Goal: Use online tool/utility: Use online tool/utility

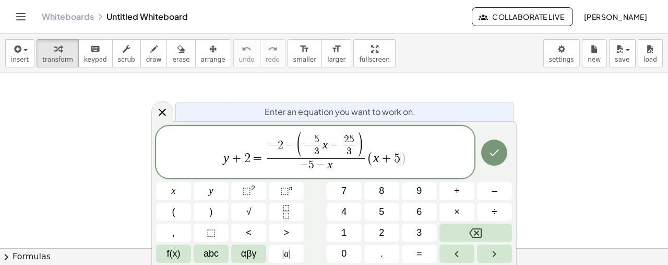
click at [336, 168] on span "− 5 − x" at bounding box center [315, 165] width 97 height 14
click at [328, 142] on span "−" at bounding box center [335, 145] width 14 height 11
click at [503, 152] on button "Done" at bounding box center [494, 152] width 26 height 26
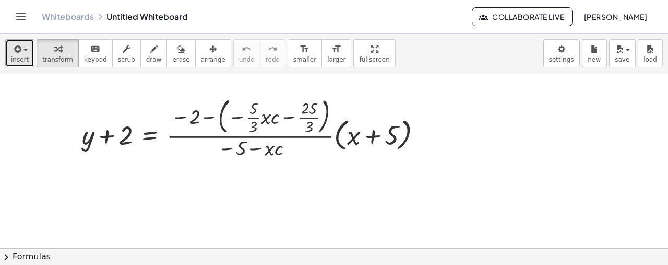
click at [19, 59] on span "insert" at bounding box center [20, 59] width 18 height 7
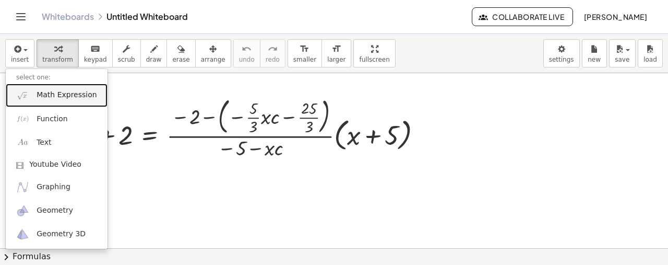
click at [51, 100] on link "Math Expression" at bounding box center [57, 95] width 102 height 23
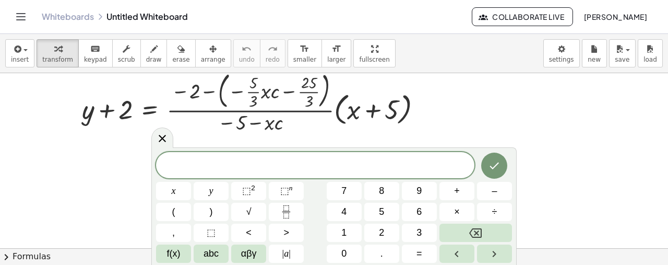
scroll to position [17, 0]
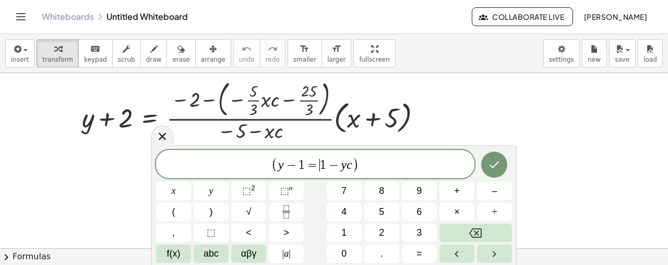
click at [322, 163] on span "1" at bounding box center [323, 165] width 6 height 13
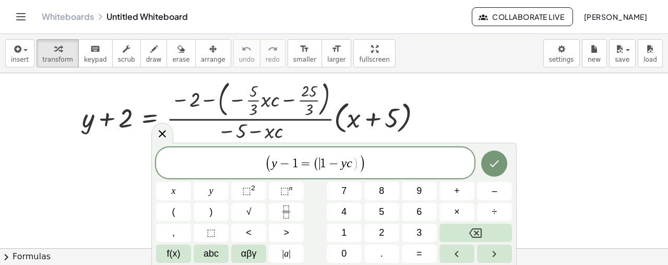
click at [266, 159] on span "(" at bounding box center [268, 163] width 7 height 18
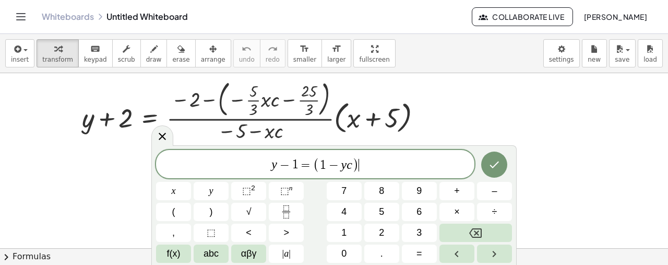
click at [371, 163] on span "y − 1 = ( 1 − y c ) ​" at bounding box center [315, 164] width 318 height 17
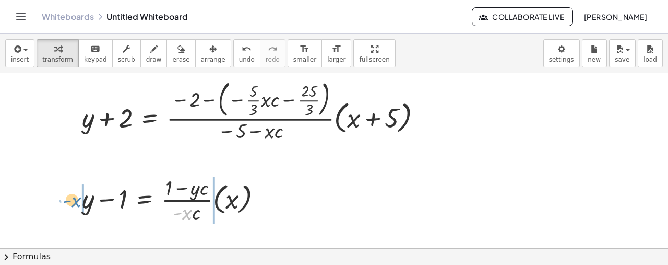
drag, startPoint x: 187, startPoint y: 216, endPoint x: 76, endPoint y: 203, distance: 111.4
click at [76, 203] on div "· - x + y − 1 = · · ( + 1 − · y · c ) · - x · c · ( x )" at bounding box center [172, 198] width 212 height 57
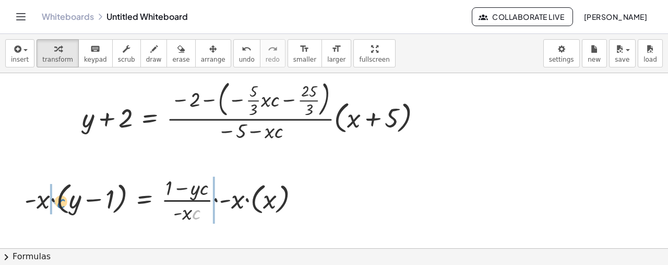
drag, startPoint x: 197, startPoint y: 215, endPoint x: 62, endPoint y: 204, distance: 136.1
click at [62, 204] on div at bounding box center [166, 199] width 294 height 52
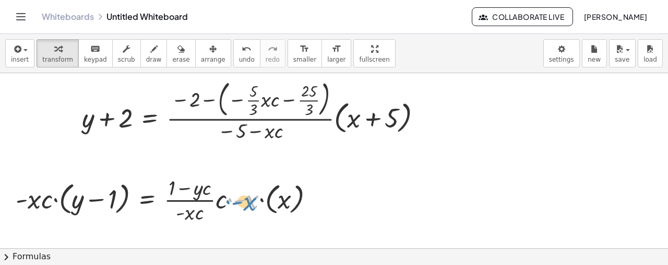
drag, startPoint x: 205, startPoint y: 220, endPoint x: 227, endPoint y: 200, distance: 29.2
click at [227, 200] on div at bounding box center [168, 199] width 317 height 52
drag, startPoint x: 219, startPoint y: 204, endPoint x: 203, endPoint y: 215, distance: 19.3
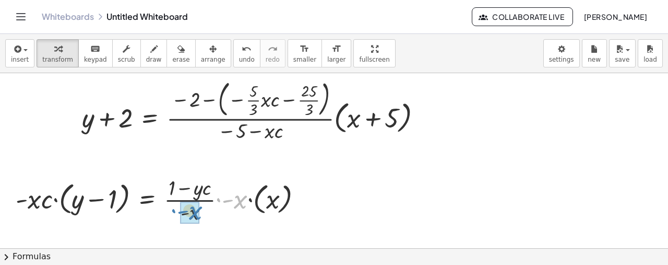
drag, startPoint x: 225, startPoint y: 210, endPoint x: 192, endPoint y: 211, distance: 33.4
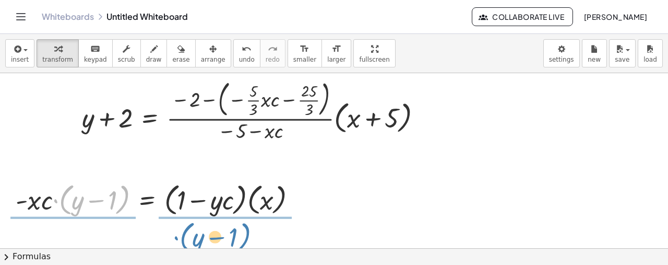
drag, startPoint x: 62, startPoint y: 206, endPoint x: 183, endPoint y: 244, distance: 126.9
click at [183, 244] on div "+ y + 2 = · · ( − 2 − ( − · · 5 · 3 · x · c − · 25 · 3 ) ) · ( − 5 − · x · c ) …" at bounding box center [334, 231] width 668 height 351
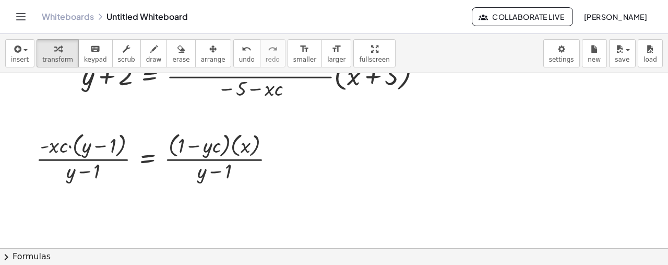
scroll to position [69, 0]
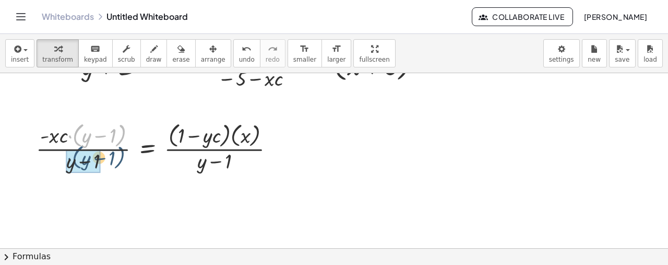
drag, startPoint x: 74, startPoint y: 135, endPoint x: 66, endPoint y: 160, distance: 26.2
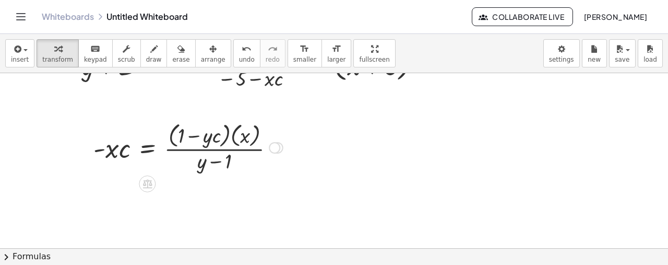
drag, startPoint x: 273, startPoint y: 200, endPoint x: 268, endPoint y: 138, distance: 62.3
click at [147, 148] on div "= · ( + 1 − · y · c ) · ( x ) · - x · c · ( + y − 1 )" at bounding box center [147, 148] width 0 height 0
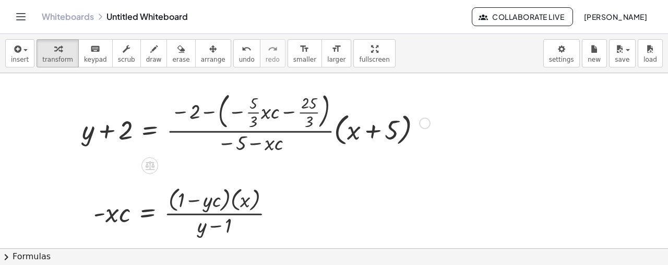
scroll to position [0, 0]
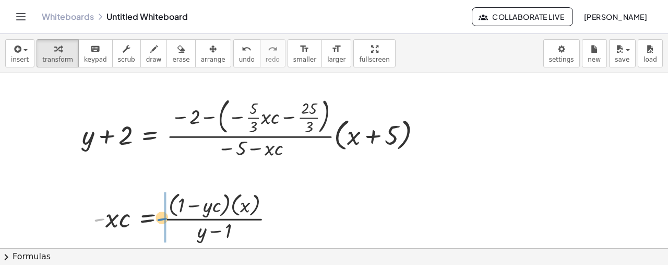
drag, startPoint x: 99, startPoint y: 221, endPoint x: 162, endPoint y: 220, distance: 62.6
click at [162, 220] on div at bounding box center [188, 215] width 200 height 55
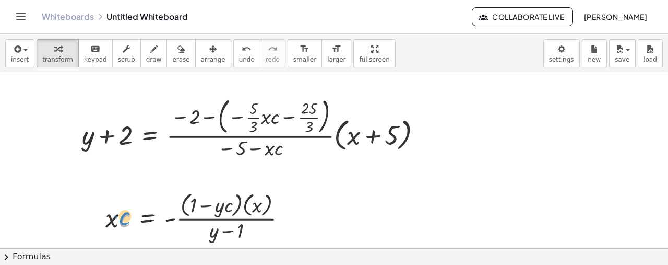
click at [124, 220] on div at bounding box center [200, 215] width 200 height 55
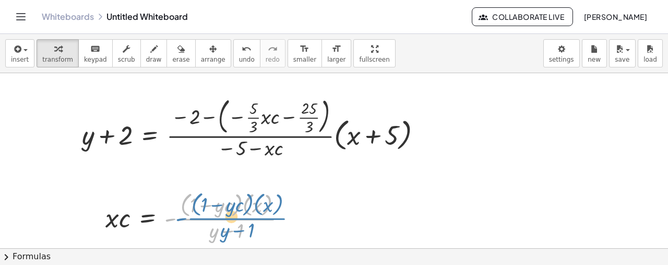
click at [230, 221] on div at bounding box center [200, 215] width 200 height 55
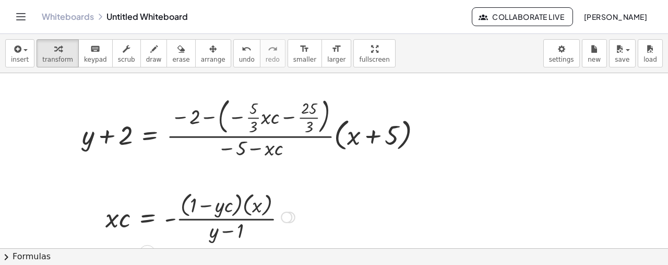
click at [285, 212] on div at bounding box center [286, 216] width 11 height 11
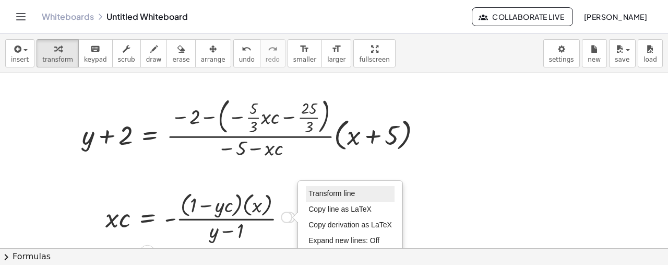
click at [314, 191] on span "Transform line" at bounding box center [331, 193] width 46 height 8
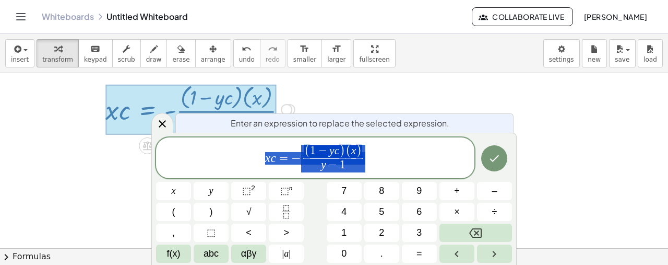
scroll to position [108, 0]
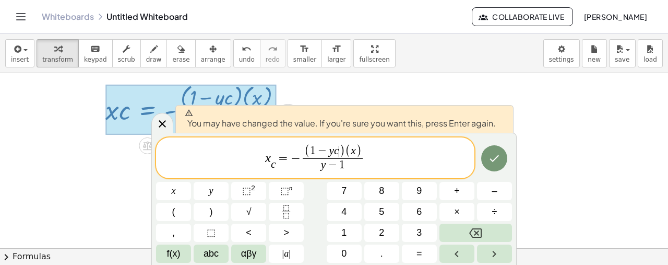
click at [338, 153] on span "( 1 − y c ​ )" at bounding box center [324, 152] width 41 height 14
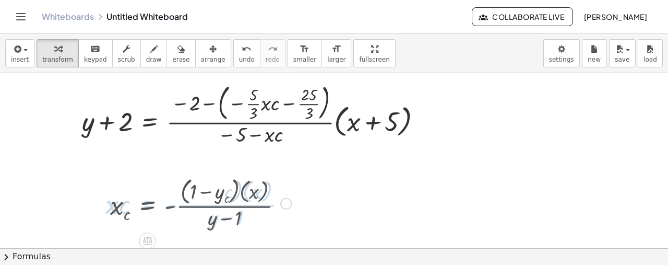
scroll to position [0, 0]
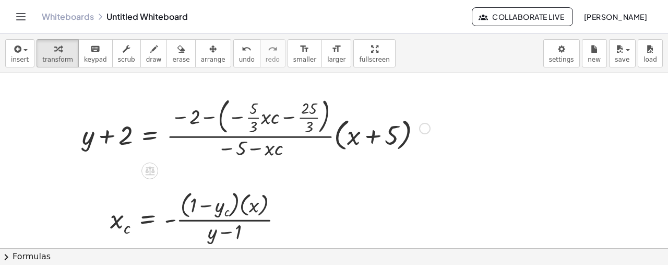
click at [433, 125] on div at bounding box center [256, 127] width 359 height 68
click at [425, 129] on div at bounding box center [424, 128] width 11 height 11
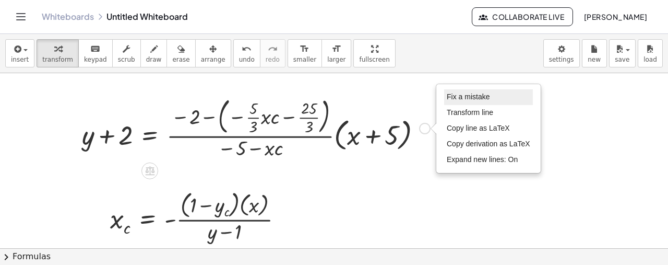
click at [469, 99] on span "Fix a mistake" at bounding box center [468, 96] width 43 height 8
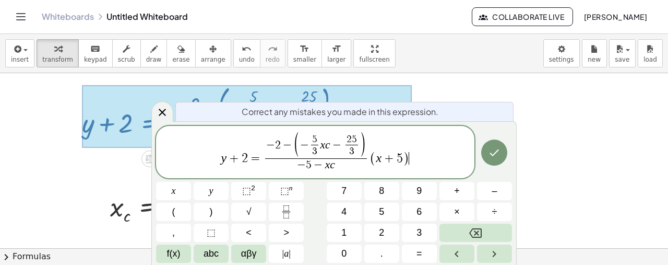
scroll to position [13, 0]
click at [331, 164] on var "c" at bounding box center [332, 164] width 5 height 13
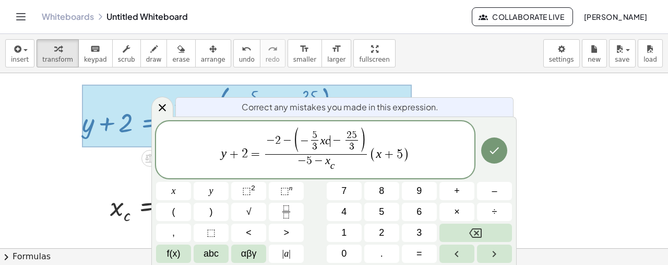
click at [329, 145] on var "c" at bounding box center [327, 140] width 5 height 13
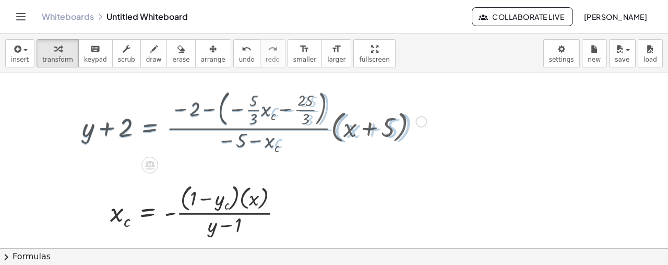
scroll to position [0, 0]
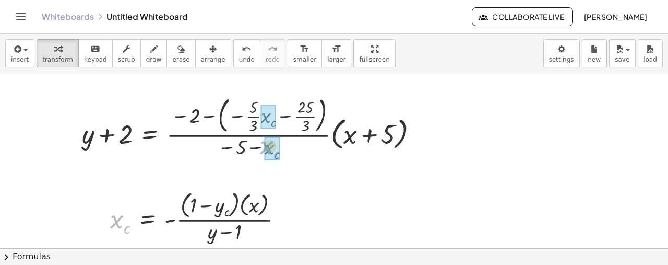
drag, startPoint x: 117, startPoint y: 227, endPoint x: 267, endPoint y: 153, distance: 167.1
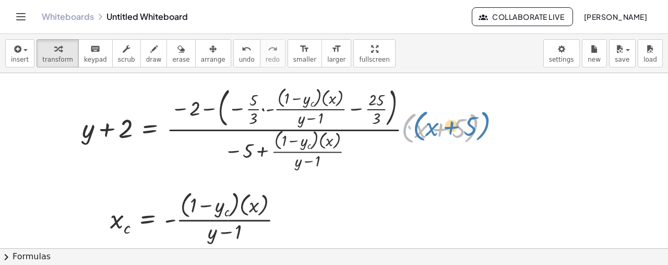
click at [403, 123] on div at bounding box center [290, 127] width 426 height 88
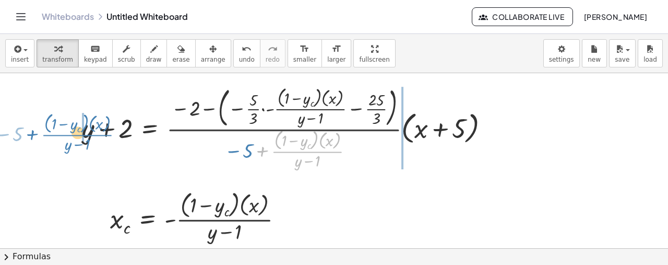
drag, startPoint x: 313, startPoint y: 150, endPoint x: 83, endPoint y: 133, distance: 230.8
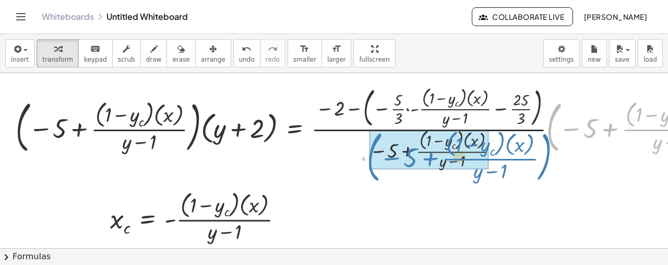
drag, startPoint x: 548, startPoint y: 133, endPoint x: 367, endPoint y: 161, distance: 182.8
click at [367, 161] on div at bounding box center [421, 127] width 822 height 88
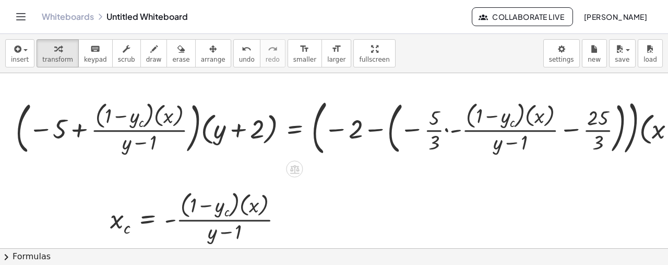
click at [197, 131] on div at bounding box center [375, 126] width 730 height 65
click at [196, 132] on div at bounding box center [375, 126] width 730 height 65
click at [82, 130] on div at bounding box center [375, 126] width 730 height 65
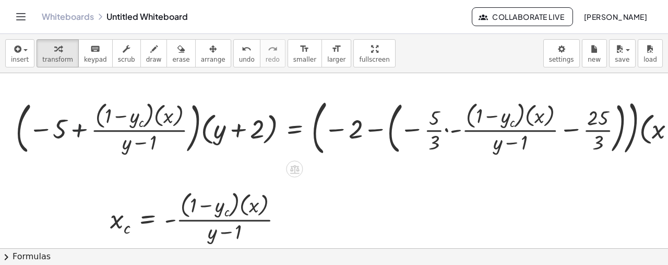
click at [82, 130] on div at bounding box center [375, 126] width 730 height 65
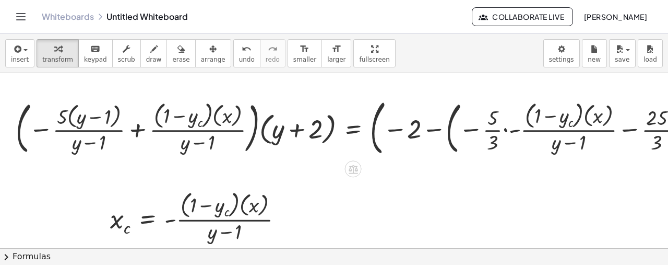
click at [136, 128] on div at bounding box center [404, 126] width 788 height 65
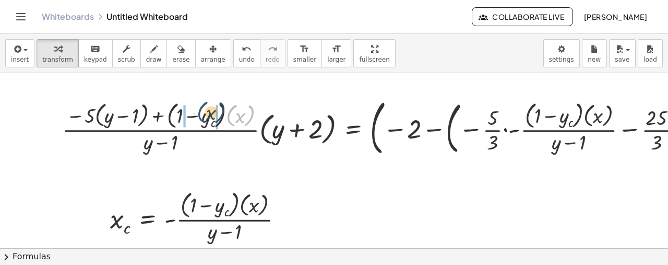
drag, startPoint x: 228, startPoint y: 118, endPoint x: 195, endPoint y: 114, distance: 33.1
click at [195, 114] on div at bounding box center [428, 126] width 742 height 65
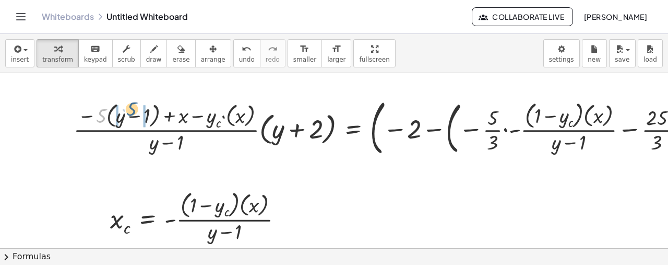
drag, startPoint x: 102, startPoint y: 115, endPoint x: 133, endPoint y: 108, distance: 31.5
click at [133, 108] on div at bounding box center [433, 126] width 731 height 65
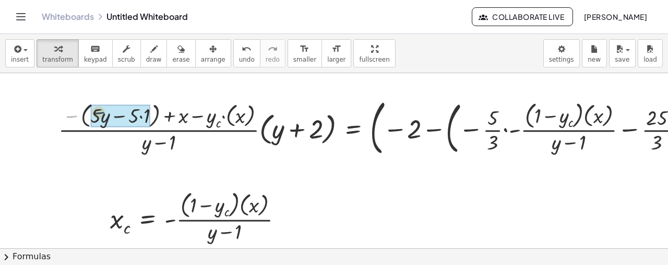
drag, startPoint x: 74, startPoint y: 115, endPoint x: 110, endPoint y: 111, distance: 35.7
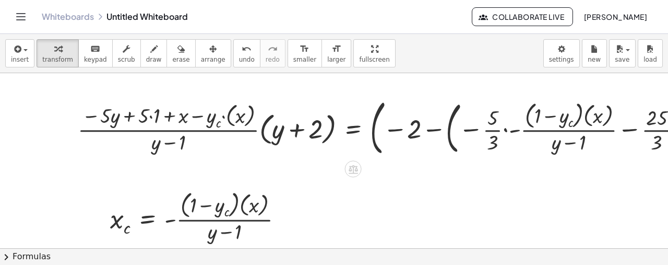
drag, startPoint x: 150, startPoint y: 116, endPoint x: 198, endPoint y: 116, distance: 48.0
click at [150, 116] on div at bounding box center [436, 126] width 726 height 65
click at [229, 117] on div at bounding box center [441, 126] width 715 height 65
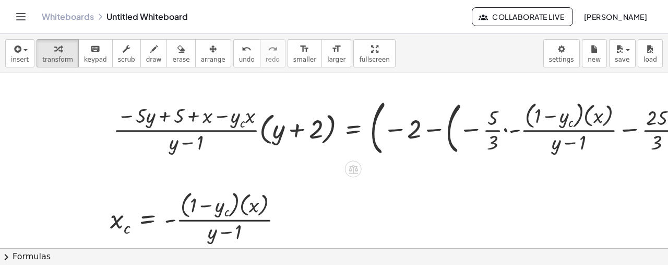
click at [263, 130] on div at bounding box center [453, 126] width 691 height 65
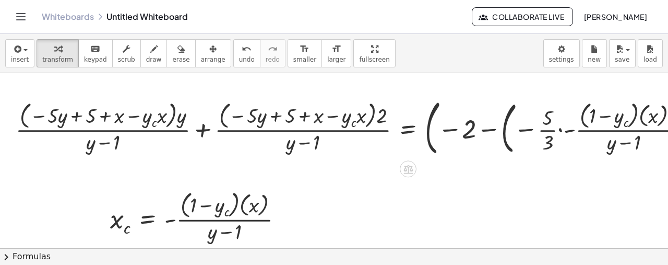
click at [208, 127] on div at bounding box center [431, 126] width 843 height 65
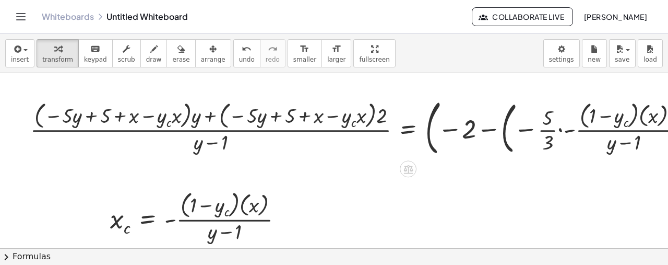
click at [206, 119] on div at bounding box center [439, 126] width 829 height 65
drag, startPoint x: 193, startPoint y: 121, endPoint x: 165, endPoint y: 114, distance: 29.0
click at [165, 114] on div at bounding box center [439, 126] width 829 height 65
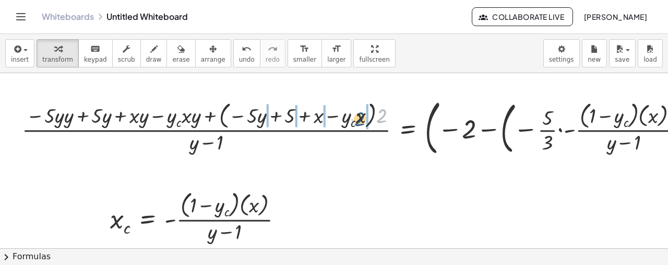
drag, startPoint x: 377, startPoint y: 118, endPoint x: 354, endPoint y: 121, distance: 22.7
click at [354, 121] on div at bounding box center [435, 126] width 837 height 65
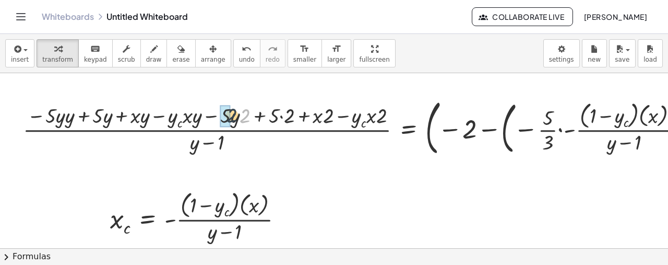
drag, startPoint x: 246, startPoint y: 117, endPoint x: 233, endPoint y: 117, distance: 13.1
click at [233, 117] on div at bounding box center [436, 126] width 836 height 65
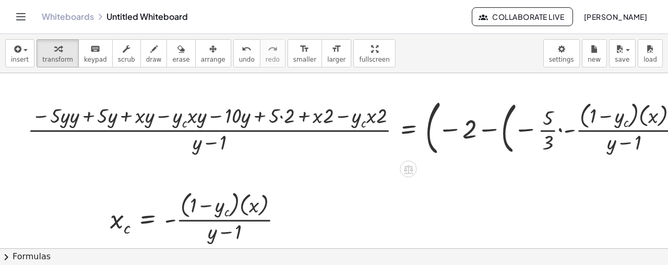
click at [281, 116] on div at bounding box center [437, 126] width 831 height 65
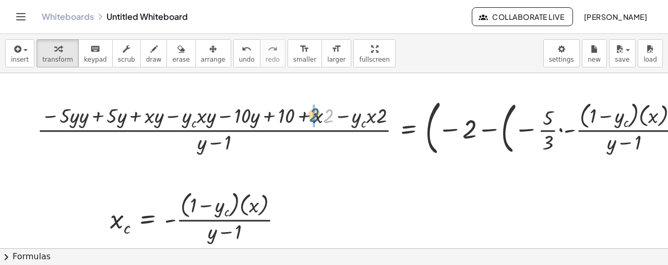
drag, startPoint x: 330, startPoint y: 116, endPoint x: 316, endPoint y: 115, distance: 13.7
click at [316, 115] on div at bounding box center [443, 126] width 822 height 65
drag, startPoint x: 382, startPoint y: 116, endPoint x: 348, endPoint y: 118, distance: 34.5
click at [348, 118] on div at bounding box center [443, 126] width 822 height 65
click at [83, 118] on div at bounding box center [443, 126] width 822 height 65
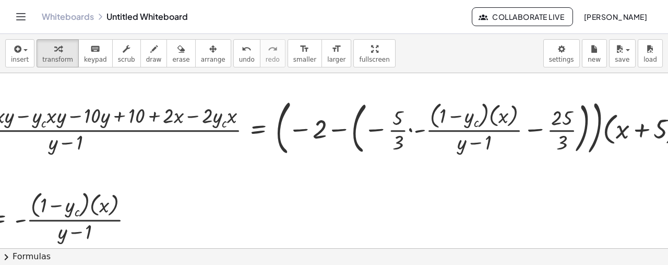
scroll to position [0, 199]
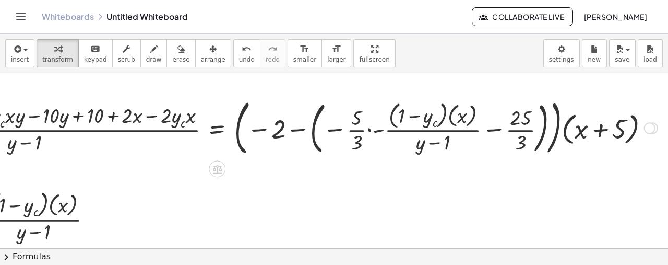
click at [290, 128] on div at bounding box center [252, 126] width 819 height 65
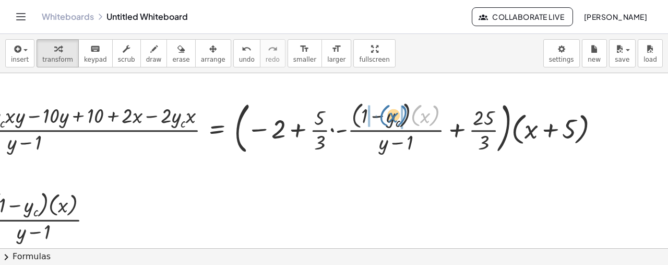
drag, startPoint x: 404, startPoint y: 118, endPoint x: 371, endPoint y: 118, distance: 33.4
click at [371, 118] on div at bounding box center [227, 127] width 769 height 61
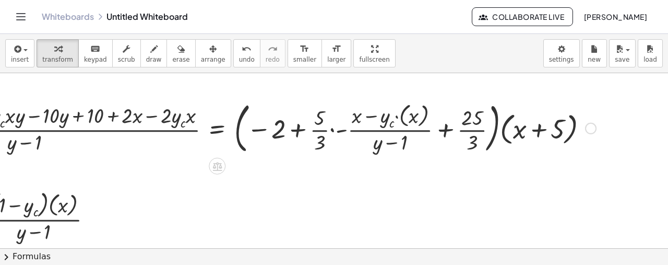
click at [325, 128] on div at bounding box center [222, 127] width 758 height 59
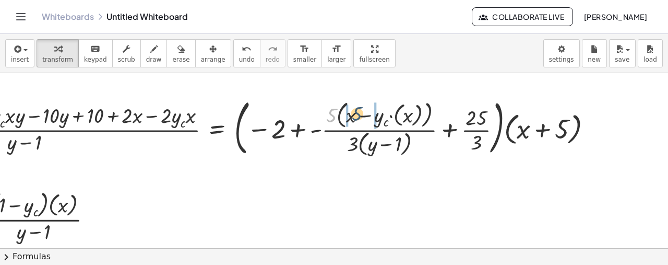
drag, startPoint x: 326, startPoint y: 112, endPoint x: 352, endPoint y: 110, distance: 26.1
click at [352, 110] on div at bounding box center [224, 126] width 762 height 65
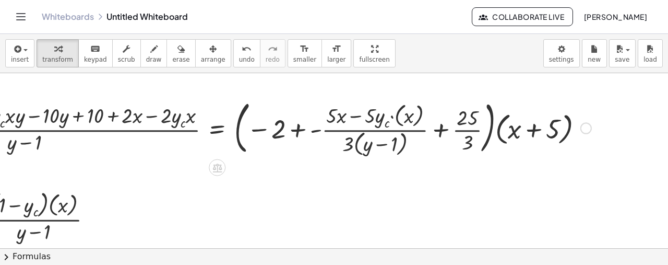
click at [384, 118] on div at bounding box center [219, 127] width 753 height 62
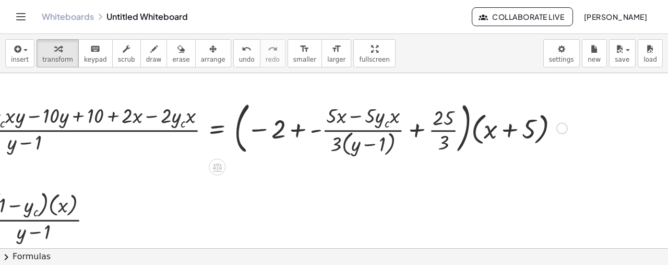
click at [294, 128] on div at bounding box center [207, 127] width 729 height 61
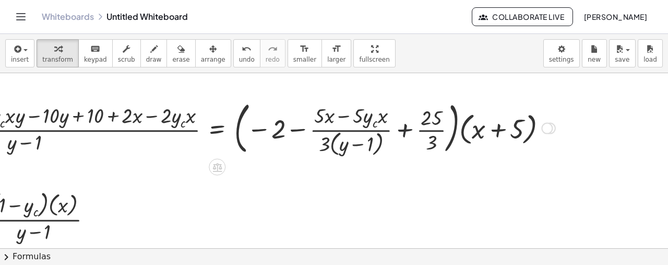
click at [398, 131] on div at bounding box center [201, 127] width 717 height 61
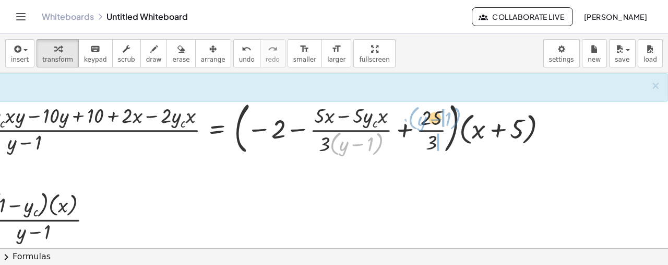
drag, startPoint x: 371, startPoint y: 145, endPoint x: 449, endPoint y: 120, distance: 82.2
click at [449, 120] on div at bounding box center [201, 127] width 717 height 61
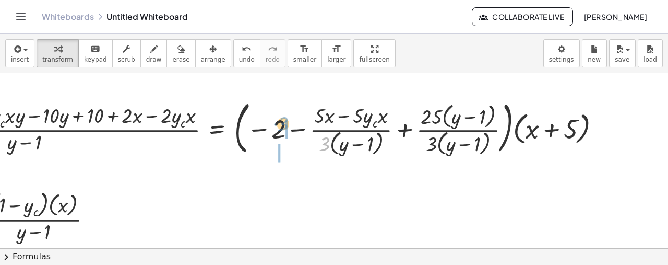
drag, startPoint x: 305, startPoint y: 145, endPoint x: 280, endPoint y: 123, distance: 33.7
click at [280, 123] on div at bounding box center [228, 127] width 771 height 62
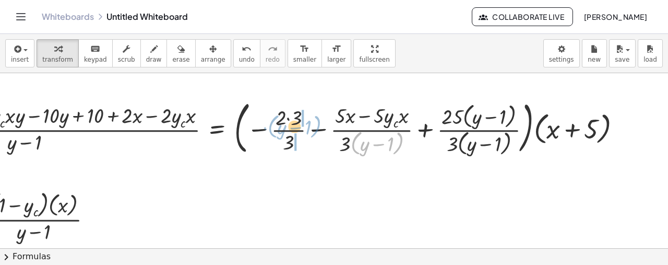
drag, startPoint x: 345, startPoint y: 146, endPoint x: 263, endPoint y: 128, distance: 83.8
click at [263, 128] on div at bounding box center [238, 127] width 791 height 62
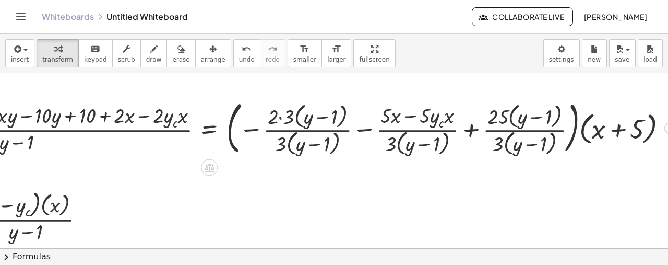
click at [365, 130] on div at bounding box center [258, 127] width 845 height 62
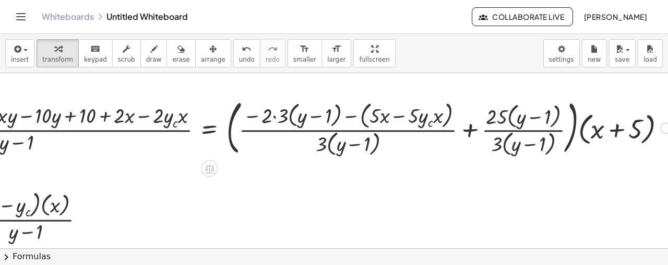
click at [468, 127] on div at bounding box center [257, 127] width 843 height 64
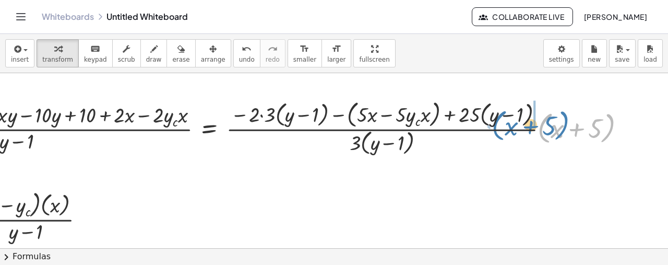
drag, startPoint x: 541, startPoint y: 134, endPoint x: 495, endPoint y: 132, distance: 46.0
click at [495, 132] on div at bounding box center [237, 127] width 803 height 60
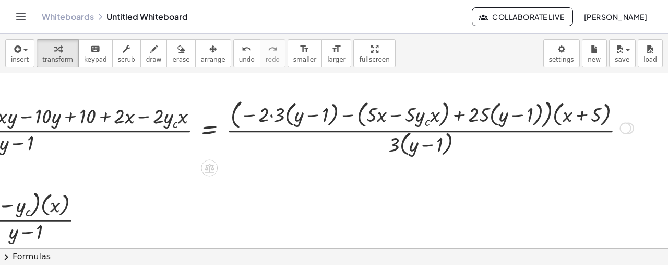
click at [272, 115] on div at bounding box center [237, 127] width 803 height 63
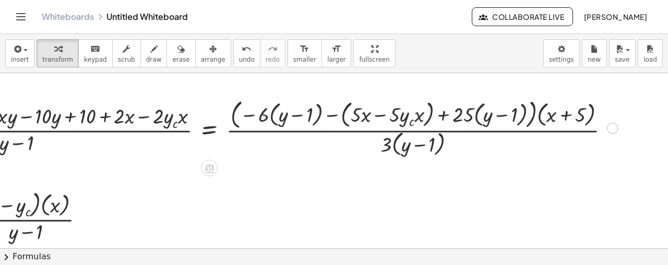
click at [290, 116] on div at bounding box center [230, 127] width 788 height 63
drag, startPoint x: 263, startPoint y: 117, endPoint x: 245, endPoint y: 115, distance: 17.3
click at [282, 112] on div at bounding box center [230, 127] width 788 height 63
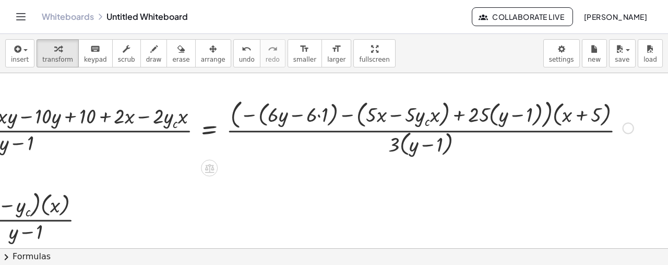
click at [248, 114] on div at bounding box center [237, 127] width 803 height 63
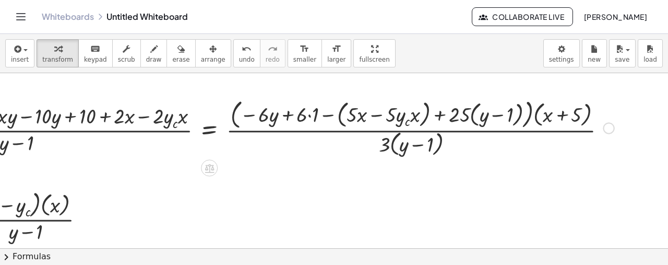
click at [326, 117] on div at bounding box center [228, 127] width 784 height 63
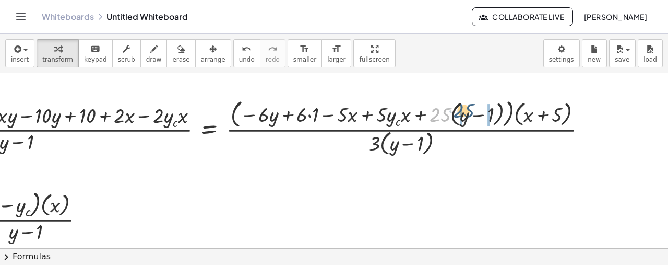
drag, startPoint x: 443, startPoint y: 118, endPoint x: 428, endPoint y: 122, distance: 14.9
click at [468, 115] on div at bounding box center [218, 127] width 765 height 62
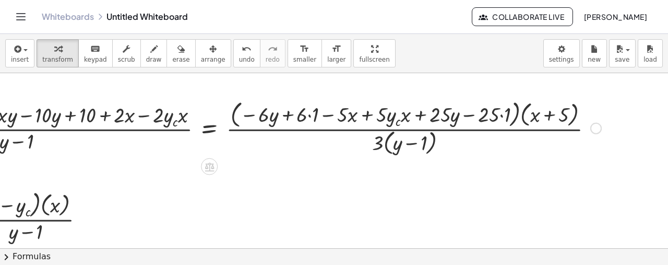
click at [500, 116] on div at bounding box center [221, 127] width 771 height 60
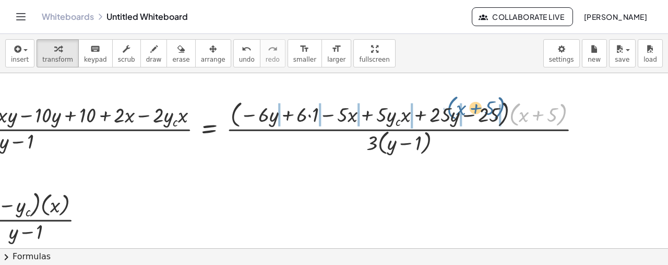
drag, startPoint x: 511, startPoint y: 118, endPoint x: 482, endPoint y: 109, distance: 30.7
click at [445, 112] on div at bounding box center [215, 127] width 759 height 60
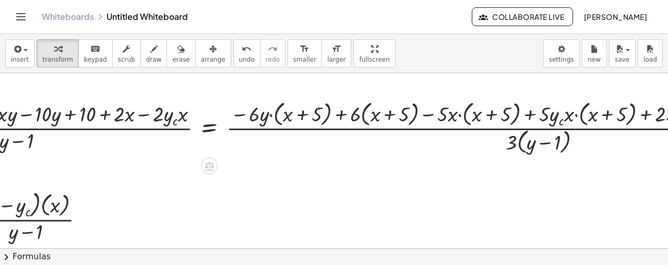
click at [272, 114] on div at bounding box center [355, 127] width 1038 height 59
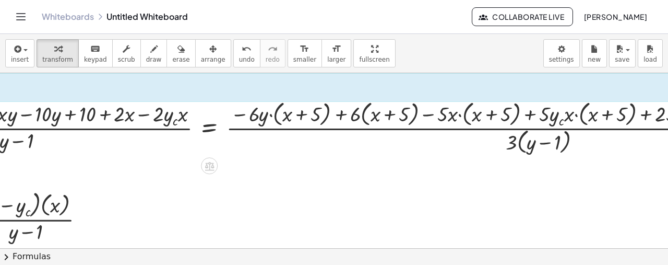
click at [272, 114] on div at bounding box center [355, 127] width 1038 height 59
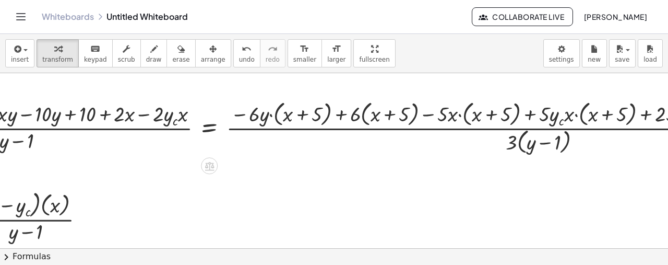
click at [272, 114] on div at bounding box center [355, 127] width 1038 height 59
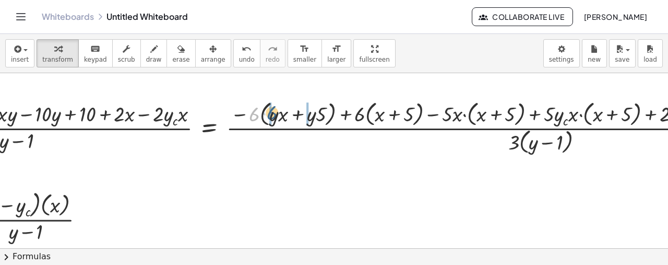
drag, startPoint x: 256, startPoint y: 116, endPoint x: 275, endPoint y: 115, distance: 18.9
click at [275, 115] on div at bounding box center [357, 127] width 1043 height 59
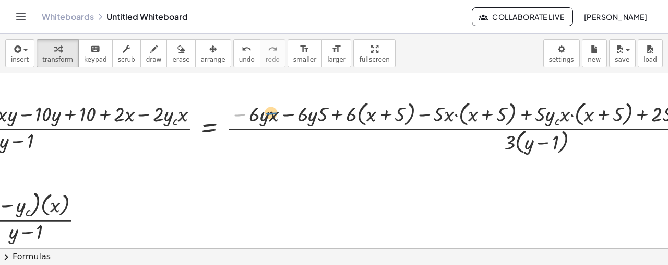
drag, startPoint x: 240, startPoint y: 115, endPoint x: 273, endPoint y: 114, distance: 32.9
click at [273, 114] on div at bounding box center [353, 127] width 1034 height 59
drag, startPoint x: 350, startPoint y: 115, endPoint x: 368, endPoint y: 112, distance: 18.5
click at [368, 112] on div at bounding box center [353, 127] width 1034 height 59
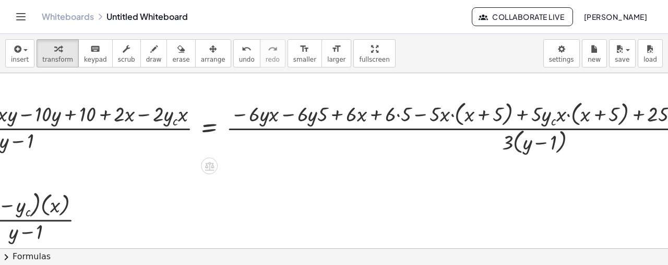
click at [398, 114] on div at bounding box center [351, 127] width 1030 height 59
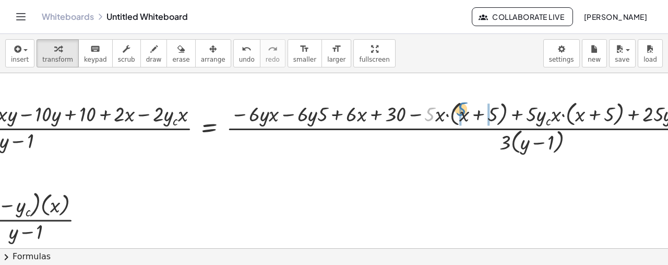
click at [465, 112] on div at bounding box center [349, 127] width 1026 height 59
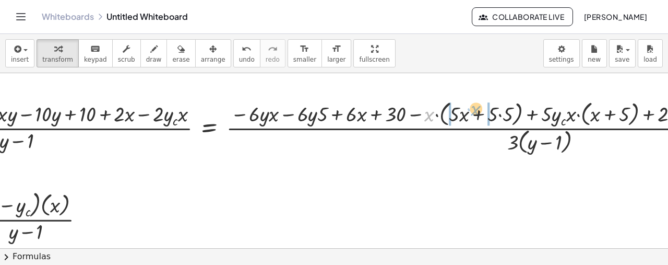
drag, startPoint x: 429, startPoint y: 118, endPoint x: 476, endPoint y: 113, distance: 47.3
click at [476, 113] on div at bounding box center [356, 127] width 1041 height 59
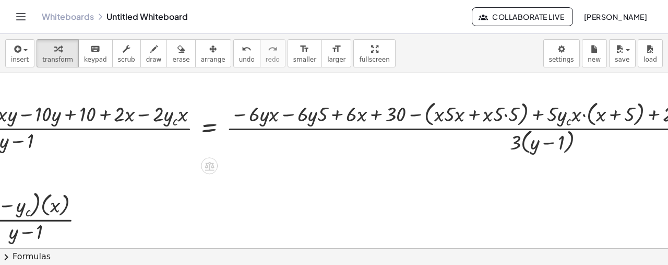
click at [584, 115] on div at bounding box center [359, 127] width 1046 height 59
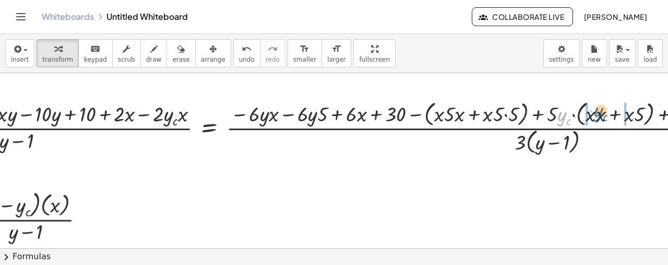
drag, startPoint x: 560, startPoint y: 118, endPoint x: 598, endPoint y: 113, distance: 37.9
click at [598, 113] on div at bounding box center [364, 127] width 1056 height 59
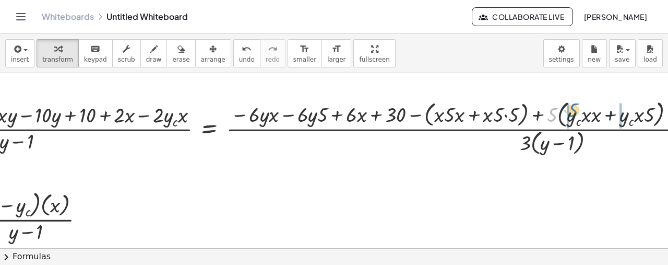
drag, startPoint x: 554, startPoint y: 116, endPoint x: 576, endPoint y: 111, distance: 21.9
click at [576, 111] on div at bounding box center [369, 127] width 1066 height 60
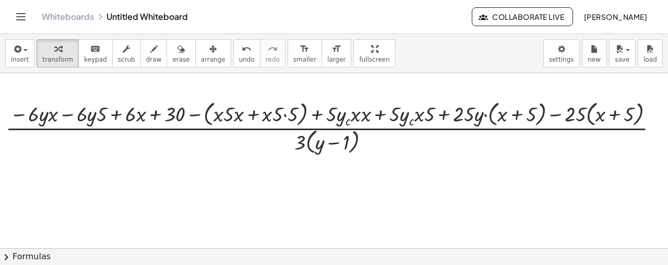
scroll to position [0, 420]
click at [483, 116] on div at bounding box center [142, 127] width 1057 height 59
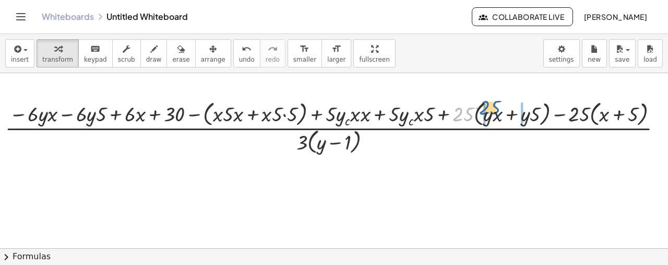
drag, startPoint x: 470, startPoint y: 112, endPoint x: 497, endPoint y: 110, distance: 26.7
click at [497, 110] on div at bounding box center [145, 127] width 1062 height 59
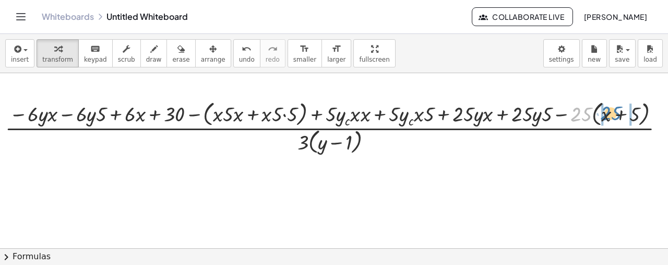
drag, startPoint x: 581, startPoint y: 111, endPoint x: 611, endPoint y: 111, distance: 29.8
click at [611, 111] on div at bounding box center [146, 127] width 1064 height 59
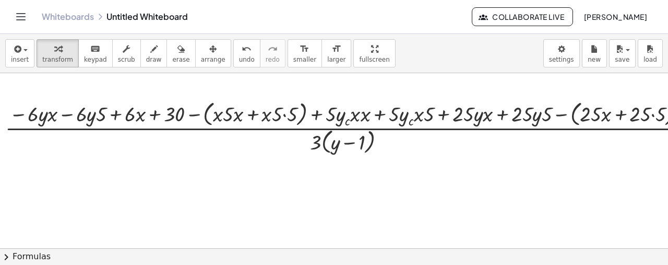
click at [562, 116] on div at bounding box center [158, 127] width 1089 height 59
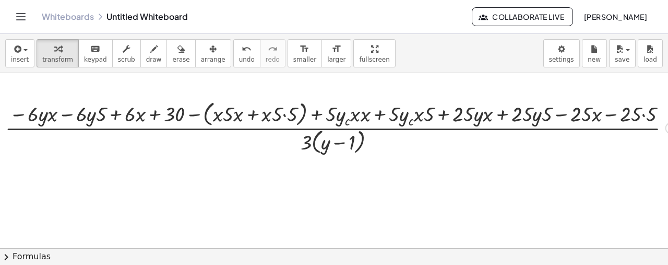
click at [190, 112] on div at bounding box center [149, 127] width 1070 height 59
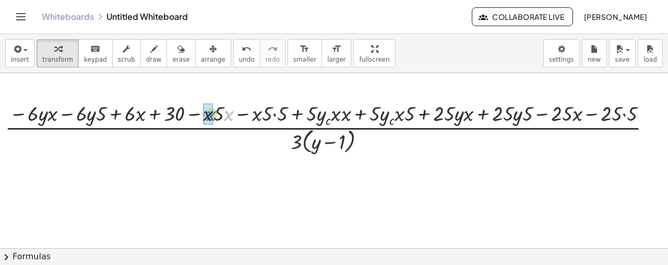
drag, startPoint x: 227, startPoint y: 115, endPoint x: 208, endPoint y: 115, distance: 18.8
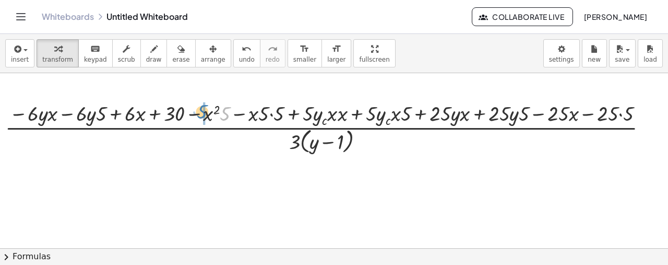
drag, startPoint x: 225, startPoint y: 116, endPoint x: 203, endPoint y: 114, distance: 23.1
click at [105, 114] on div at bounding box center [137, 127] width 1047 height 57
drag, startPoint x: 102, startPoint y: 116, endPoint x: 86, endPoint y: 117, distance: 16.3
click at [619, 115] on div at bounding box center [137, 127] width 1046 height 57
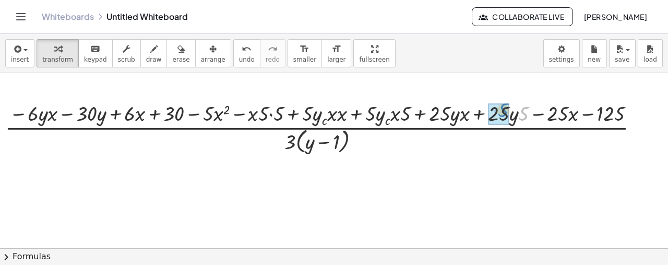
drag, startPoint x: 526, startPoint y: 113, endPoint x: 505, endPoint y: 109, distance: 21.3
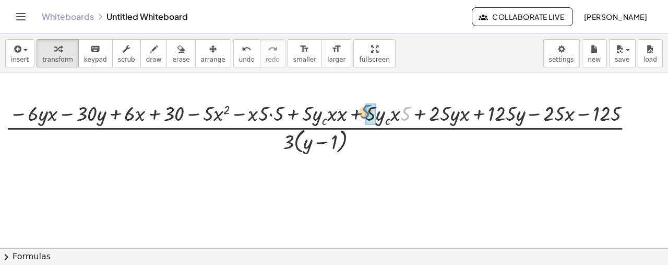
drag, startPoint x: 404, startPoint y: 113, endPoint x: 364, endPoint y: 111, distance: 40.2
click at [364, 111] on div at bounding box center [131, 127] width 1034 height 57
click at [344, 112] on div at bounding box center [131, 127] width 1034 height 57
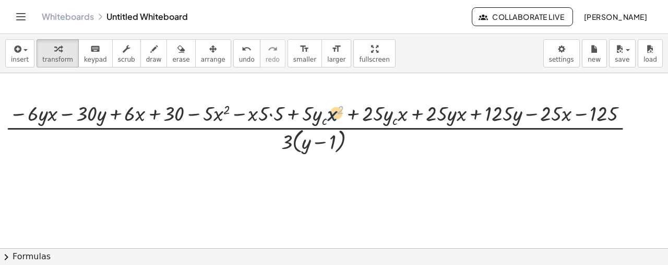
click at [336, 117] on div at bounding box center [129, 127] width 1031 height 57
click at [270, 114] on div at bounding box center [129, 127] width 1031 height 57
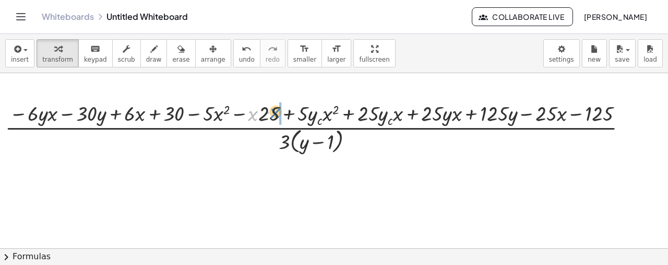
drag, startPoint x: 248, startPoint y: 116, endPoint x: 271, endPoint y: 113, distance: 22.6
click at [271, 113] on div at bounding box center [127, 127] width 1027 height 57
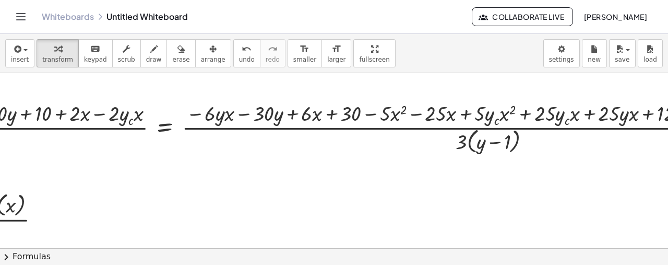
scroll to position [0, 350]
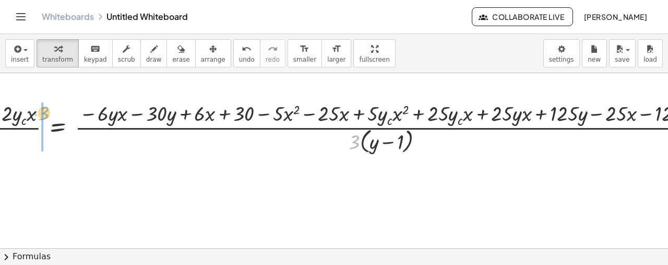
drag, startPoint x: 353, startPoint y: 140, endPoint x: 43, endPoint y: 112, distance: 311.9
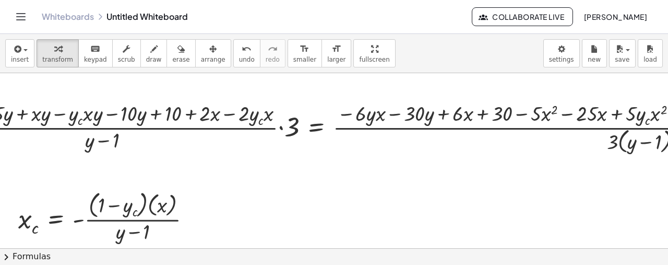
scroll to position [0, 79]
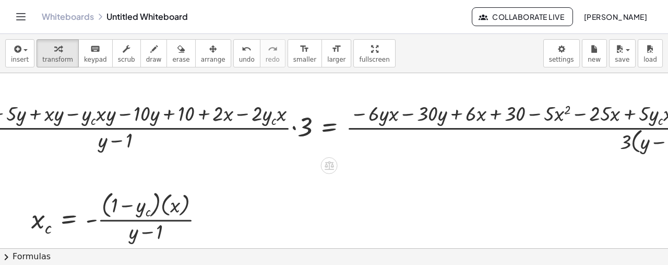
click at [295, 126] on div at bounding box center [468, 127] width 1069 height 57
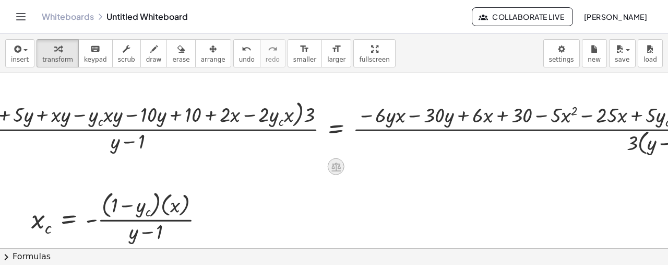
click at [337, 165] on icon at bounding box center [335, 166] width 11 height 11
click at [338, 166] on span "×" at bounding box center [336, 166] width 6 height 15
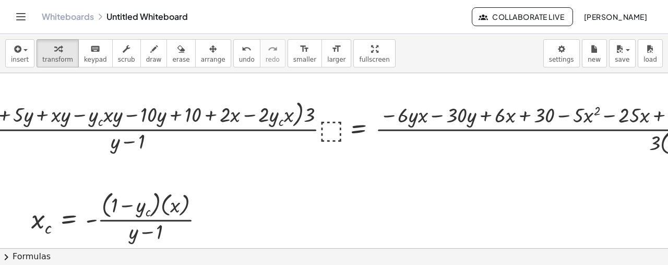
click at [328, 122] on div at bounding box center [493, 127] width 1123 height 60
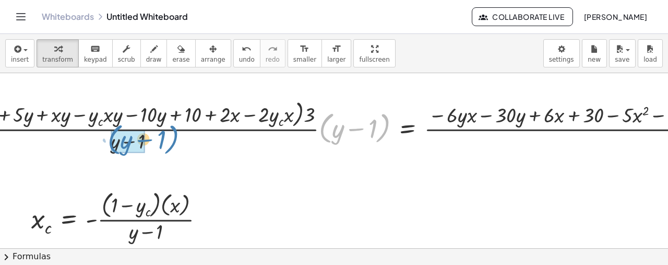
drag, startPoint x: 342, startPoint y: 124, endPoint x: 107, endPoint y: 143, distance: 236.1
click at [107, 143] on div at bounding box center [542, 127] width 1221 height 60
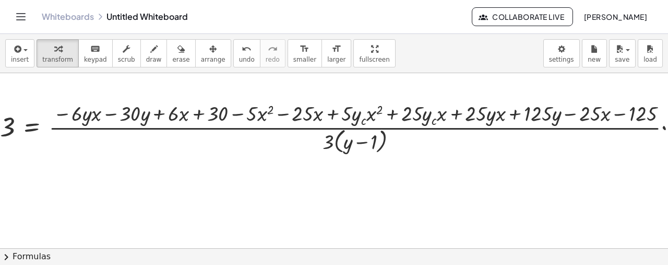
scroll to position [0, 621]
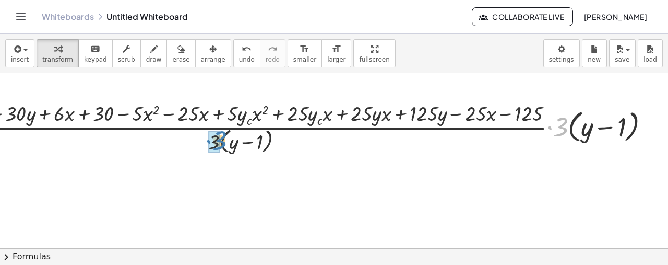
drag, startPoint x: 553, startPoint y: 126, endPoint x: 295, endPoint y: 113, distance: 258.1
click at [212, 139] on div at bounding box center [30, 127] width 1266 height 57
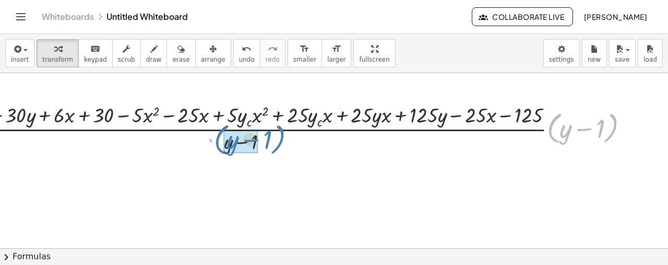
drag, startPoint x: 545, startPoint y: 134, endPoint x: 212, endPoint y: 146, distance: 333.2
click at [212, 146] on div at bounding box center [19, 127] width 1245 height 54
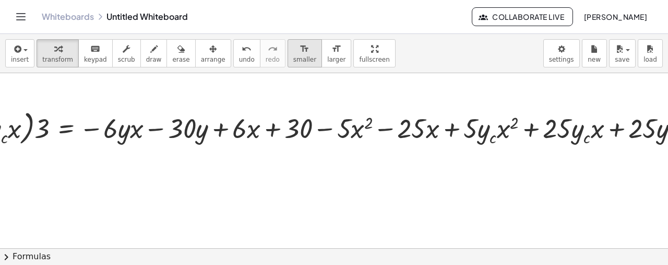
scroll to position [0, 446]
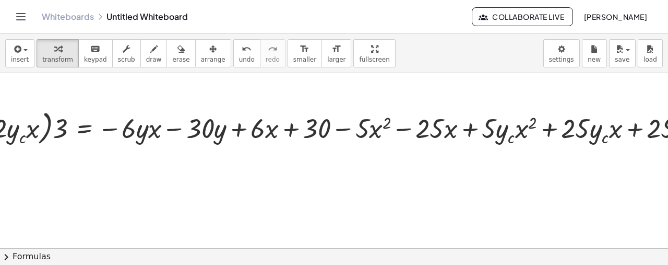
click at [300, 51] on icon "format_size" at bounding box center [305, 49] width 10 height 13
click at [418, 124] on div at bounding box center [245, 127] width 1362 height 42
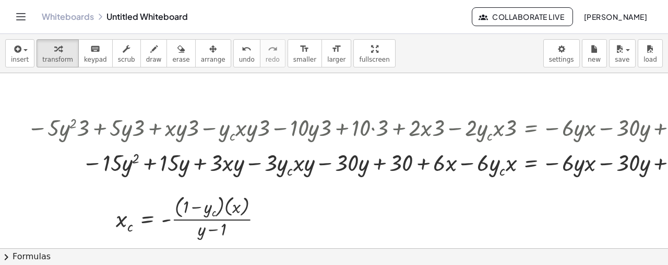
scroll to position [0, 468]
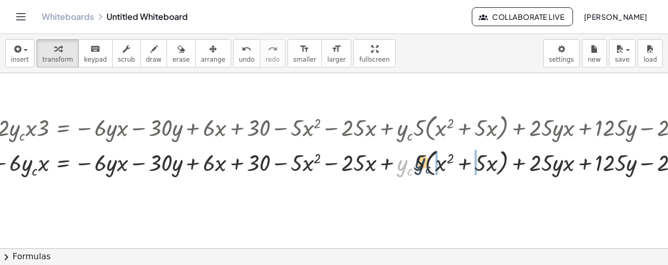
drag, startPoint x: 403, startPoint y: 172, endPoint x: 396, endPoint y: 171, distance: 7.4
click at [451, 165] on div at bounding box center [158, 161] width 1209 height 35
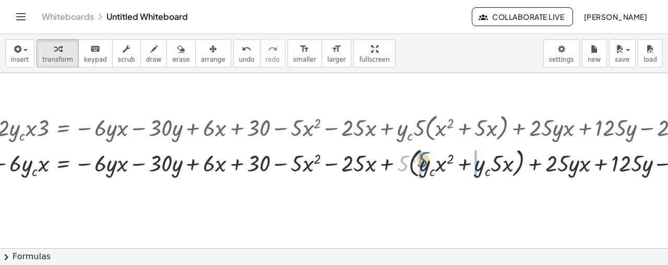
click at [424, 162] on div at bounding box center [166, 162] width 1225 height 36
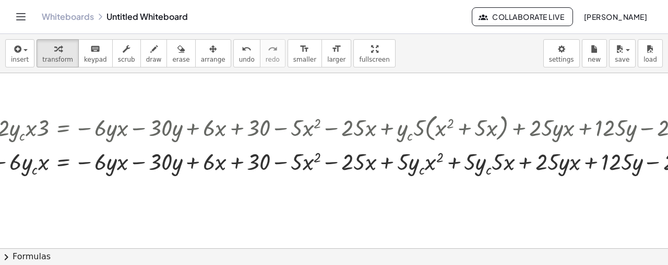
click at [293, 50] on div "format_size" at bounding box center [304, 48] width 23 height 13
click at [383, 240] on div at bounding box center [220, 248] width 1377 height 351
click at [359, 50] on div "button" at bounding box center [374, 48] width 30 height 13
click at [359, 49] on div "button" at bounding box center [374, 48] width 30 height 13
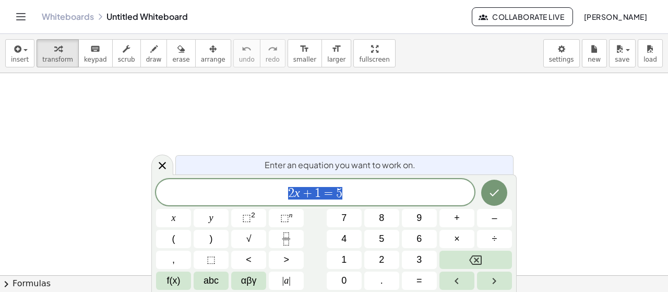
drag, startPoint x: 340, startPoint y: 193, endPoint x: 288, endPoint y: 191, distance: 52.3
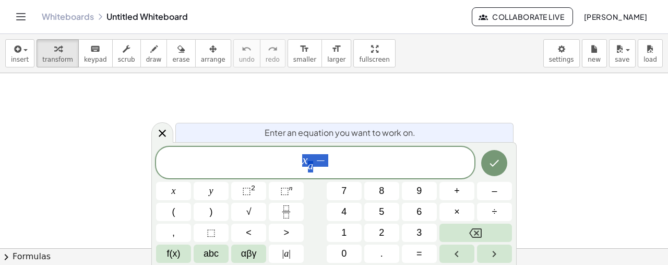
drag, startPoint x: 368, startPoint y: 171, endPoint x: 217, endPoint y: 142, distance: 153.5
click at [217, 142] on div "Enter an equation you want to work on. **** x a ​ − x y ⬚ 2 ⬚ n 7 8 9 + – ( ) √…" at bounding box center [333, 203] width 365 height 123
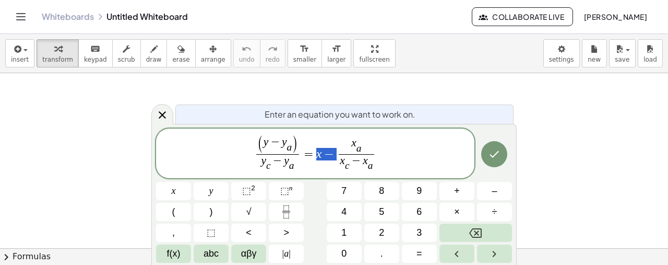
drag, startPoint x: 316, startPoint y: 156, endPoint x: 330, endPoint y: 152, distance: 14.6
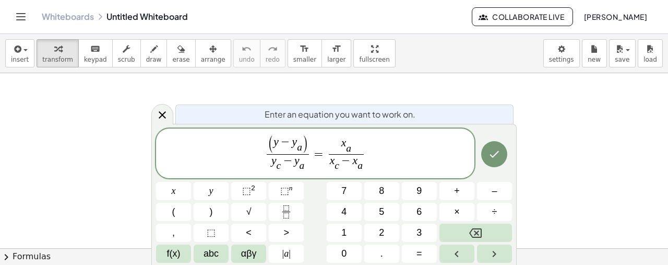
click at [336, 148] on span "x a ​" at bounding box center [346, 146] width 35 height 16
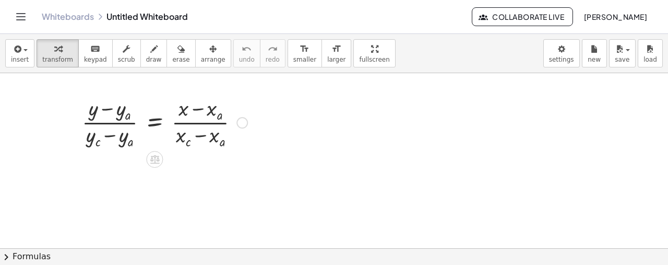
click at [239, 120] on div at bounding box center [241, 122] width 11 height 11
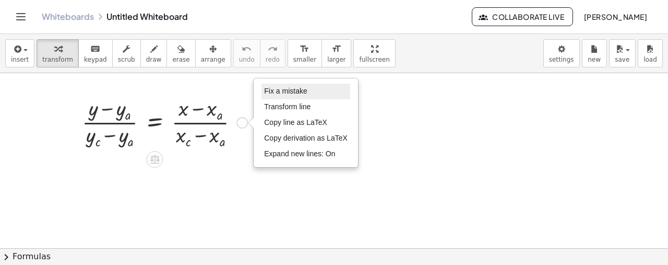
click at [286, 86] on li "Fix a mistake" at bounding box center [305, 92] width 89 height 16
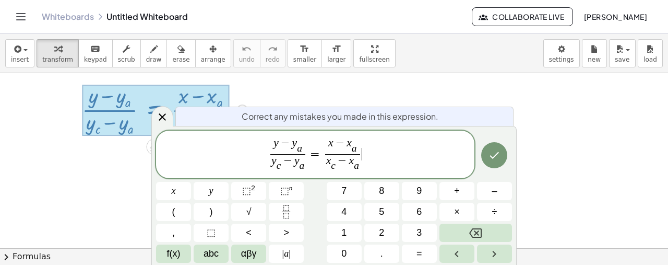
scroll to position [13, 0]
drag, startPoint x: 285, startPoint y: 141, endPoint x: 301, endPoint y: 147, distance: 16.0
click at [301, 147] on span "y − y a ​" at bounding box center [287, 146] width 35 height 16
drag, startPoint x: 336, startPoint y: 141, endPoint x: 352, endPoint y: 148, distance: 17.5
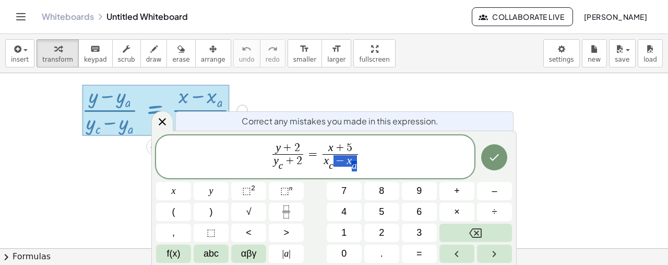
drag, startPoint x: 337, startPoint y: 163, endPoint x: 358, endPoint y: 163, distance: 20.9
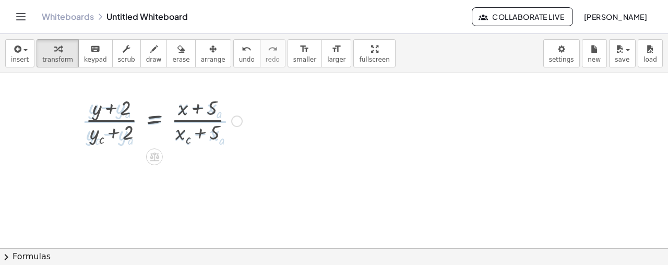
scroll to position [0, 0]
click at [235, 126] on div "Fix a mistake Transform line Copy line as LaTeX Copy derivation as LaTeX Expand…" at bounding box center [236, 122] width 11 height 11
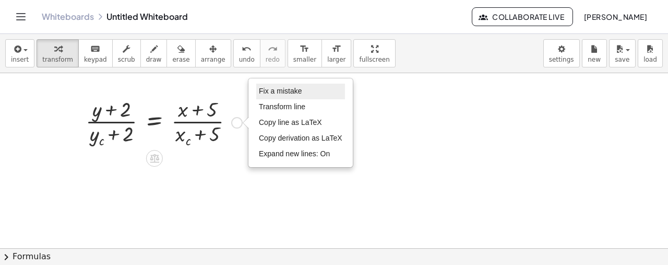
click at [292, 96] on li "Fix a mistake" at bounding box center [300, 92] width 89 height 16
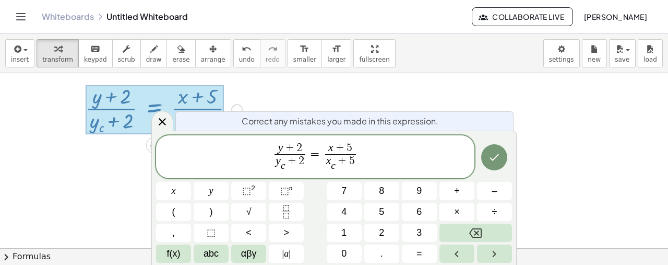
scroll to position [14, 0]
drag, startPoint x: 277, startPoint y: 164, endPoint x: 287, endPoint y: 163, distance: 10.0
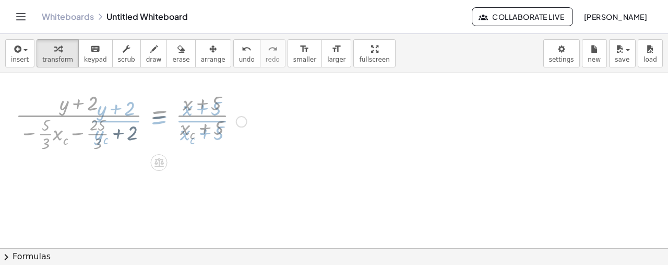
scroll to position [0, 0]
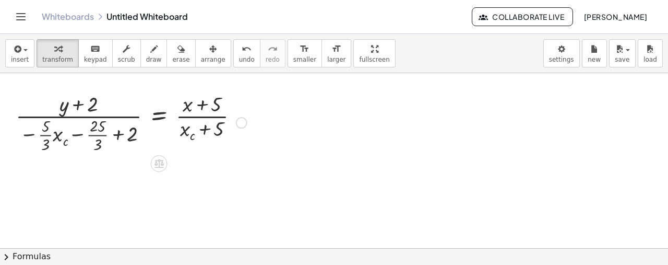
drag, startPoint x: 425, startPoint y: 161, endPoint x: 326, endPoint y: 183, distance: 101.2
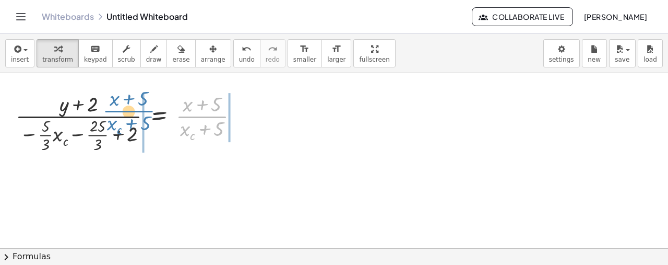
drag, startPoint x: 204, startPoint y: 118, endPoint x: 130, endPoint y: 112, distance: 73.3
click at [130, 112] on div at bounding box center [131, 121] width 242 height 65
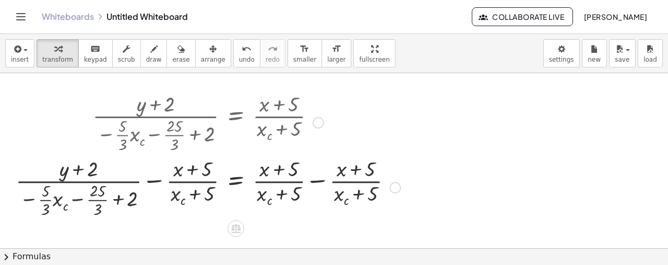
click at [318, 182] on div at bounding box center [207, 186] width 395 height 65
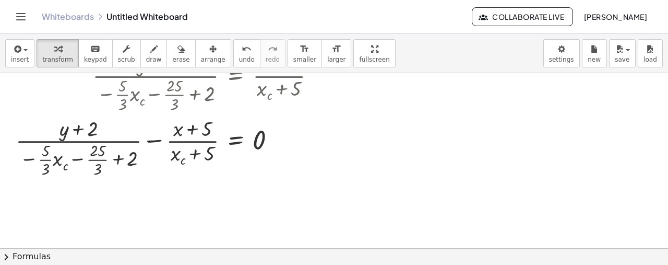
scroll to position [69, 0]
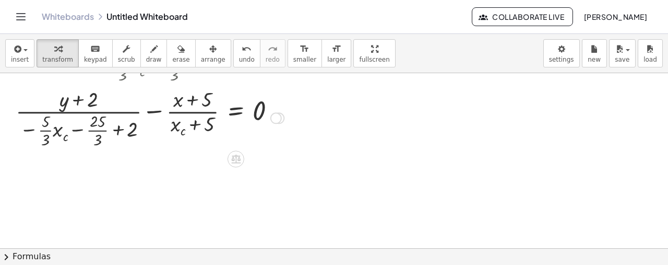
click at [158, 112] on div at bounding box center [169, 117] width 318 height 65
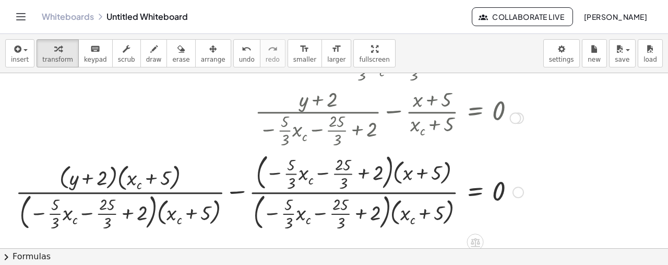
click at [239, 194] on div at bounding box center [289, 191] width 558 height 84
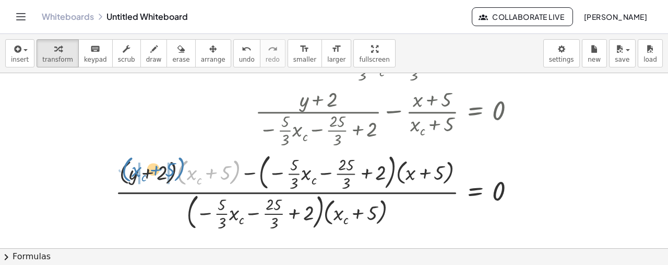
drag, startPoint x: 182, startPoint y: 177, endPoint x: 126, endPoint y: 174, distance: 55.4
click at [126, 174] on div at bounding box center [339, 191] width 458 height 84
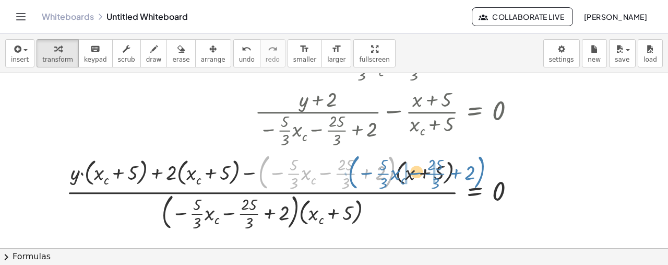
drag, startPoint x: 390, startPoint y: 173, endPoint x: 481, endPoint y: 173, distance: 90.3
click at [481, 173] on div at bounding box center [314, 191] width 507 height 84
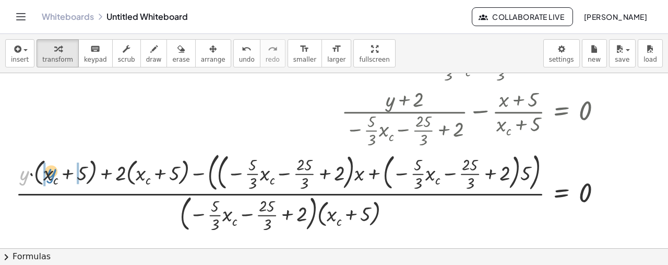
drag, startPoint x: 21, startPoint y: 176, endPoint x: 48, endPoint y: 174, distance: 27.2
click at [48, 174] on div at bounding box center [332, 191] width 644 height 86
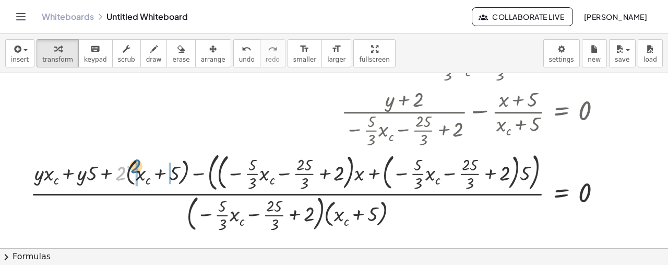
drag, startPoint x: 121, startPoint y: 175, endPoint x: 243, endPoint y: 173, distance: 121.6
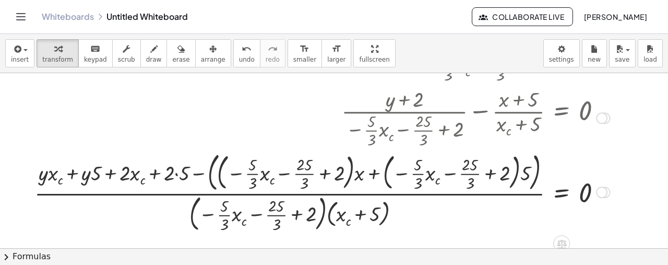
click at [177, 173] on div at bounding box center [341, 191] width 625 height 86
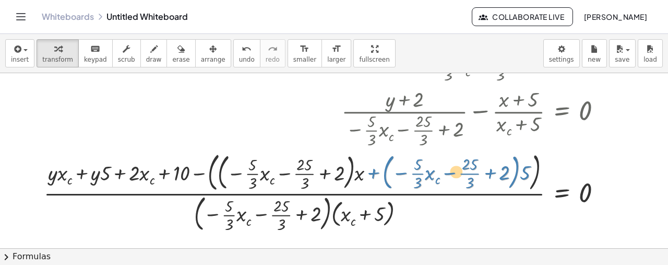
click at [367, 173] on div at bounding box center [347, 191] width 616 height 86
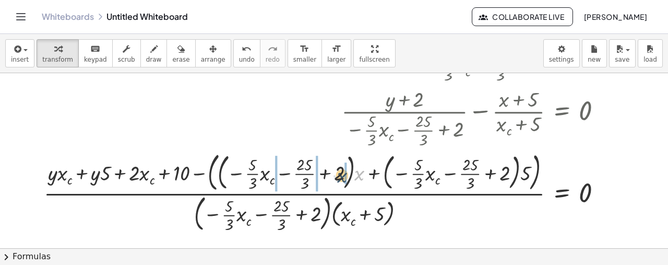
drag, startPoint x: 357, startPoint y: 172, endPoint x: 498, endPoint y: 182, distance: 141.8
click at [339, 174] on div at bounding box center [347, 191] width 616 height 86
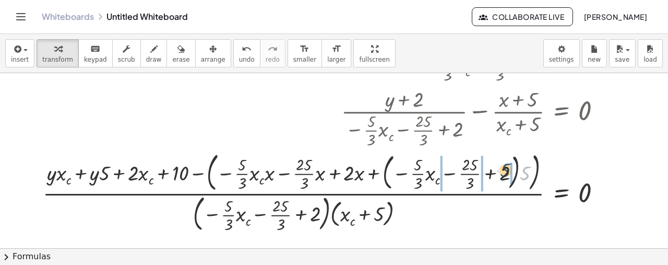
drag, startPoint x: 523, startPoint y: 174, endPoint x: 503, endPoint y: 171, distance: 20.6
click at [503, 171] on div at bounding box center [346, 191] width 617 height 86
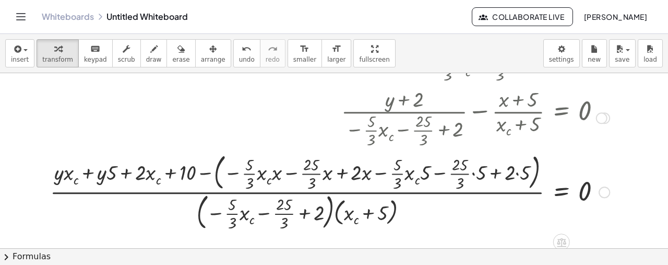
click at [201, 171] on div at bounding box center [350, 191] width 610 height 84
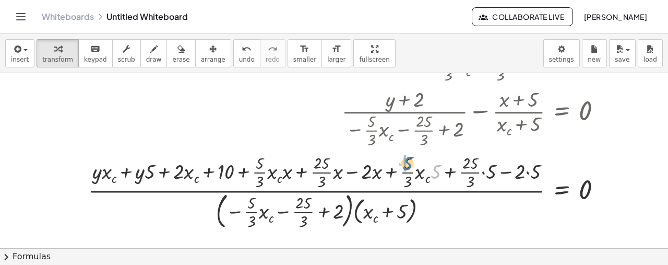
drag, startPoint x: 433, startPoint y: 174, endPoint x: 405, endPoint y: 166, distance: 29.4
click at [412, 162] on div at bounding box center [368, 191] width 572 height 80
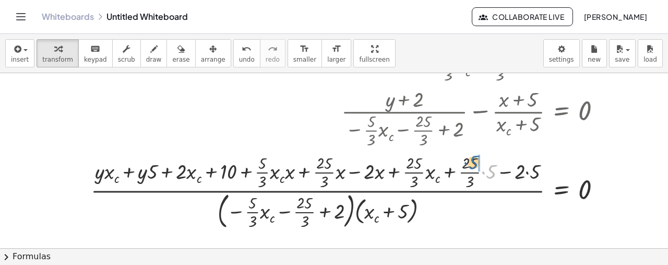
drag, startPoint x: 490, startPoint y: 175, endPoint x: 472, endPoint y: 165, distance: 20.5
click at [472, 165] on div at bounding box center [370, 191] width 569 height 80
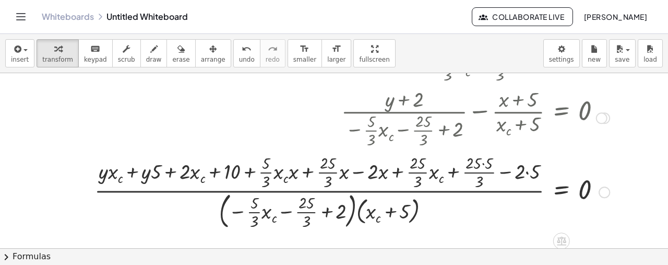
click at [481, 163] on div at bounding box center [371, 191] width 565 height 80
click at [483, 163] on div at bounding box center [371, 191] width 565 height 80
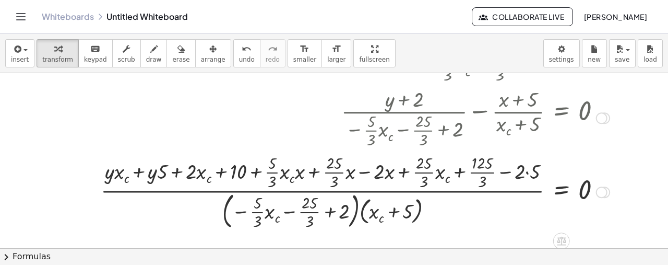
click at [528, 170] on div at bounding box center [375, 191] width 559 height 80
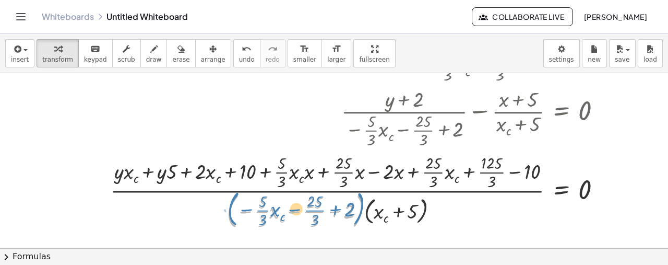
click at [360, 210] on div at bounding box center [380, 191] width 550 height 80
click at [600, 191] on div at bounding box center [601, 191] width 11 height 11
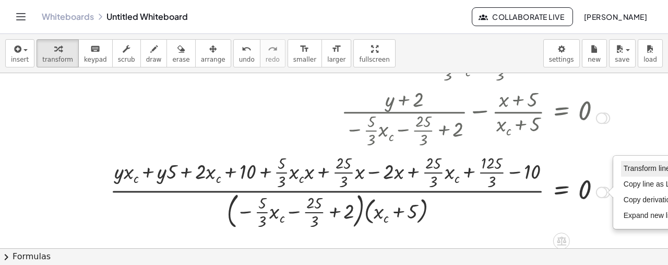
click at [625, 170] on span "Transform line" at bounding box center [647, 168] width 46 height 8
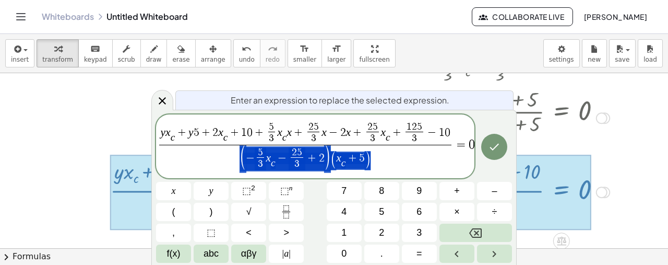
drag, startPoint x: 423, startPoint y: 160, endPoint x: 204, endPoint y: 156, distance: 219.2
click at [204, 156] on span "( − 5 3 ​ x c ​ − 2 5 3 ​ + 2 ) ( x c ​ + 5 )" at bounding box center [305, 159] width 292 height 28
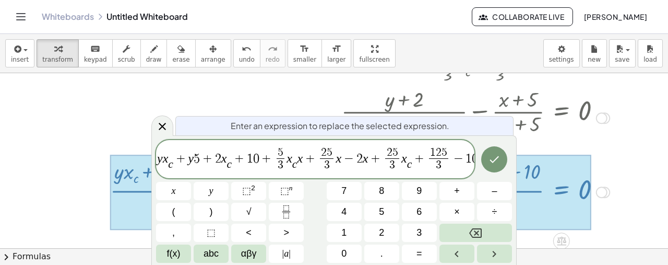
scroll to position [0, 13]
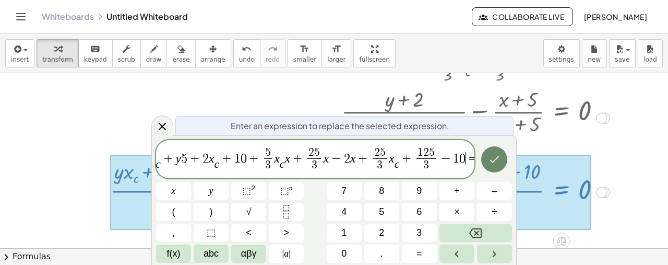
click at [494, 159] on icon "Done" at bounding box center [494, 159] width 13 height 13
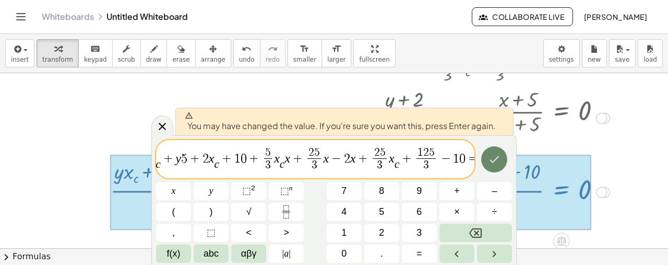
click at [494, 159] on icon "Done" at bounding box center [494, 159] width 13 height 13
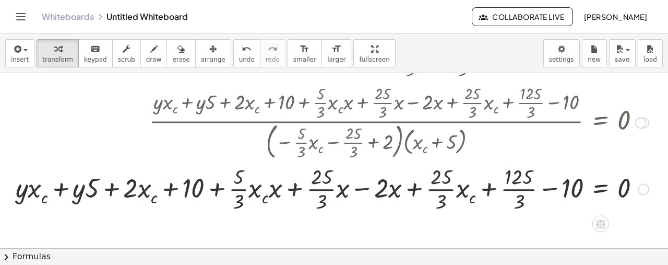
scroll to position [157, 0]
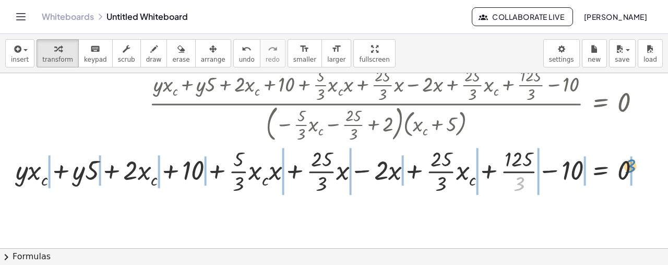
drag, startPoint x: 518, startPoint y: 183, endPoint x: 629, endPoint y: 165, distance: 112.6
click at [629, 165] on div at bounding box center [351, 170] width 683 height 52
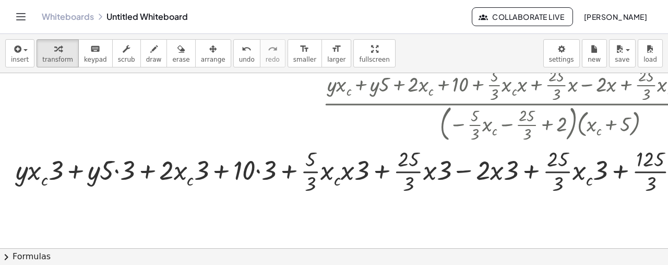
click at [115, 171] on div at bounding box center [438, 170] width 857 height 52
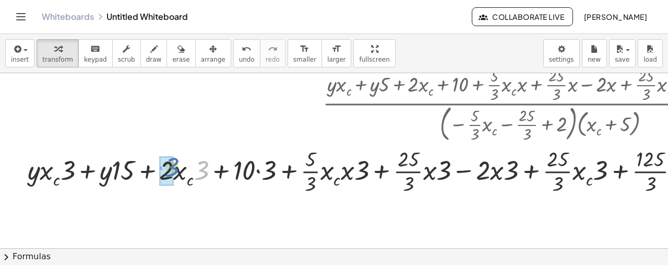
drag, startPoint x: 205, startPoint y: 178, endPoint x: 175, endPoint y: 175, distance: 29.9
click at [175, 175] on div at bounding box center [444, 170] width 845 height 52
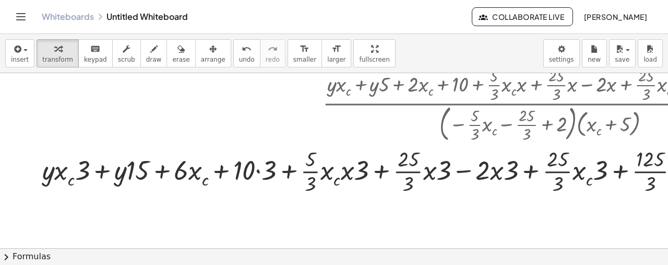
click at [256, 170] on div at bounding box center [452, 170] width 830 height 52
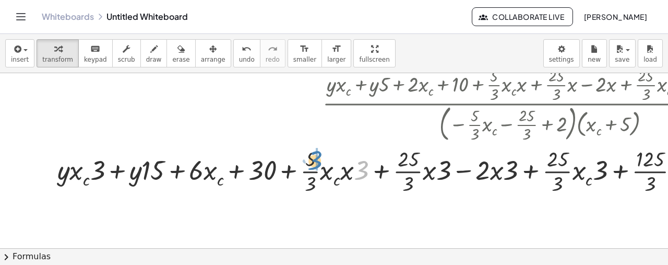
drag, startPoint x: 359, startPoint y: 175, endPoint x: 312, endPoint y: 165, distance: 47.5
click at [312, 165] on div at bounding box center [459, 170] width 815 height 52
drag, startPoint x: 325, startPoint y: 161, endPoint x: 324, endPoint y: 171, distance: 10.0
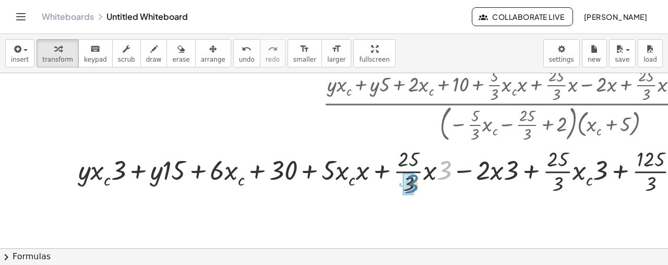
drag, startPoint x: 444, startPoint y: 167, endPoint x: 411, endPoint y: 180, distance: 35.4
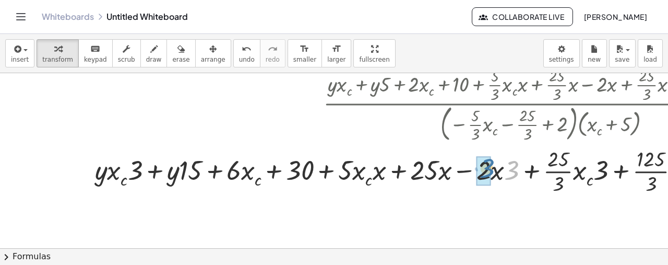
drag, startPoint x: 513, startPoint y: 170, endPoint x: 487, endPoint y: 168, distance: 25.2
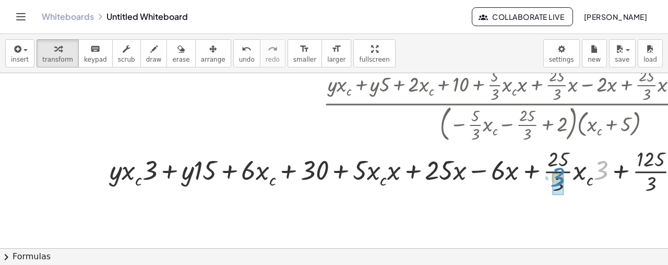
drag, startPoint x: 598, startPoint y: 169, endPoint x: 555, endPoint y: 175, distance: 43.8
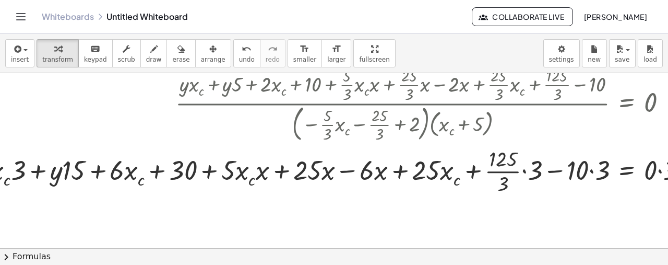
scroll to position [157, 169]
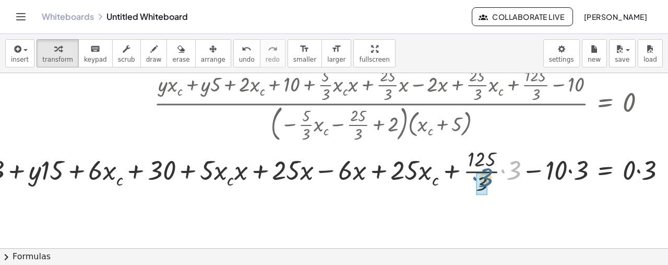
drag, startPoint x: 510, startPoint y: 175, endPoint x: 482, endPoint y: 182, distance: 29.1
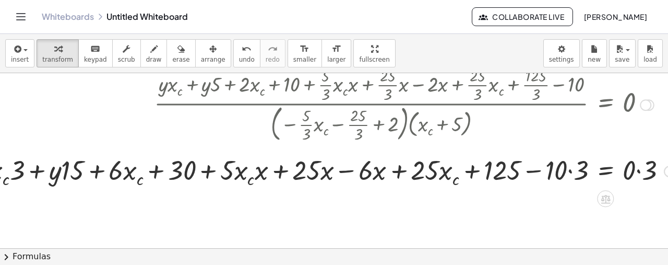
click at [570, 172] on div at bounding box center [335, 170] width 727 height 38
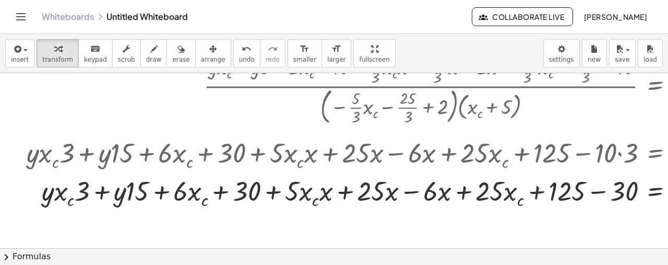
scroll to position [174, 119]
drag, startPoint x: 218, startPoint y: 190, endPoint x: 595, endPoint y: 185, distance: 377.4
click at [595, 185] on div at bounding box center [385, 191] width 727 height 38
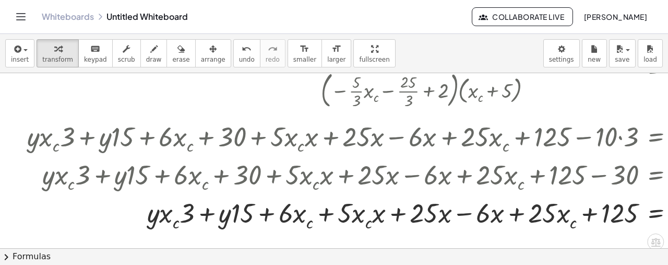
scroll to position [243, 119]
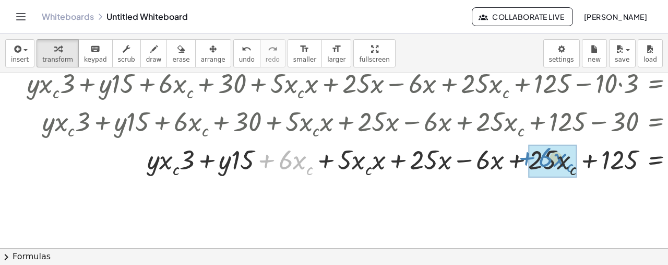
drag, startPoint x: 264, startPoint y: 161, endPoint x: 525, endPoint y: 158, distance: 261.0
click at [525, 158] on div at bounding box center [385, 160] width 727 height 38
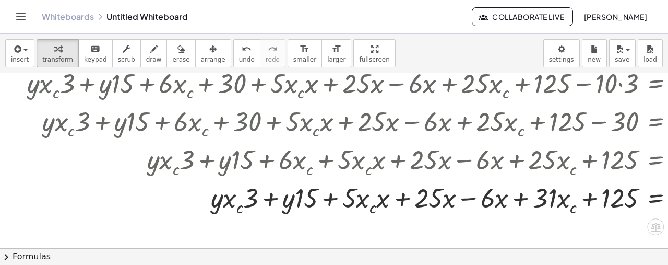
click at [461, 200] on div at bounding box center [385, 198] width 727 height 38
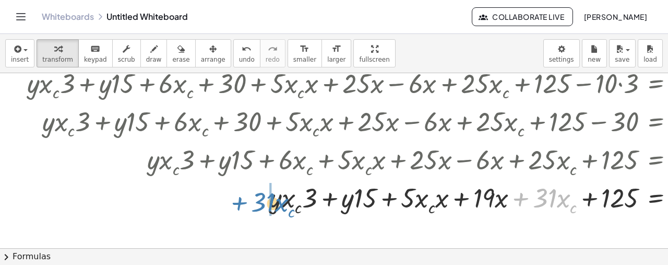
drag, startPoint x: 519, startPoint y: 199, endPoint x: 237, endPoint y: 203, distance: 281.9
click at [237, 203] on div at bounding box center [385, 198] width 727 height 38
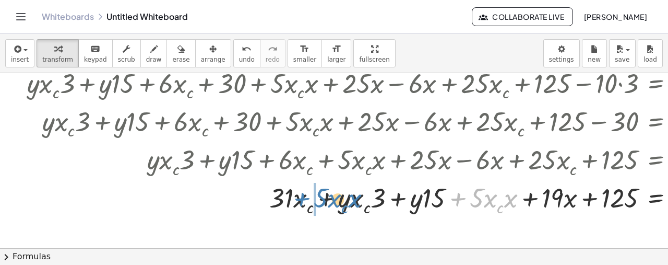
drag, startPoint x: 462, startPoint y: 199, endPoint x: 304, endPoint y: 199, distance: 158.1
click at [304, 199] on div at bounding box center [385, 198] width 727 height 38
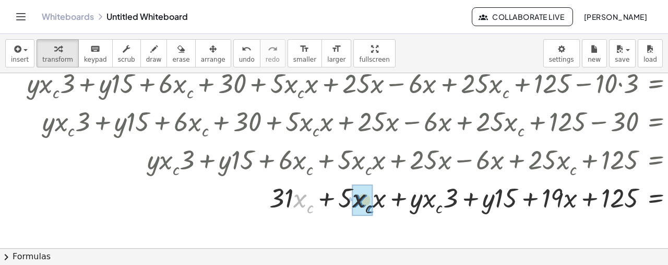
drag, startPoint x: 299, startPoint y: 203, endPoint x: 356, endPoint y: 201, distance: 57.4
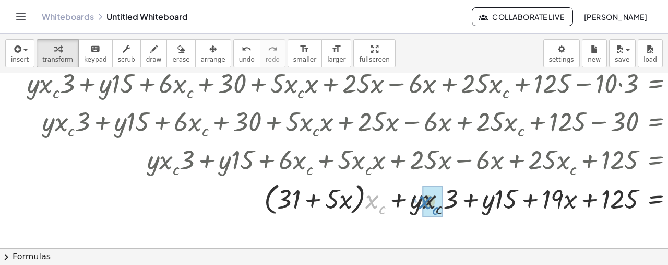
drag, startPoint x: 370, startPoint y: 201, endPoint x: 423, endPoint y: 202, distance: 53.2
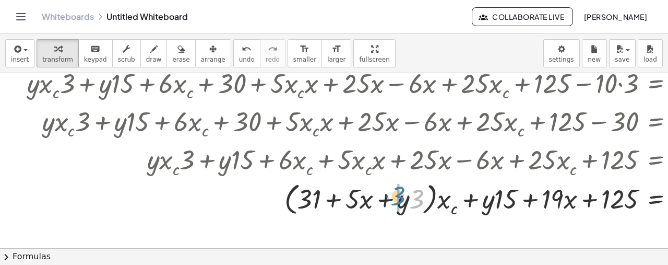
drag, startPoint x: 418, startPoint y: 201, endPoint x: 398, endPoint y: 198, distance: 19.6
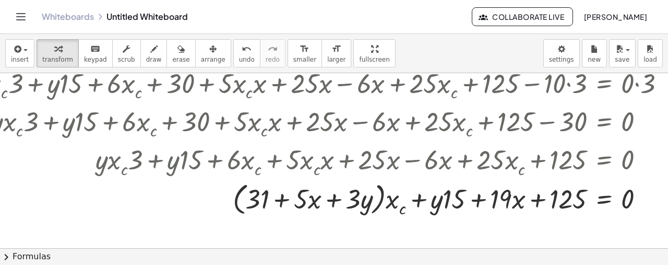
scroll to position [243, 177]
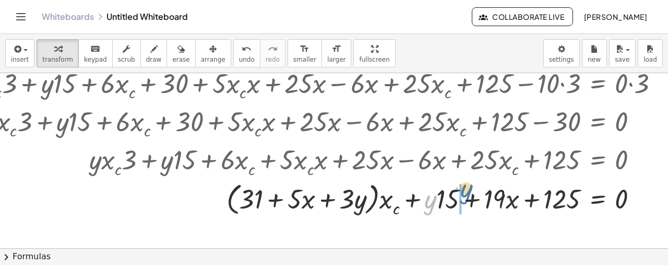
drag, startPoint x: 429, startPoint y: 208, endPoint x: 465, endPoint y: 197, distance: 37.6
click at [465, 197] on div at bounding box center [327, 198] width 727 height 40
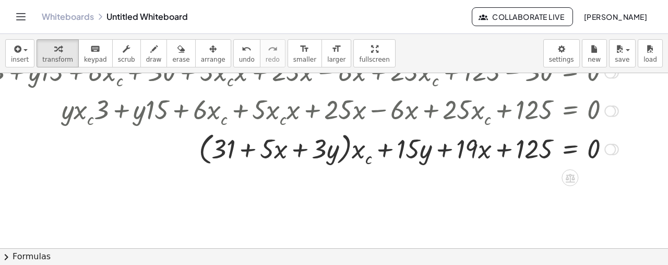
scroll to position [295, 212]
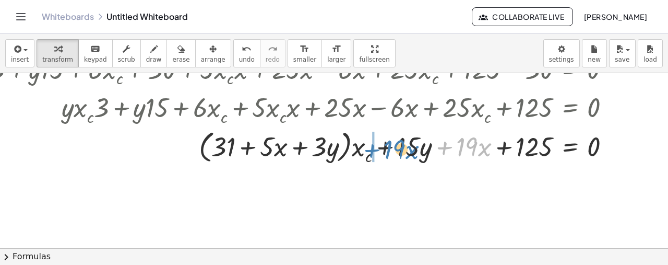
drag, startPoint x: 435, startPoint y: 152, endPoint x: 363, endPoint y: 154, distance: 72.6
click at [363, 154] on div at bounding box center [299, 146] width 727 height 40
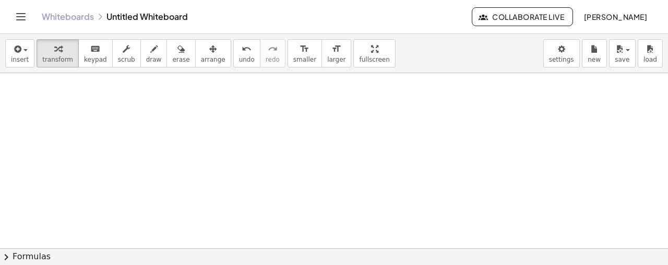
scroll to position [394, 212]
click at [18, 56] on span "insert" at bounding box center [20, 59] width 18 height 7
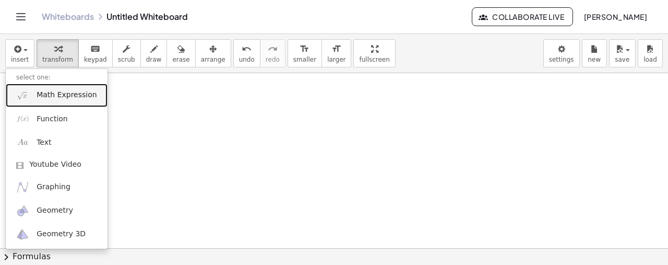
click at [46, 97] on span "Math Expression" at bounding box center [67, 95] width 60 height 10
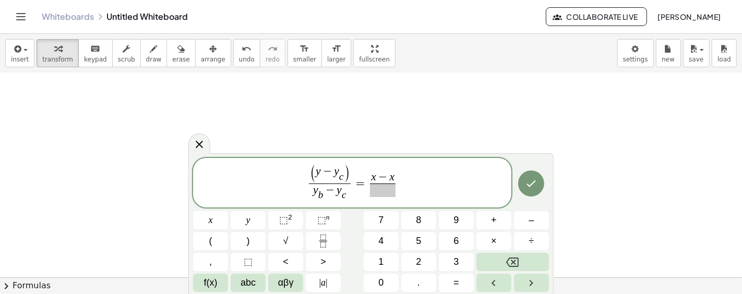
scroll to position [411, 139]
click at [381, 191] on span "​" at bounding box center [383, 191] width 30 height 14
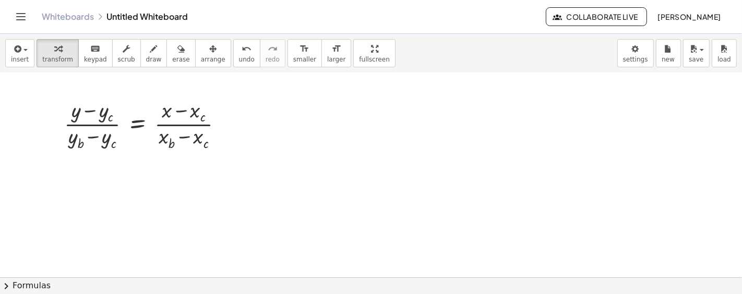
scroll to position [411, 0]
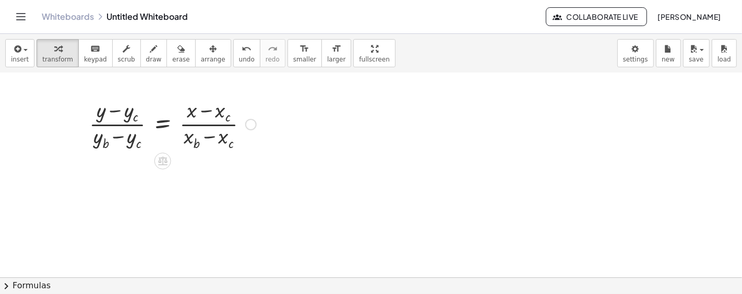
click at [249, 121] on div at bounding box center [250, 124] width 11 height 11
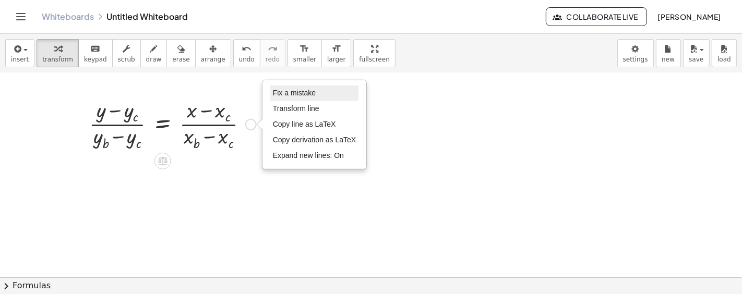
click at [301, 93] on span "Fix a mistake" at bounding box center [294, 93] width 43 height 8
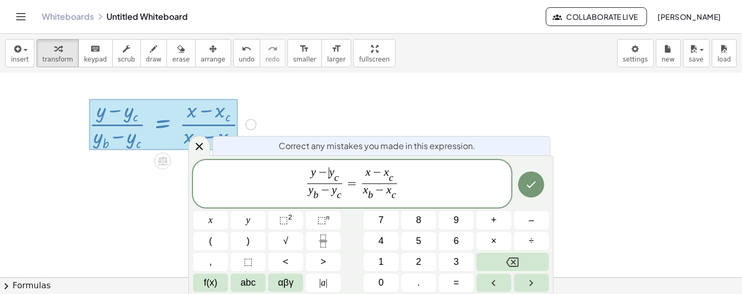
click at [332, 172] on span "y − ​ y c ​" at bounding box center [324, 176] width 35 height 16
click at [320, 169] on span "−" at bounding box center [323, 173] width 14 height 11
drag, startPoint x: 308, startPoint y: 192, endPoint x: 316, endPoint y: 194, distance: 8.1
click at [316, 194] on span "y b ​ − y c ​" at bounding box center [324, 193] width 35 height 18
drag, startPoint x: 361, startPoint y: 192, endPoint x: 370, endPoint y: 194, distance: 9.8
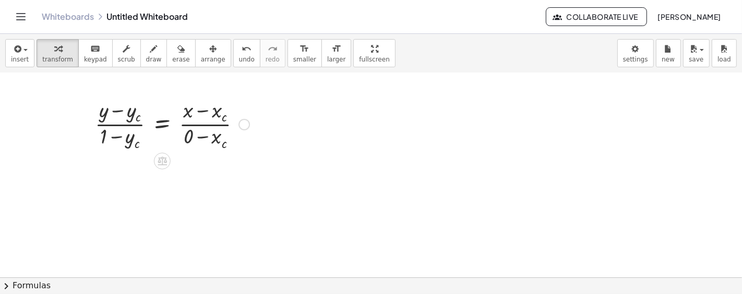
click at [203, 136] on div at bounding box center [172, 124] width 165 height 56
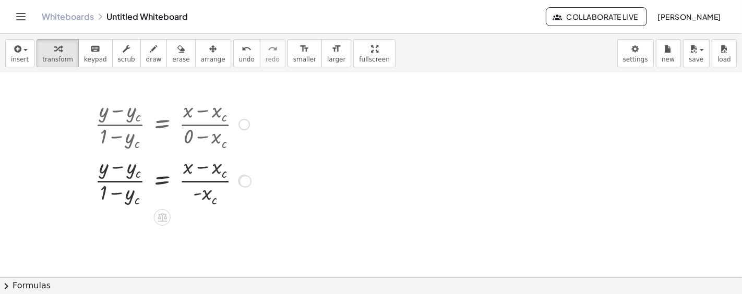
click at [245, 178] on div "Fix a mistake Transform line Copy line as LaTeX Copy derivation as LaTeX Expand…" at bounding box center [244, 180] width 11 height 11
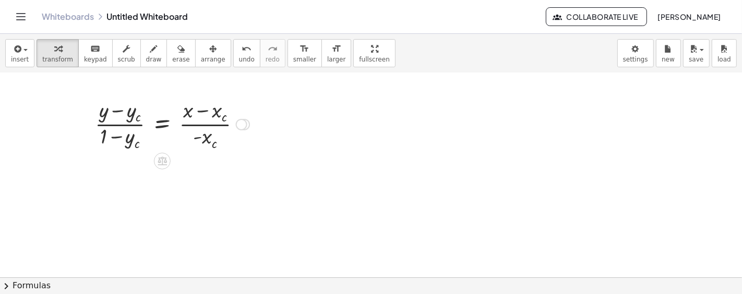
drag, startPoint x: 245, startPoint y: 178, endPoint x: 245, endPoint y: 115, distance: 63.7
click at [162, 125] on div "· ( + y − y c ) · ( + 1 − y c ) = · ( + x − x c ) · - x c Fix a mistake Transfo…" at bounding box center [162, 125] width 0 height 0
click at [247, 124] on div "Fix a mistake Transform line Copy line as LaTeX Copy derivation as LaTeX Expand…" at bounding box center [244, 124] width 11 height 11
click at [240, 123] on div "Transform line Copy line as LaTeX Copy derivation as LaTeX Expand new lines: Off" at bounding box center [241, 124] width 11 height 11
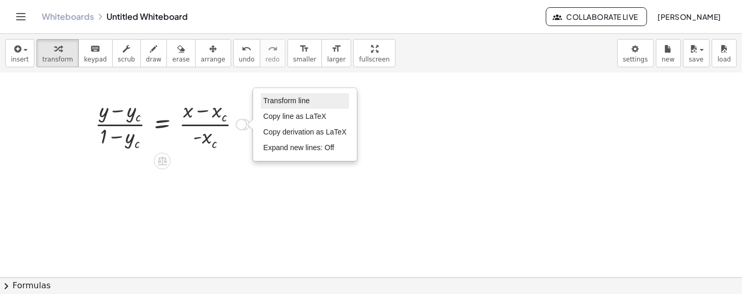
click at [270, 100] on span "Transform line" at bounding box center [287, 101] width 46 height 8
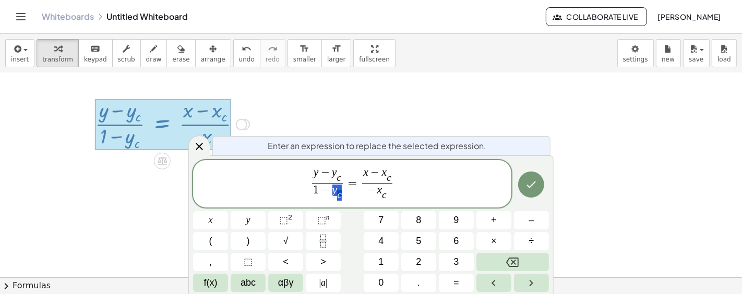
drag, startPoint x: 329, startPoint y: 187, endPoint x: 340, endPoint y: 193, distance: 11.9
drag, startPoint x: 333, startPoint y: 194, endPoint x: 346, endPoint y: 194, distance: 13.0
click at [334, 191] on var "y" at bounding box center [334, 189] width 5 height 13
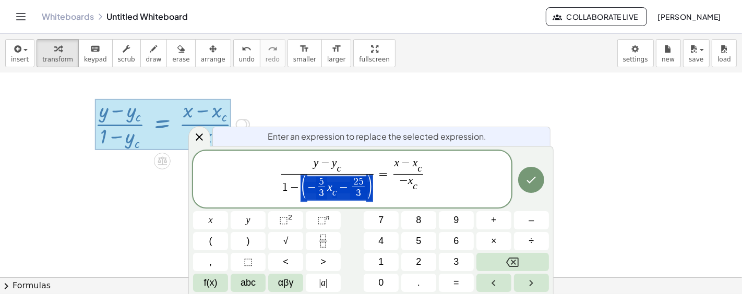
drag, startPoint x: 311, startPoint y: 183, endPoint x: 372, endPoint y: 190, distance: 60.9
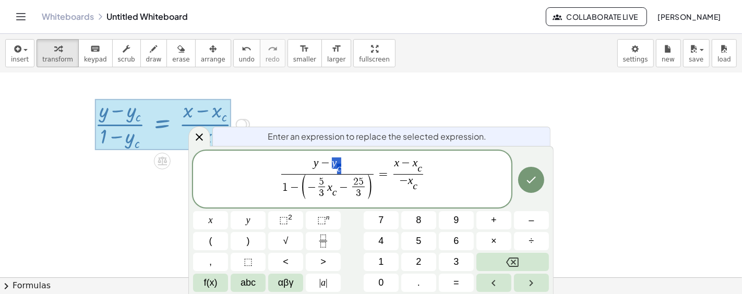
drag, startPoint x: 334, startPoint y: 163, endPoint x: 347, endPoint y: 165, distance: 13.3
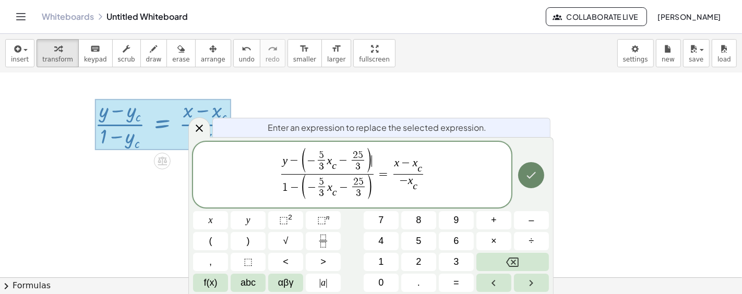
click at [532, 175] on icon "Done" at bounding box center [531, 175] width 9 height 7
click at [531, 174] on icon "Done" at bounding box center [531, 175] width 13 height 13
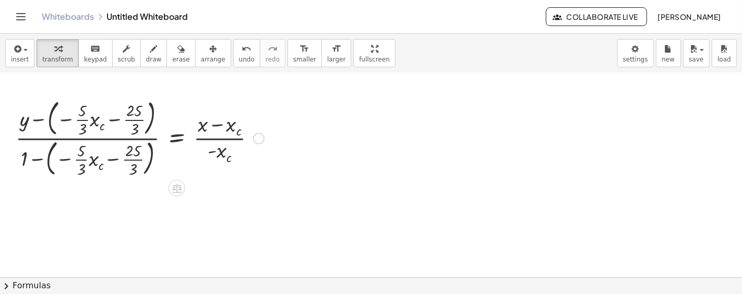
scroll to position [352, 0]
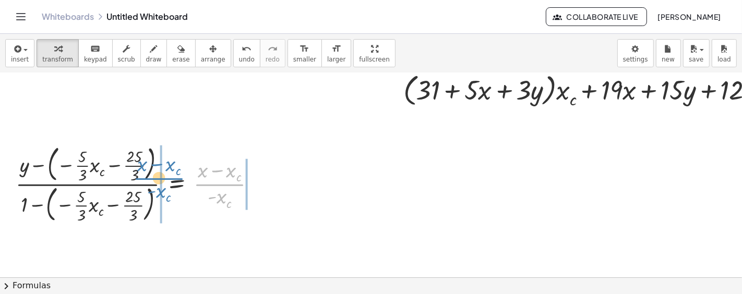
drag, startPoint x: 216, startPoint y: 184, endPoint x: 155, endPoint y: 178, distance: 60.8
click at [155, 178] on div at bounding box center [139, 184] width 259 height 84
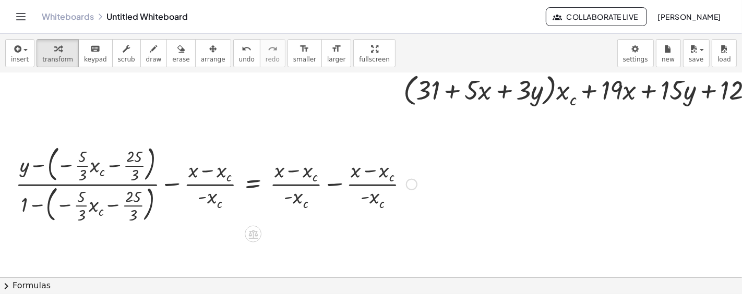
click at [168, 185] on div at bounding box center [216, 184] width 412 height 84
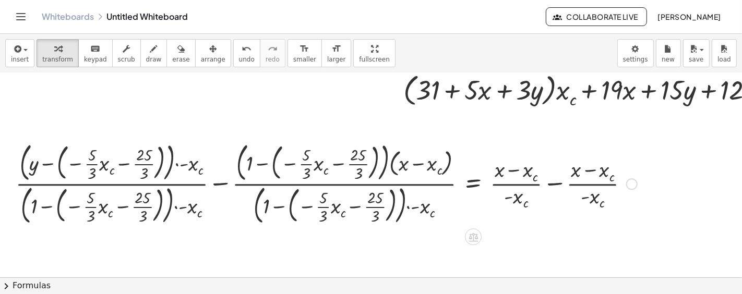
click at [559, 184] on div at bounding box center [326, 183] width 632 height 89
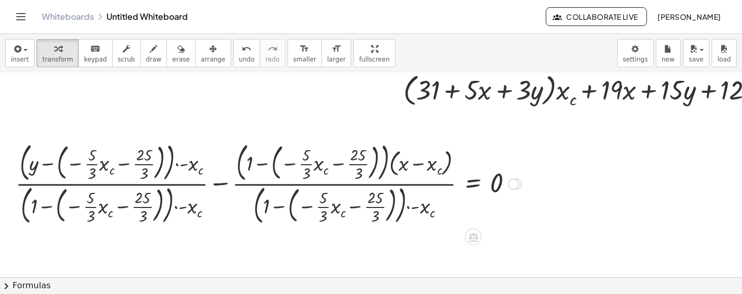
click at [221, 183] on div at bounding box center [268, 183] width 517 height 89
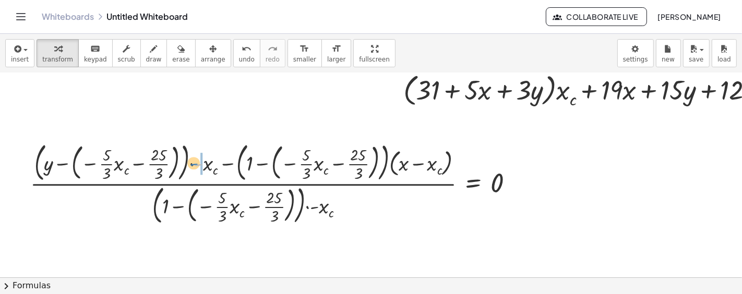
click at [199, 164] on div at bounding box center [276, 183] width 502 height 89
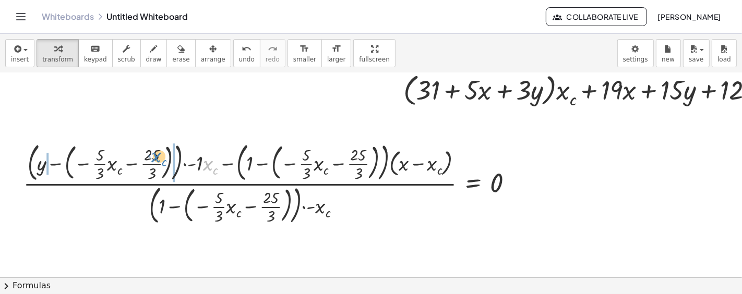
drag, startPoint x: 209, startPoint y: 168, endPoint x: 157, endPoint y: 160, distance: 52.3
click at [157, 160] on div at bounding box center [272, 183] width 509 height 89
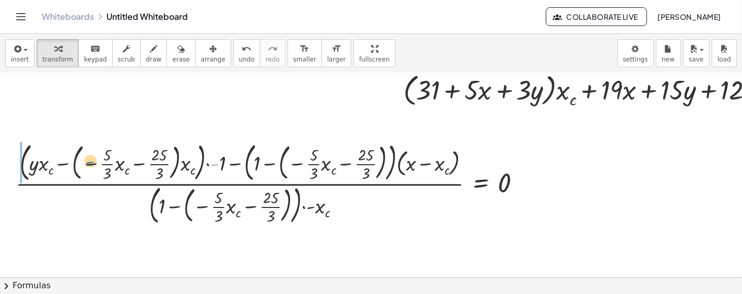
drag, startPoint x: 217, startPoint y: 164, endPoint x: 92, endPoint y: 161, distance: 124.8
click at [92, 161] on div at bounding box center [272, 183] width 524 height 89
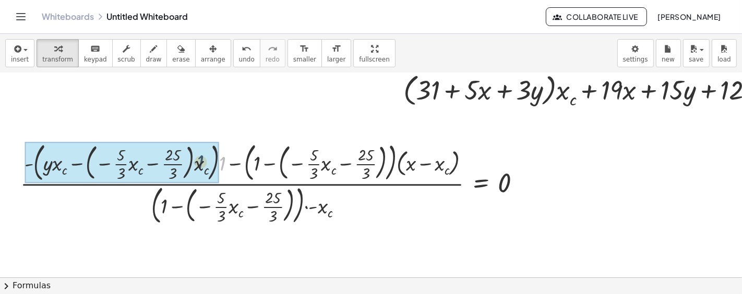
drag, startPoint x: 225, startPoint y: 162, endPoint x: 85, endPoint y: 158, distance: 140.5
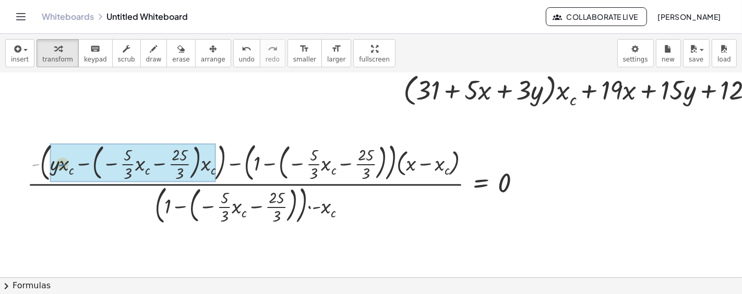
drag, startPoint x: 40, startPoint y: 161, endPoint x: 65, endPoint y: 161, distance: 25.1
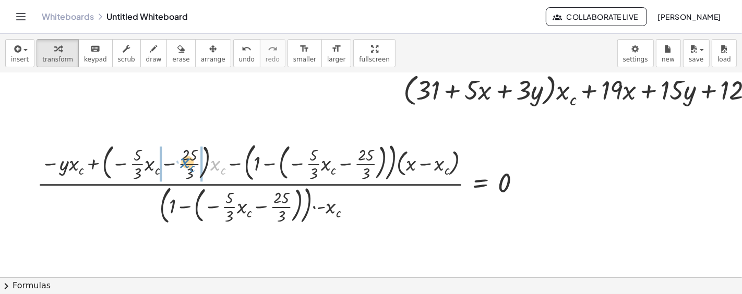
drag, startPoint x: 212, startPoint y: 163, endPoint x: 181, endPoint y: 160, distance: 31.5
click at [181, 160] on div at bounding box center [283, 183] width 503 height 89
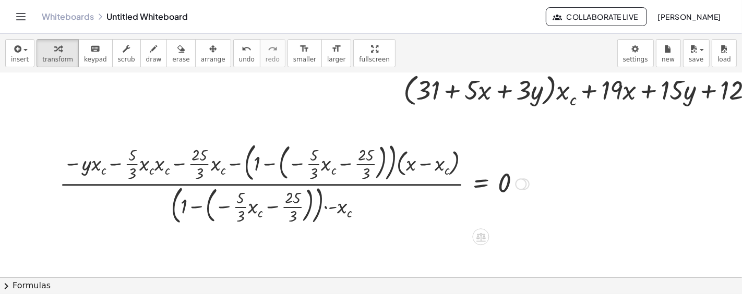
click at [272, 163] on div at bounding box center [294, 183] width 480 height 89
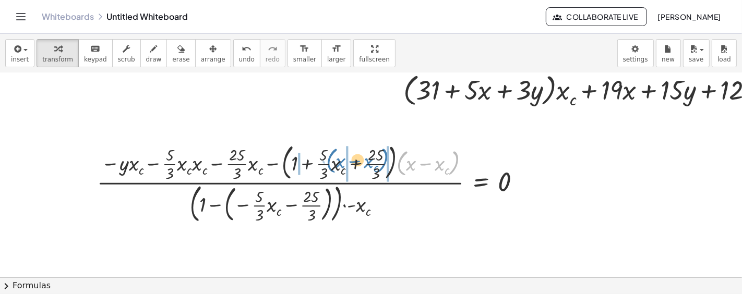
drag, startPoint x: 399, startPoint y: 166, endPoint x: 328, endPoint y: 163, distance: 71.6
click at [328, 163] on div at bounding box center [313, 183] width 443 height 86
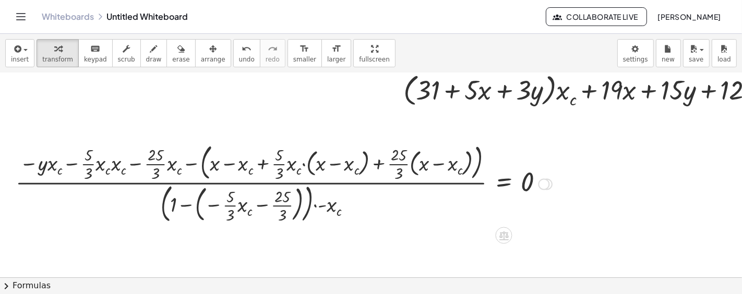
click at [229, 162] on div at bounding box center [283, 183] width 547 height 86
click at [305, 161] on div at bounding box center [283, 183] width 547 height 86
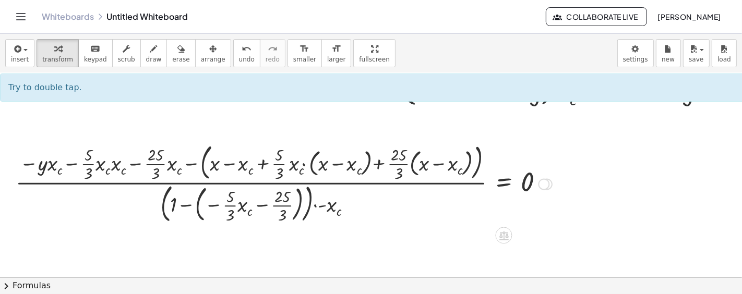
click at [303, 163] on div at bounding box center [283, 183] width 547 height 86
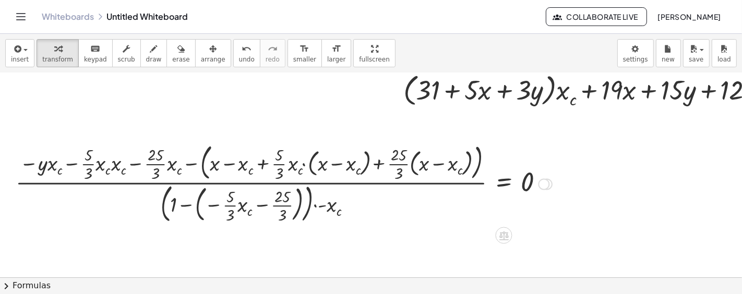
click at [303, 164] on div at bounding box center [283, 183] width 547 height 86
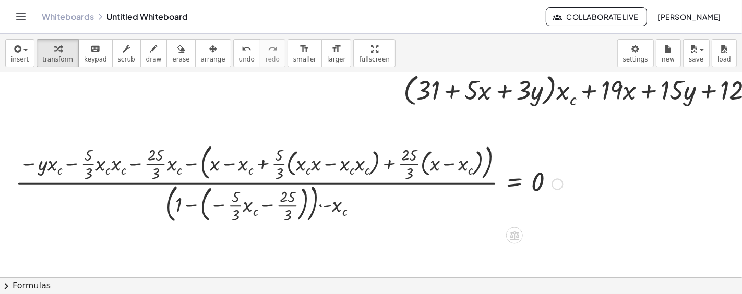
click at [331, 163] on div at bounding box center [288, 183] width 557 height 86
click at [314, 163] on div at bounding box center [288, 183] width 557 height 86
drag, startPoint x: 343, startPoint y: 164, endPoint x: 351, endPoint y: 164, distance: 8.4
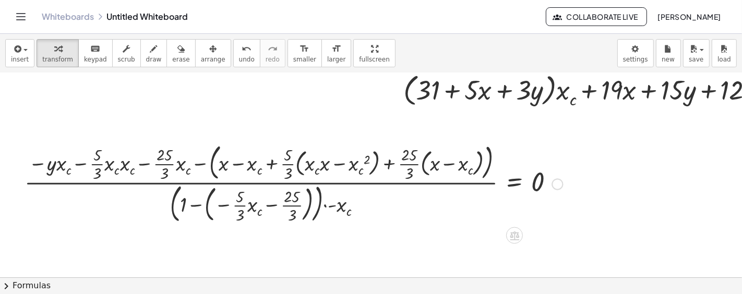
click at [289, 164] on div at bounding box center [293, 183] width 549 height 86
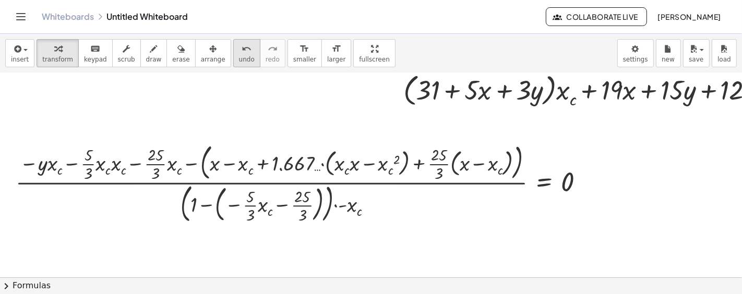
click at [239, 56] on span "undo" at bounding box center [247, 59] width 16 height 7
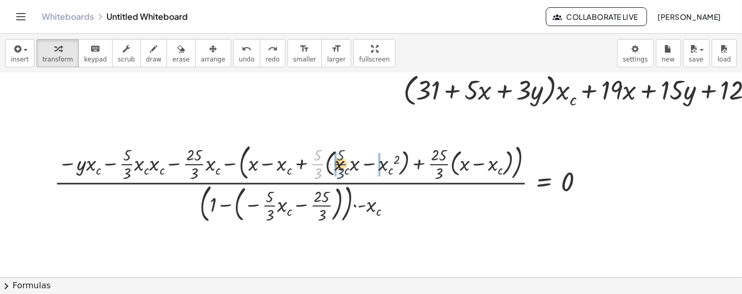
drag, startPoint x: 317, startPoint y: 162, endPoint x: 345, endPoint y: 162, distance: 28.2
click at [345, 162] on div at bounding box center [323, 183] width 549 height 86
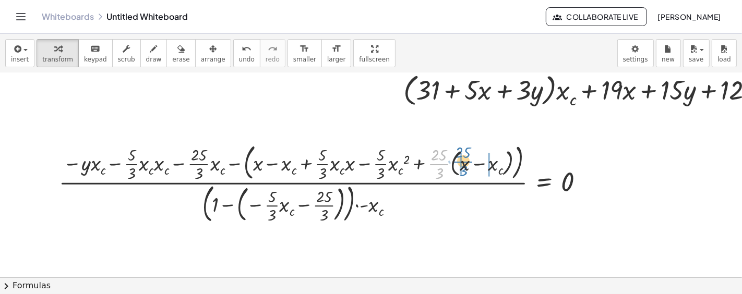
drag, startPoint x: 439, startPoint y: 164, endPoint x: 463, endPoint y: 162, distance: 24.1
click at [463, 162] on div at bounding box center [326, 183] width 544 height 86
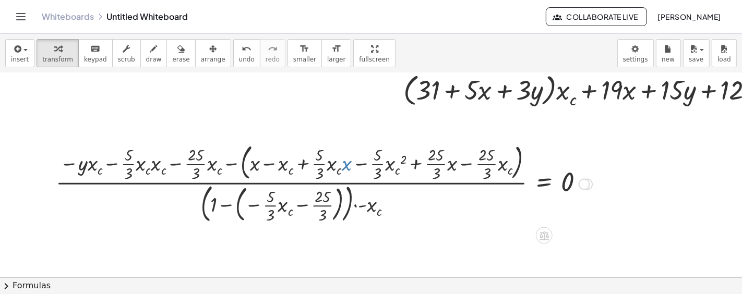
click at [340, 163] on div at bounding box center [324, 183] width 547 height 86
click at [227, 164] on div at bounding box center [324, 183] width 547 height 86
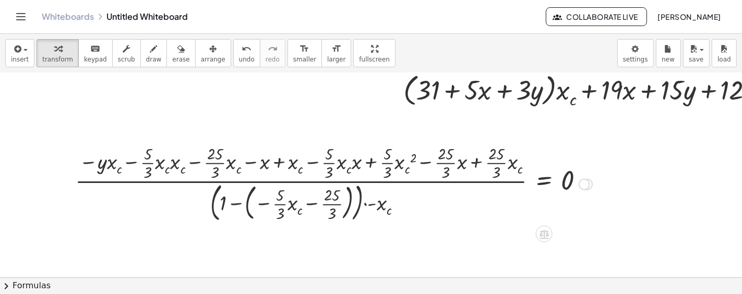
click at [581, 180] on div at bounding box center [584, 183] width 11 height 11
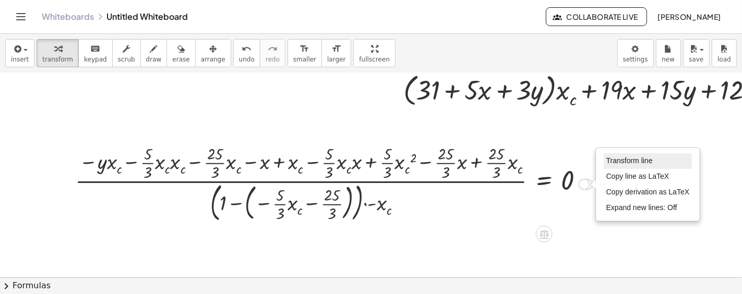
click at [606, 158] on span "Transform line" at bounding box center [629, 161] width 46 height 8
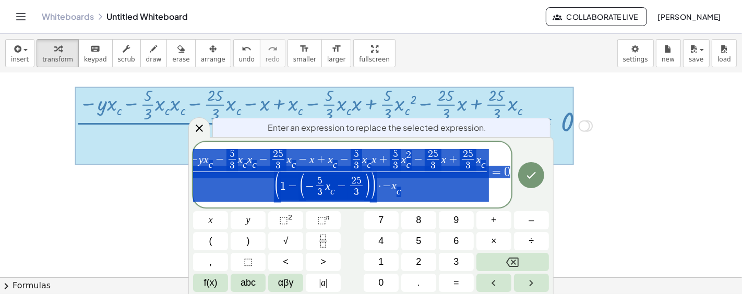
scroll to position [412, 0]
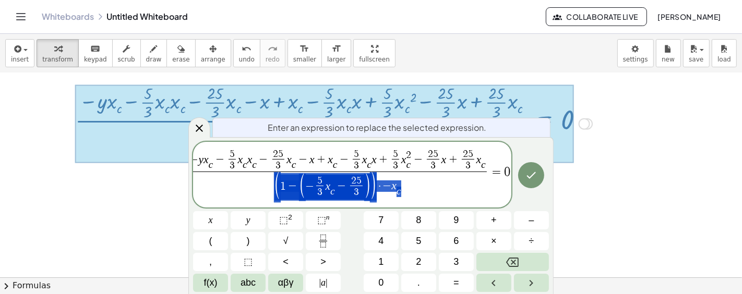
drag, startPoint x: 432, startPoint y: 189, endPoint x: 194, endPoint y: 178, distance: 238.8
drag, startPoint x: 276, startPoint y: 185, endPoint x: 420, endPoint y: 190, distance: 144.1
click at [420, 190] on span "( 1 − ( − 5 3 ​ x c ​ − 2 5 3 ​ ) ) · − x c ​" at bounding box center [337, 187] width 299 height 30
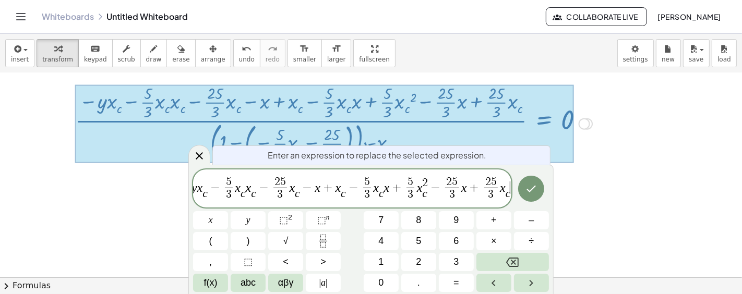
scroll to position [0, 19]
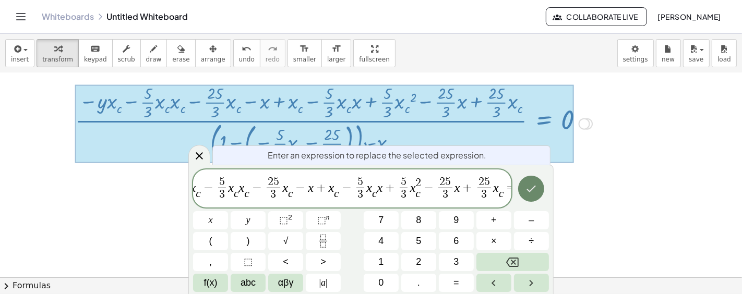
click at [531, 194] on icon "Done" at bounding box center [531, 189] width 13 height 13
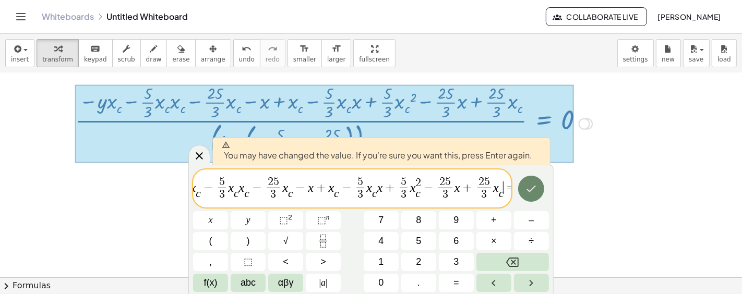
click at [530, 192] on icon "Done" at bounding box center [531, 189] width 9 height 7
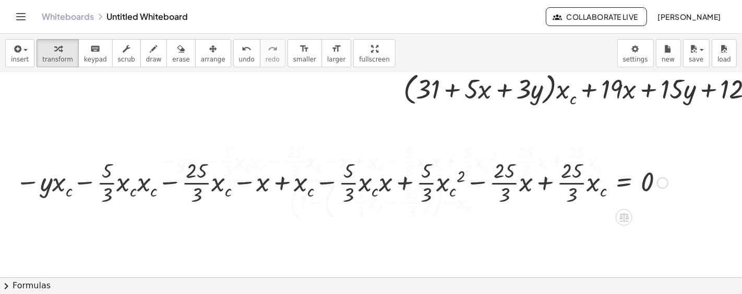
scroll to position [352, 0]
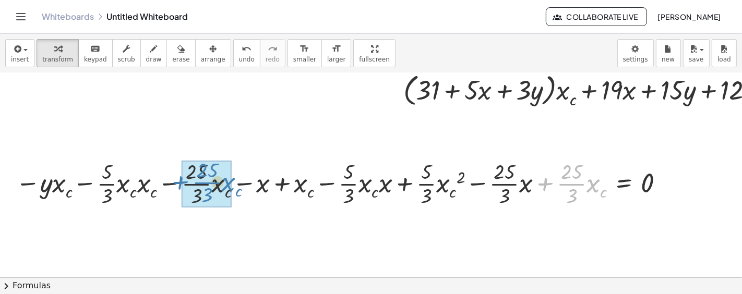
drag, startPoint x: 546, startPoint y: 185, endPoint x: 182, endPoint y: 184, distance: 364.8
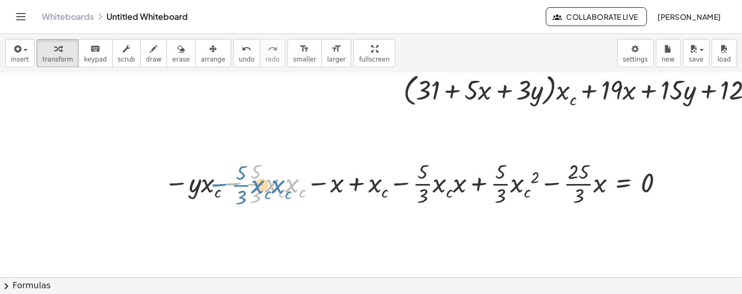
click at [227, 183] on div at bounding box center [416, 183] width 514 height 52
drag, startPoint x: 291, startPoint y: 187, endPoint x: 271, endPoint y: 187, distance: 19.8
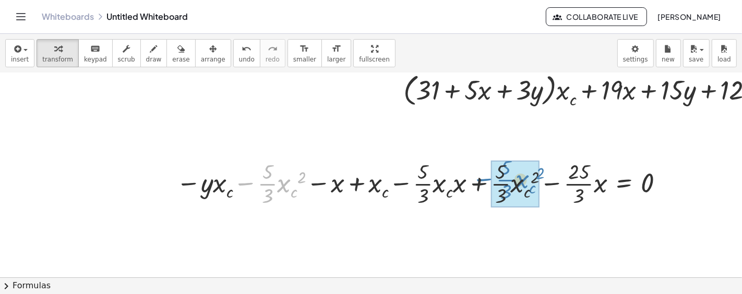
drag, startPoint x: 245, startPoint y: 183, endPoint x: 483, endPoint y: 178, distance: 238.6
click at [483, 178] on div at bounding box center [422, 183] width 502 height 52
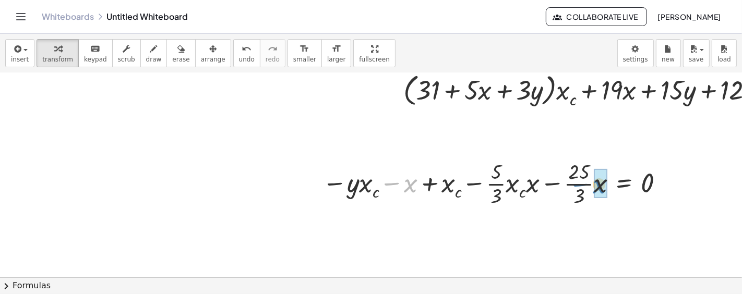
drag, startPoint x: 391, startPoint y: 184, endPoint x: 580, endPoint y: 185, distance: 188.9
click at [580, 185] on div at bounding box center [495, 183] width 356 height 52
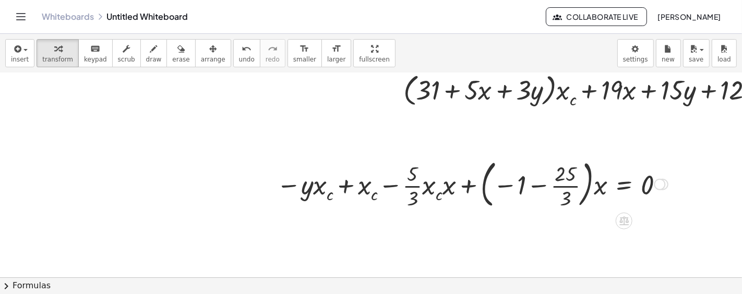
click at [533, 186] on div at bounding box center [472, 184] width 402 height 56
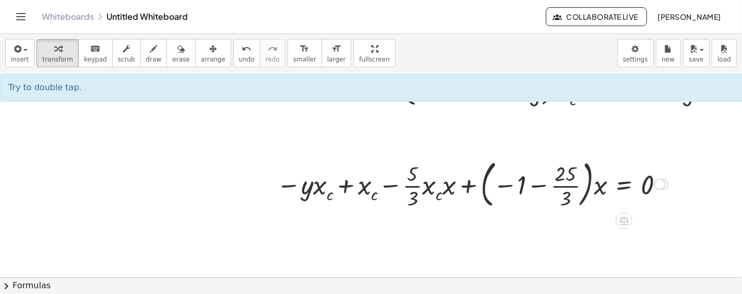
click at [533, 186] on div at bounding box center [472, 184] width 402 height 56
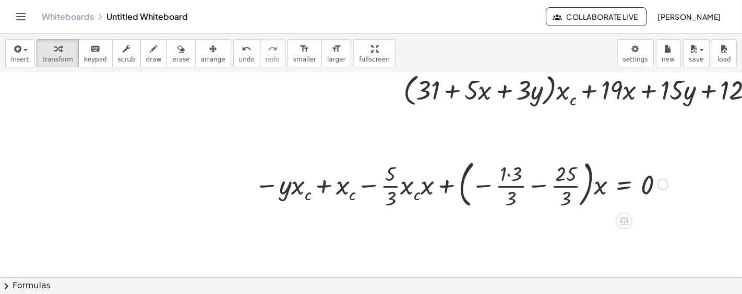
click at [536, 184] on div at bounding box center [461, 184] width 424 height 56
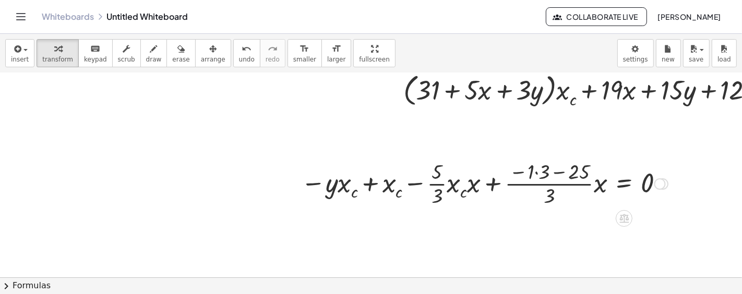
click at [557, 173] on div at bounding box center [484, 183] width 377 height 52
click at [533, 173] on div at bounding box center [484, 183] width 377 height 52
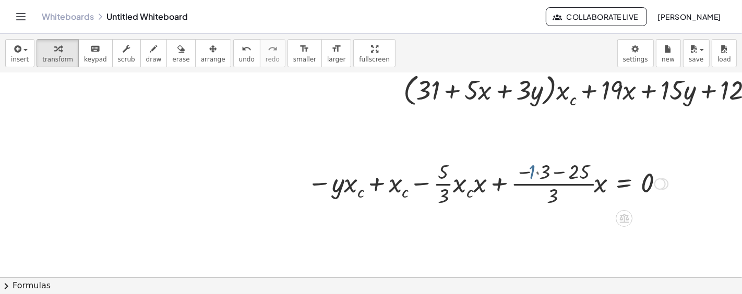
click at [537, 171] on div at bounding box center [490, 183] width 366 height 52
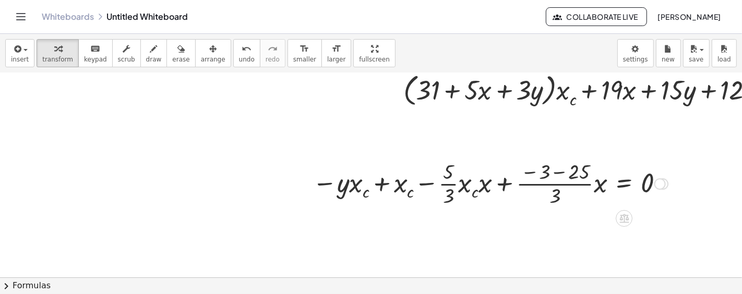
click at [557, 170] on div at bounding box center [490, 183] width 366 height 52
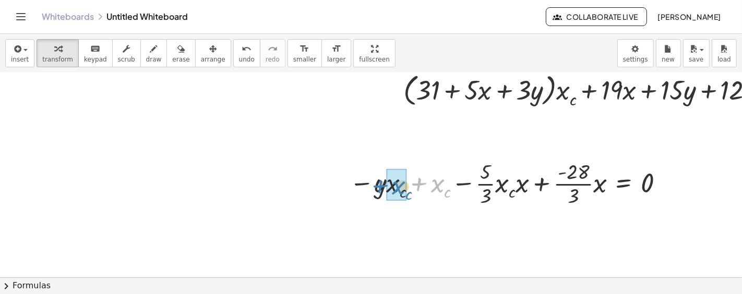
drag, startPoint x: 441, startPoint y: 183, endPoint x: 401, endPoint y: 184, distance: 39.2
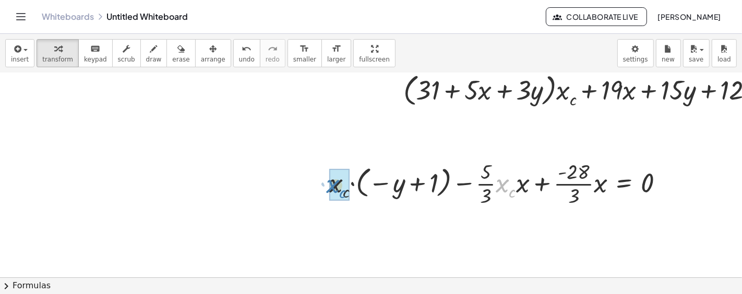
drag, startPoint x: 499, startPoint y: 186, endPoint x: 330, endPoint y: 187, distance: 169.6
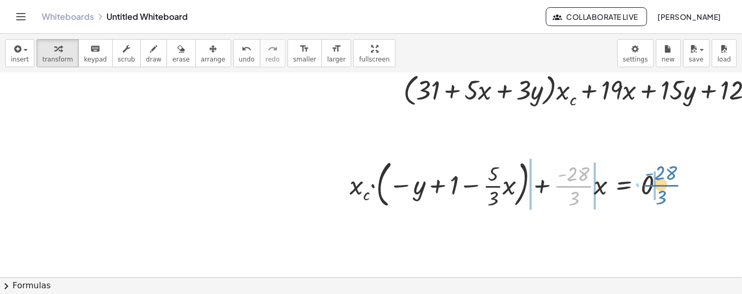
drag, startPoint x: 575, startPoint y: 186, endPoint x: 662, endPoint y: 185, distance: 87.2
click at [662, 185] on div at bounding box center [510, 184] width 333 height 56
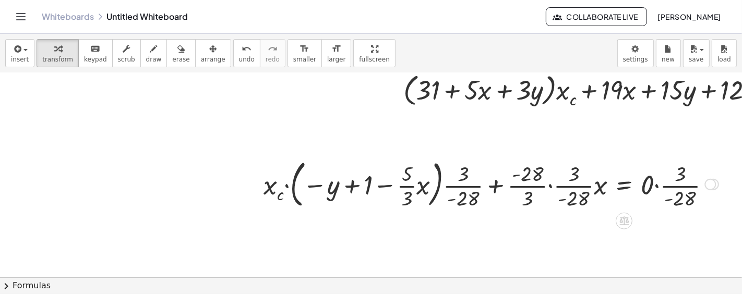
click at [550, 187] on div at bounding box center [491, 184] width 466 height 56
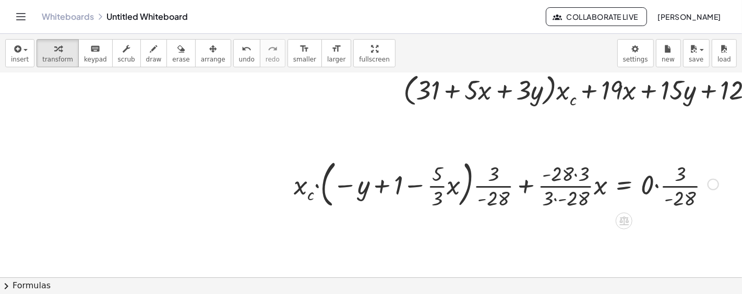
click at [558, 184] on div at bounding box center [506, 184] width 435 height 56
click at [555, 194] on div at bounding box center [506, 184] width 435 height 56
click at [574, 174] on div at bounding box center [506, 184] width 435 height 56
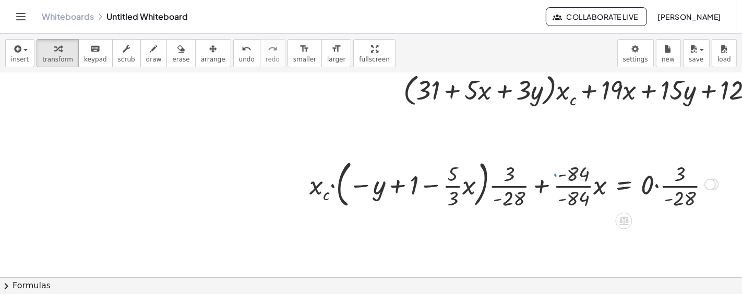
click at [564, 185] on div at bounding box center [514, 184] width 420 height 56
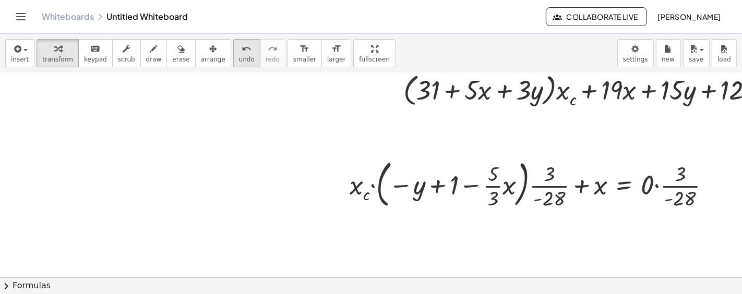
click at [239, 56] on span "undo" at bounding box center [247, 59] width 16 height 7
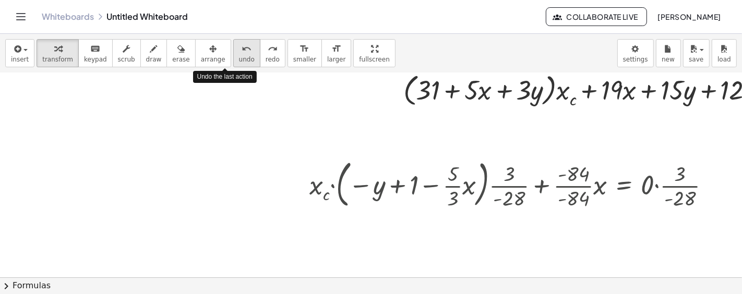
click at [239, 56] on span "undo" at bounding box center [247, 59] width 16 height 7
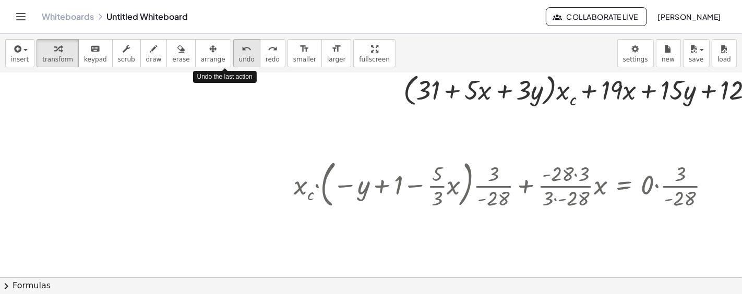
click at [239, 56] on span "undo" at bounding box center [247, 59] width 16 height 7
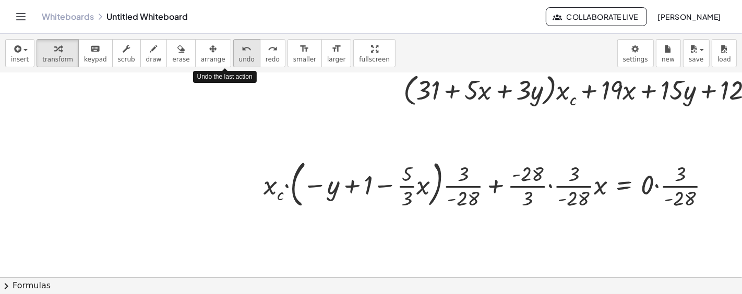
click at [239, 56] on span "undo" at bounding box center [247, 59] width 16 height 7
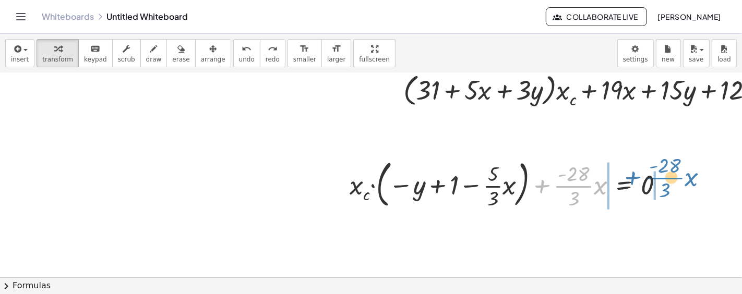
drag, startPoint x: 543, startPoint y: 187, endPoint x: 634, endPoint y: 179, distance: 91.7
click at [634, 179] on div at bounding box center [510, 184] width 333 height 56
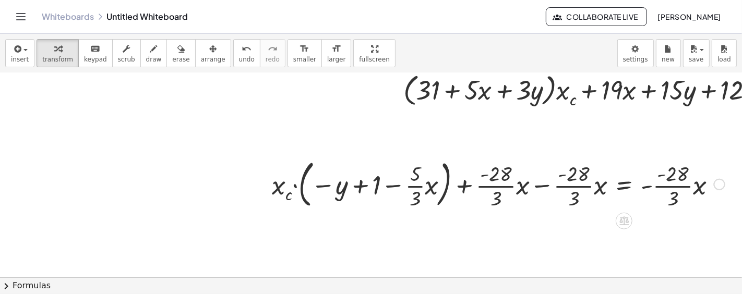
click at [537, 185] on div at bounding box center [498, 184] width 463 height 56
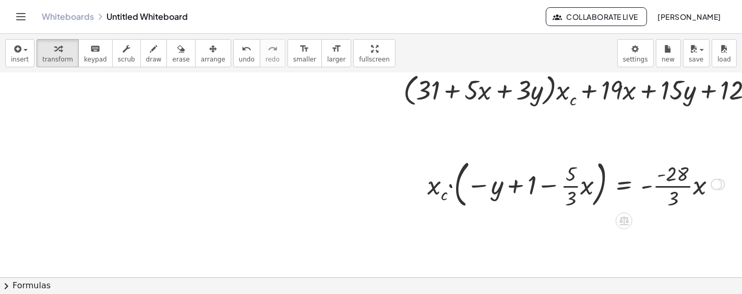
click at [660, 173] on div at bounding box center [576, 184] width 308 height 56
drag, startPoint x: 660, startPoint y: 173, endPoint x: 647, endPoint y: 181, distance: 15.7
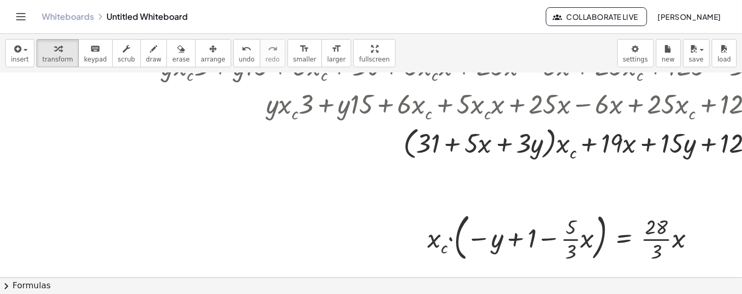
scroll to position [332, 0]
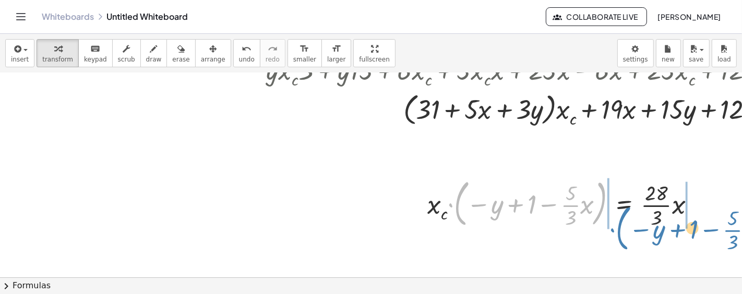
drag, startPoint x: 452, startPoint y: 206, endPoint x: 615, endPoint y: 230, distance: 164.7
click at [615, 230] on div "· ( + y − y c ) · ( + 1 − y c ) = · ( + x − x c ) · ( + 0 − x c ) · ( + y − y c…" at bounding box center [562, 203] width 300 height 62
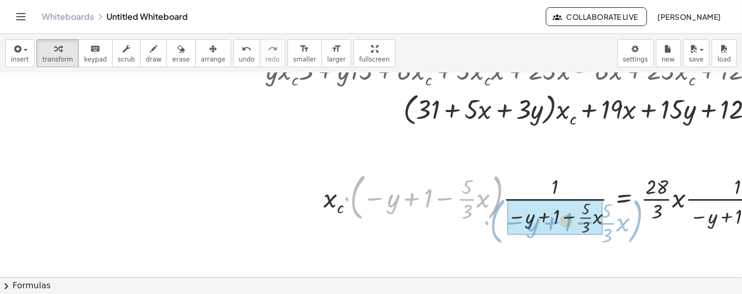
drag, startPoint x: 498, startPoint y: 207, endPoint x: 638, endPoint y: 231, distance: 141.9
click at [638, 231] on div at bounding box center [565, 203] width 495 height 68
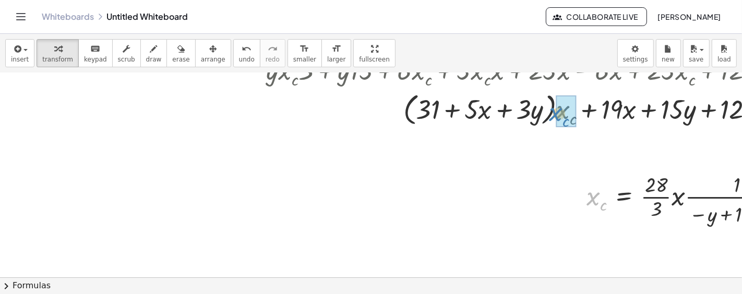
drag, startPoint x: 591, startPoint y: 199, endPoint x: 554, endPoint y: 115, distance: 92.5
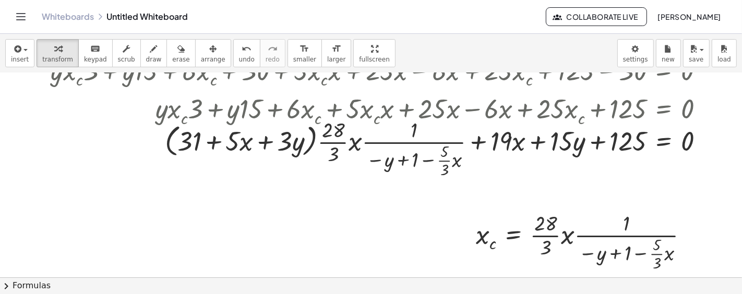
scroll to position [294, 139]
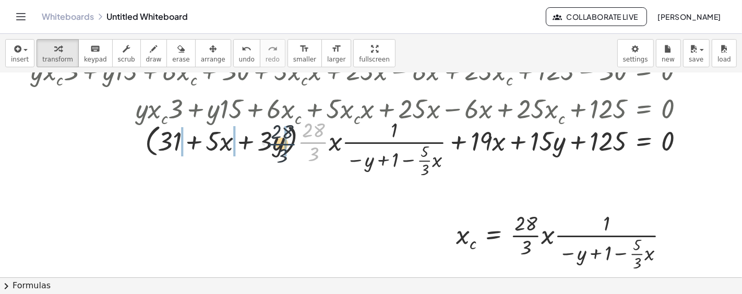
drag, startPoint x: 305, startPoint y: 142, endPoint x: 266, endPoint y: 144, distance: 39.7
click at [266, 144] on div at bounding box center [373, 147] width 727 height 65
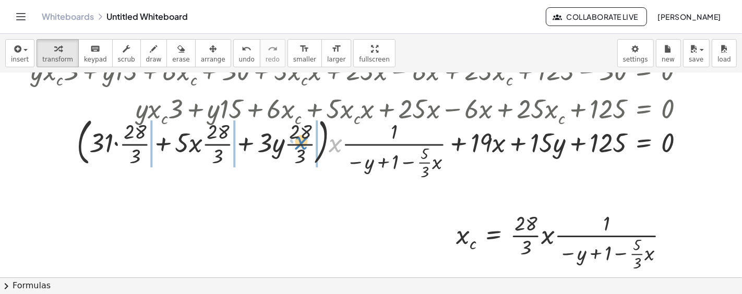
drag, startPoint x: 329, startPoint y: 150, endPoint x: 294, endPoint y: 147, distance: 35.1
click at [294, 147] on div at bounding box center [373, 147] width 727 height 68
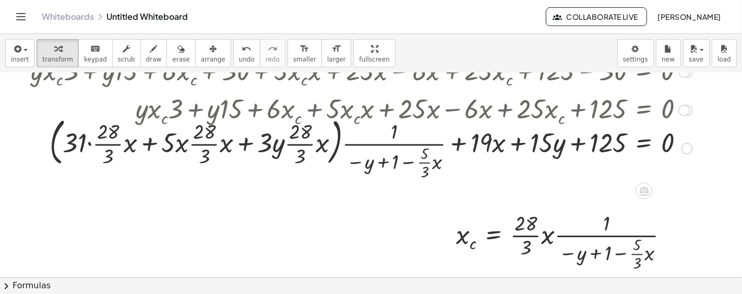
click at [368, 143] on div at bounding box center [373, 147] width 727 height 68
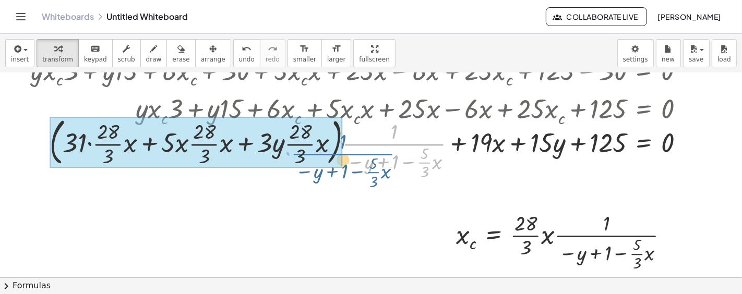
scroll to position [275, 139]
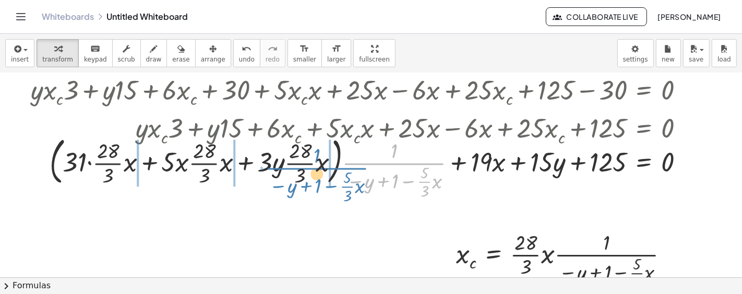
drag, startPoint x: 367, startPoint y: 143, endPoint x: 291, endPoint y: 148, distance: 76.9
click at [291, 148] on div at bounding box center [373, 167] width 727 height 68
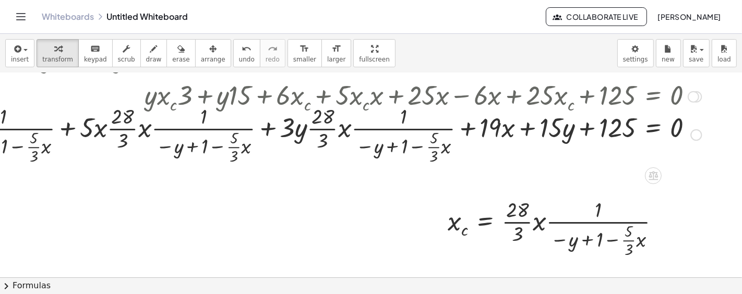
scroll to position [313, 139]
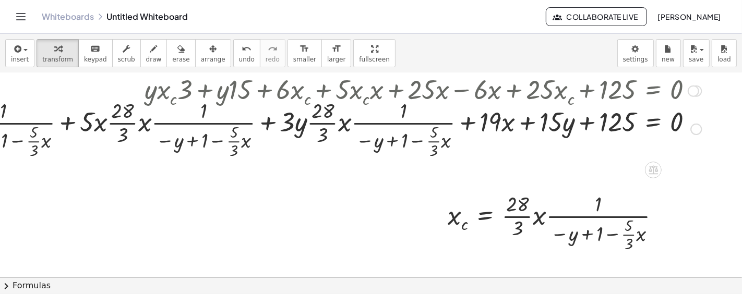
click at [266, 122] on div at bounding box center [309, 128] width 875 height 65
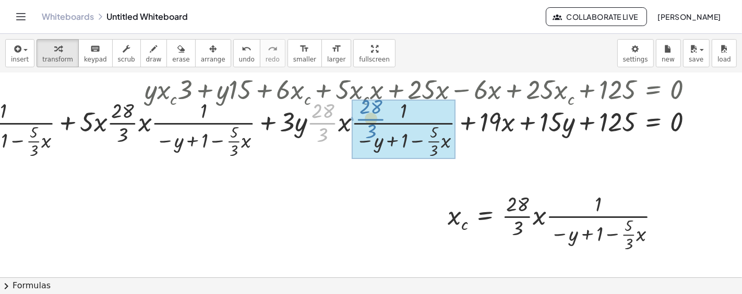
drag, startPoint x: 320, startPoint y: 122, endPoint x: 370, endPoint y: 118, distance: 49.2
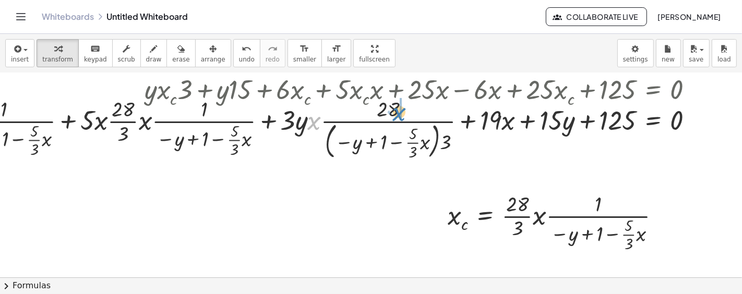
drag, startPoint x: 312, startPoint y: 124, endPoint x: 398, endPoint y: 115, distance: 86.1
click at [398, 115] on div at bounding box center [309, 128] width 874 height 68
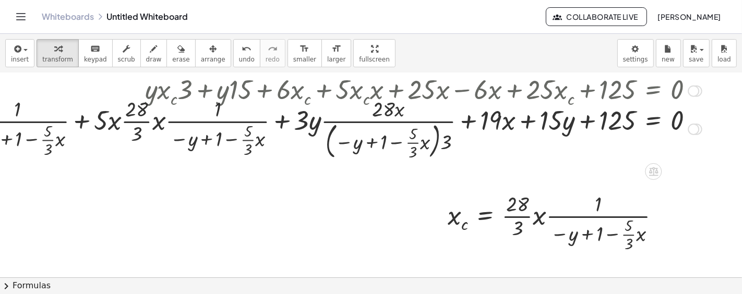
drag, startPoint x: 313, startPoint y: 129, endPoint x: 390, endPoint y: 112, distance: 79.0
click at [378, 117] on div at bounding box center [316, 128] width 861 height 68
click at [380, 117] on div at bounding box center [316, 128] width 861 height 68
click at [402, 112] on div at bounding box center [316, 128] width 861 height 68
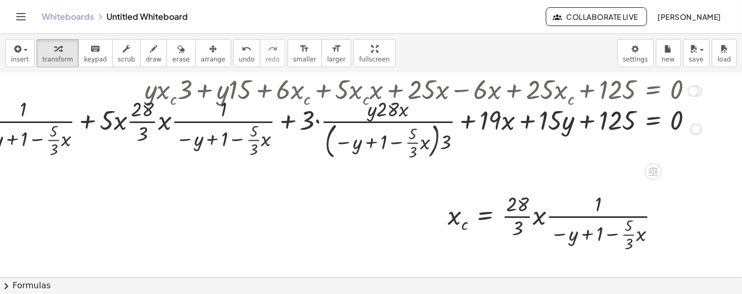
click at [316, 121] on div at bounding box center [318, 128] width 855 height 68
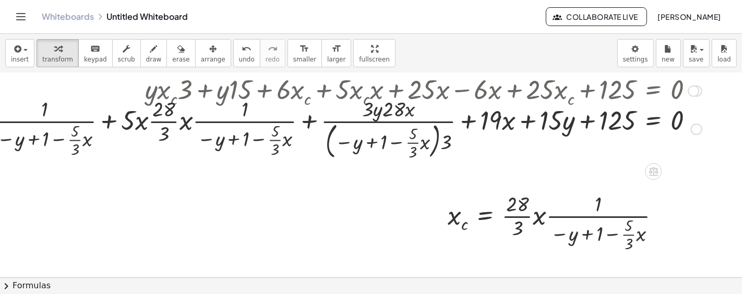
click at [313, 121] on div at bounding box center [330, 128] width 834 height 68
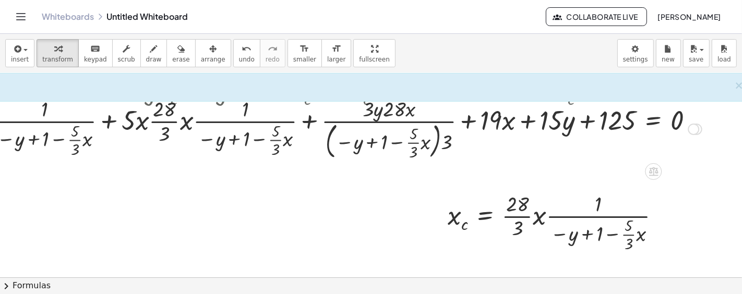
click at [313, 121] on div at bounding box center [330, 128] width 834 height 68
drag, startPoint x: 187, startPoint y: 121, endPoint x: 252, endPoint y: 108, distance: 65.5
click at [252, 108] on div at bounding box center [330, 128] width 834 height 68
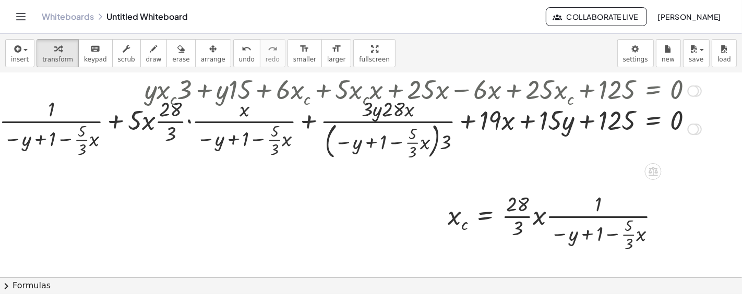
click at [188, 121] on div at bounding box center [333, 128] width 827 height 68
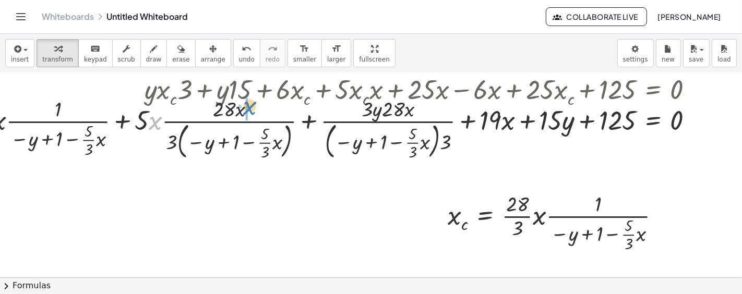
drag, startPoint x: 154, startPoint y: 124, endPoint x: 249, endPoint y: 109, distance: 95.7
click at [249, 109] on div at bounding box center [336, 128] width 820 height 68
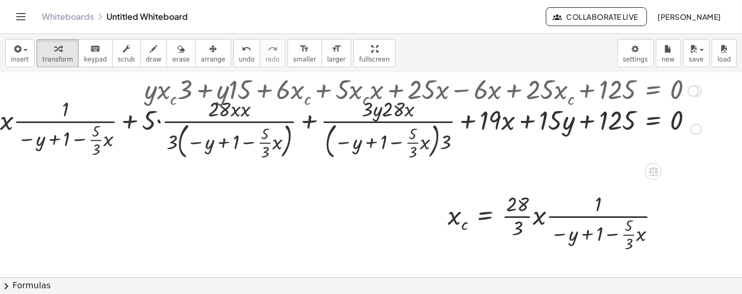
click at [159, 122] on div at bounding box center [340, 128] width 813 height 68
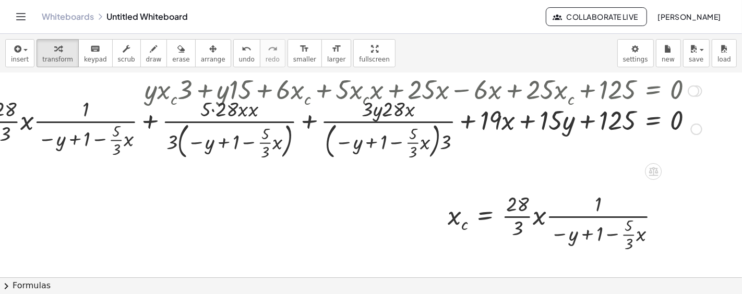
click at [213, 112] on div at bounding box center [350, 128] width 792 height 68
drag, startPoint x: 245, startPoint y: 114, endPoint x: 239, endPoint y: 114, distance: 6.3
click at [308, 119] on div at bounding box center [350, 128] width 792 height 68
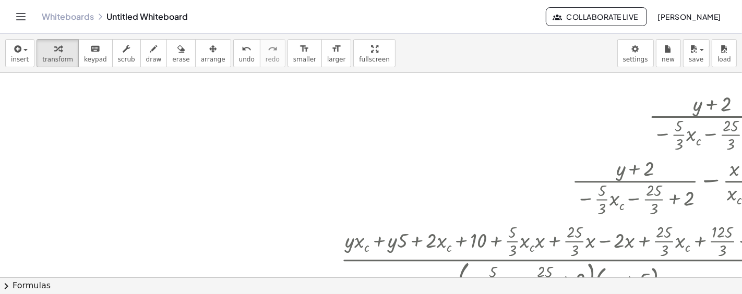
scroll to position [313, 139]
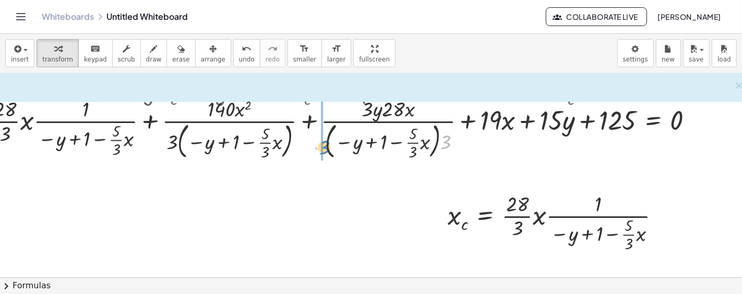
drag, startPoint x: 445, startPoint y: 142, endPoint x: 323, endPoint y: 147, distance: 121.7
click at [323, 147] on div at bounding box center [350, 128] width 792 height 68
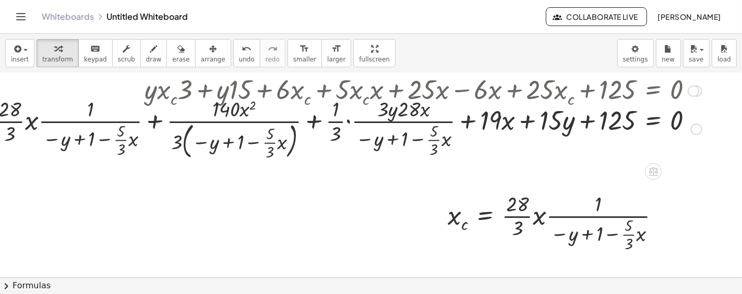
click at [349, 123] on div at bounding box center [353, 128] width 788 height 68
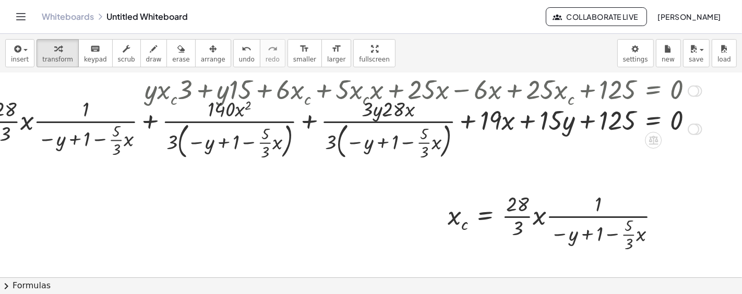
click at [309, 118] on div at bounding box center [350, 128] width 792 height 68
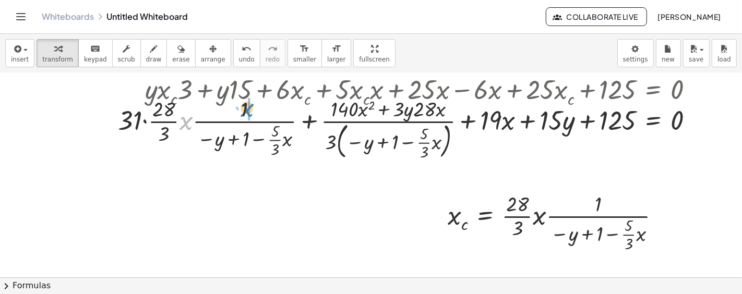
drag, startPoint x: 180, startPoint y: 125, endPoint x: 241, endPoint y: 112, distance: 62.4
click at [241, 112] on div at bounding box center [383, 128] width 727 height 68
click at [189, 122] on div at bounding box center [383, 128] width 727 height 68
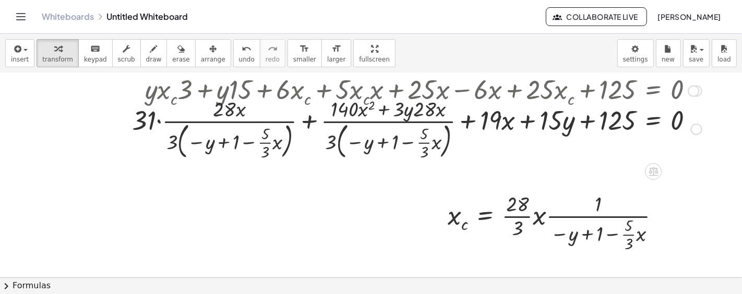
click at [157, 120] on div at bounding box center [383, 128] width 727 height 68
click at [305, 122] on div at bounding box center [383, 128] width 727 height 68
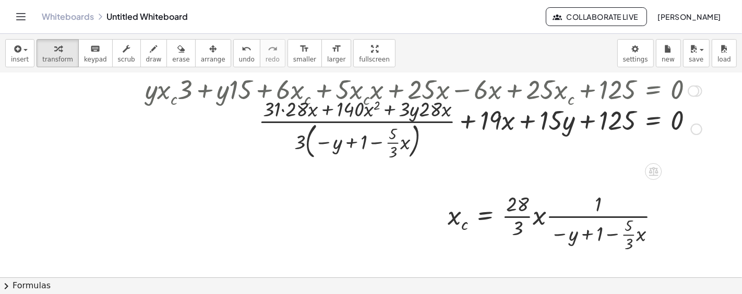
click at [282, 107] on div at bounding box center [383, 128] width 727 height 68
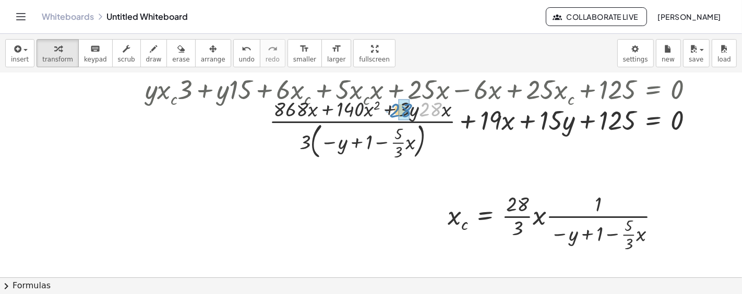
drag, startPoint x: 429, startPoint y: 110, endPoint x: 399, endPoint y: 111, distance: 29.8
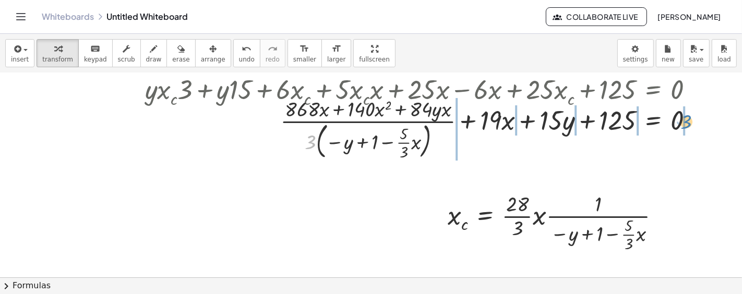
drag, startPoint x: 312, startPoint y: 141, endPoint x: 687, endPoint y: 121, distance: 376.3
click at [687, 121] on div at bounding box center [383, 128] width 727 height 68
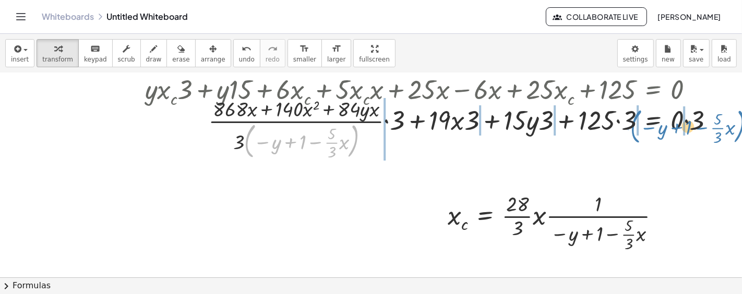
drag, startPoint x: 355, startPoint y: 139, endPoint x: 742, endPoint y: 125, distance: 386.5
click at [742, 125] on div "· ( + y + 2 ) · ( − · · 5 · 3 · x c − · 25 · 3 + 2 ) = · ( + x + 5 ) · ( + x c …" at bounding box center [371, 175] width 742 height 205
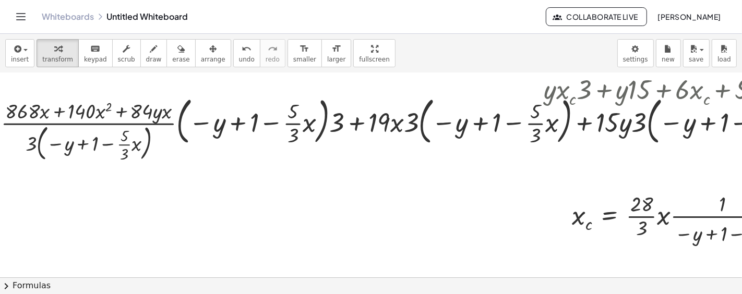
scroll to position [313, 0]
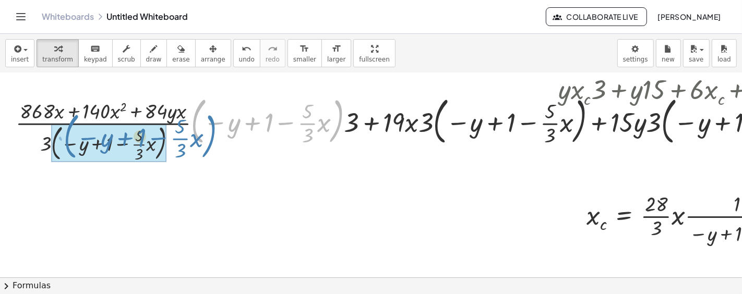
drag, startPoint x: 194, startPoint y: 120, endPoint x: 66, endPoint y: 135, distance: 128.2
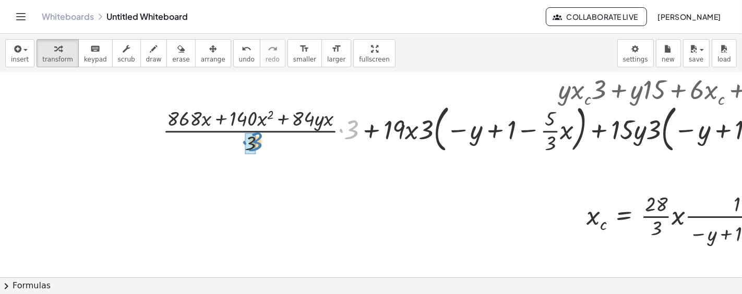
drag, startPoint x: 352, startPoint y: 129, endPoint x: 256, endPoint y: 141, distance: 97.3
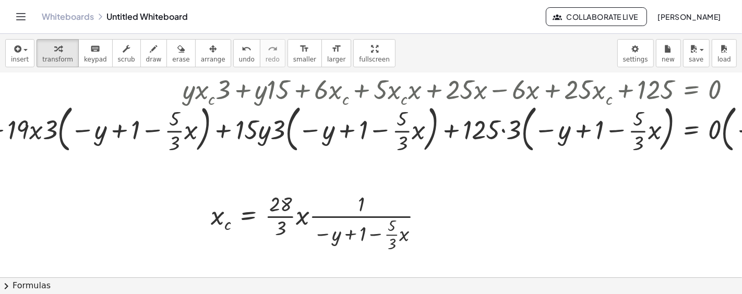
scroll to position [313, 371]
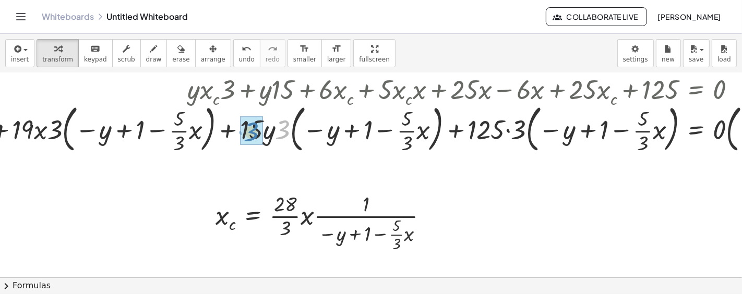
drag, startPoint x: 283, startPoint y: 129, endPoint x: 251, endPoint y: 131, distance: 32.4
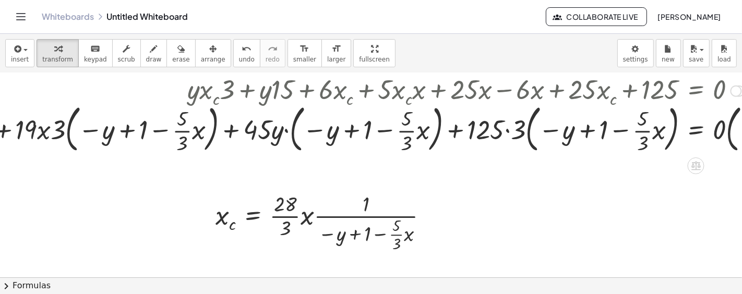
click at [284, 132] on div at bounding box center [341, 128] width 1154 height 56
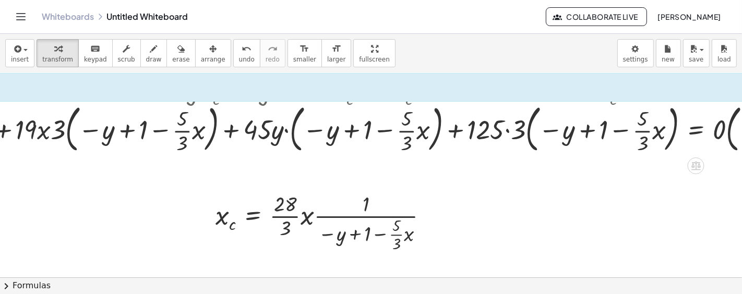
click at [284, 132] on div at bounding box center [341, 128] width 1154 height 56
click at [286, 133] on div at bounding box center [341, 128] width 1154 height 56
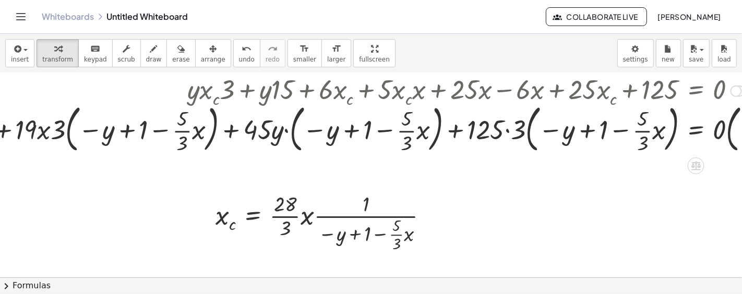
click at [286, 133] on div at bounding box center [341, 128] width 1154 height 56
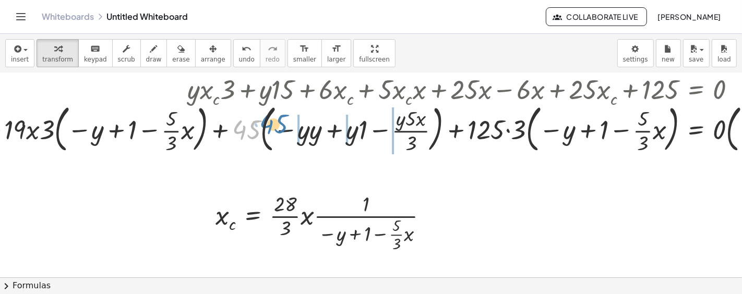
drag, startPoint x: 252, startPoint y: 135, endPoint x: 289, endPoint y: 132, distance: 37.7
click at [289, 132] on div at bounding box center [335, 128] width 1165 height 56
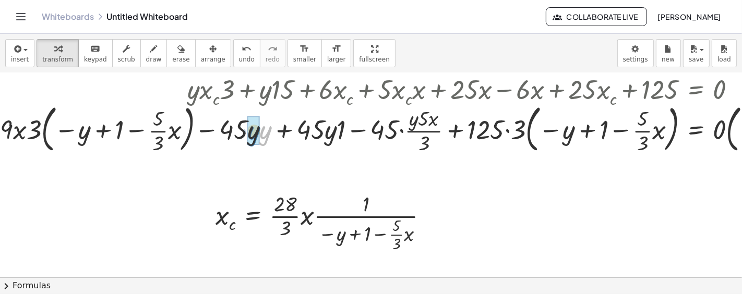
drag, startPoint x: 264, startPoint y: 136, endPoint x: 251, endPoint y: 136, distance: 12.5
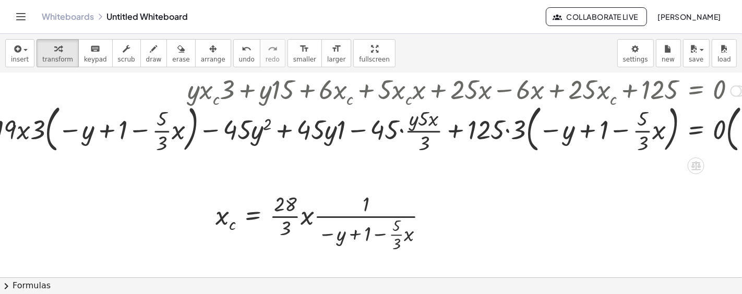
click at [342, 129] on div at bounding box center [330, 128] width 1174 height 56
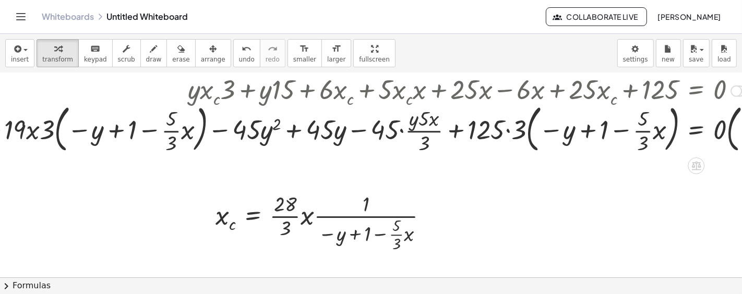
click at [402, 129] on div at bounding box center [335, 128] width 1165 height 56
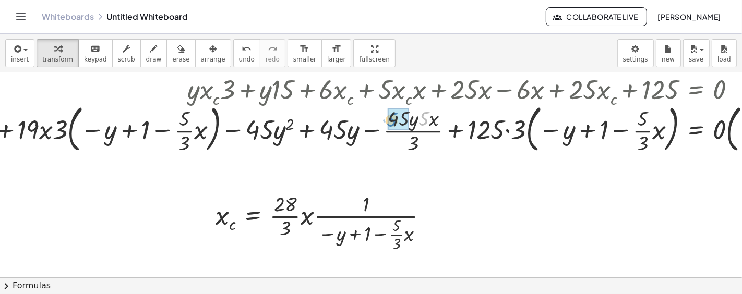
drag, startPoint x: 425, startPoint y: 117, endPoint x: 497, endPoint y: 126, distance: 72.1
click at [508, 131] on div at bounding box center [342, 128] width 1152 height 56
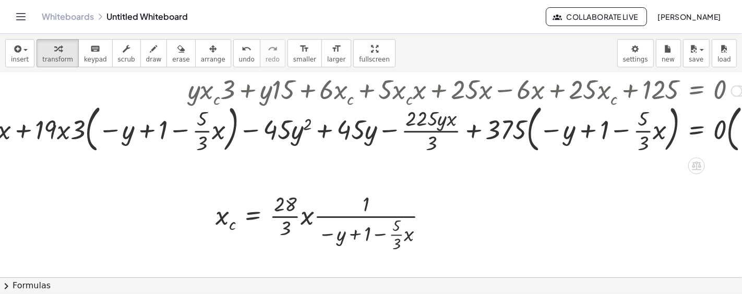
click at [522, 132] on div at bounding box center [350, 128] width 1135 height 56
click at [528, 134] on div at bounding box center [350, 128] width 1135 height 56
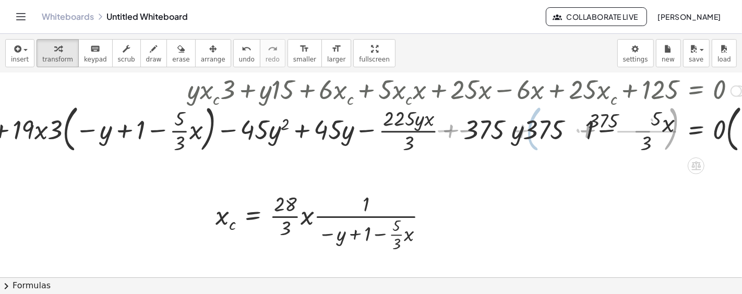
drag, startPoint x: 528, startPoint y: 134, endPoint x: 520, endPoint y: 134, distance: 8.4
click at [520, 134] on div at bounding box center [336, 128] width 1163 height 56
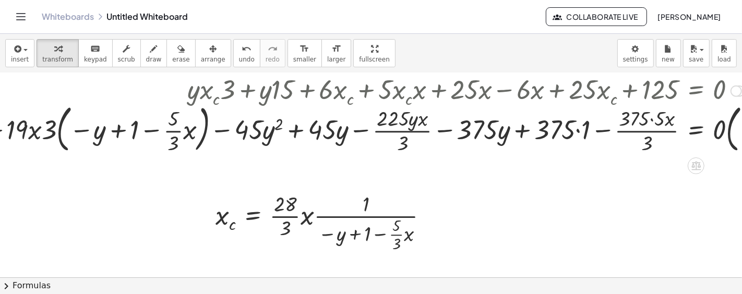
click at [575, 130] on div at bounding box center [336, 128] width 1163 height 56
click at [653, 120] on div at bounding box center [336, 128] width 1163 height 56
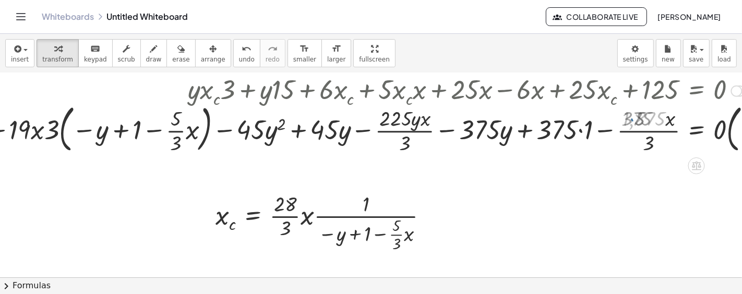
click at [644, 132] on div at bounding box center [338, 128] width 1160 height 56
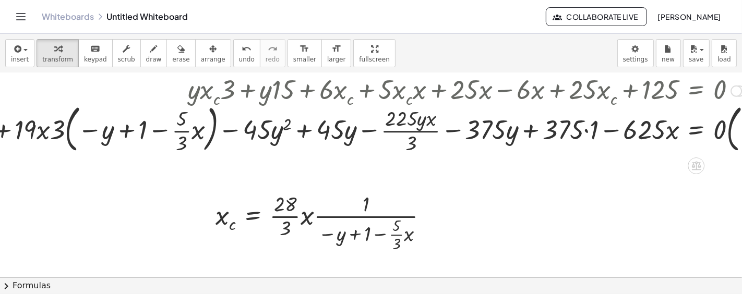
click at [579, 130] on div at bounding box center [340, 128] width 1155 height 56
click at [587, 129] on div at bounding box center [340, 128] width 1155 height 56
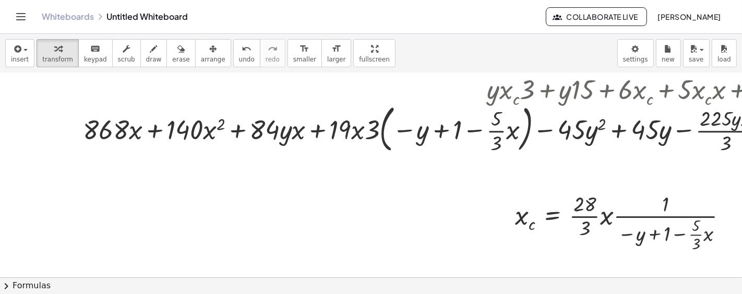
scroll to position [313, 70]
drag, startPoint x: 373, startPoint y: 130, endPoint x: 344, endPoint y: 127, distance: 28.4
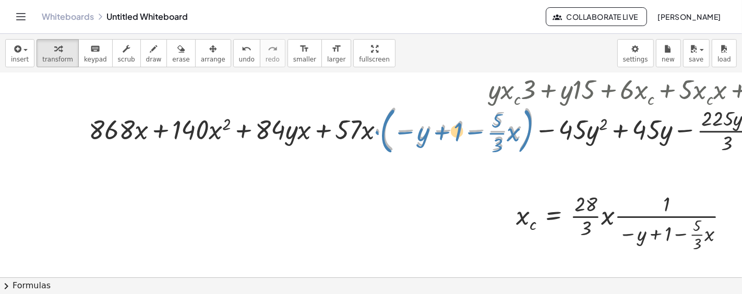
click at [378, 134] on div at bounding box center [651, 128] width 1135 height 56
click at [375, 134] on div at bounding box center [651, 128] width 1135 height 56
click at [376, 132] on div at bounding box center [651, 128] width 1135 height 56
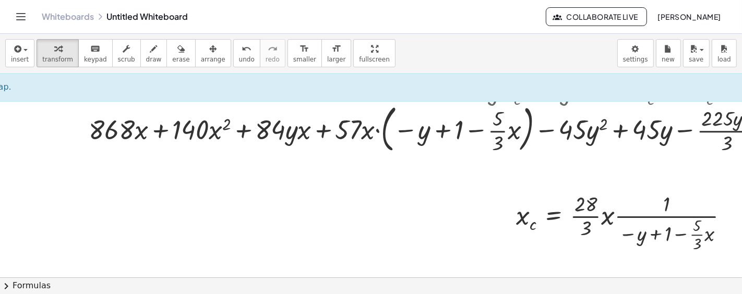
click at [380, 129] on div at bounding box center [651, 128] width 1135 height 56
click at [377, 130] on div at bounding box center [651, 128] width 1135 height 56
click at [377, 131] on div at bounding box center [651, 128] width 1135 height 56
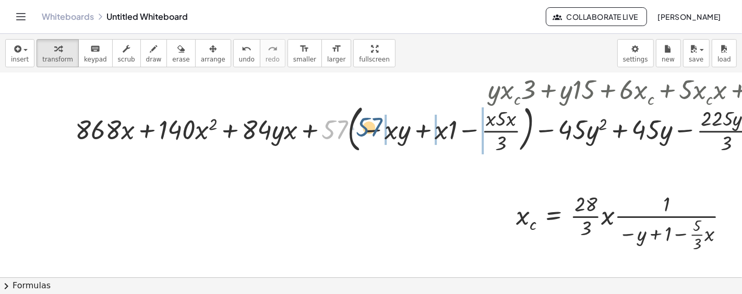
drag, startPoint x: 334, startPoint y: 131, endPoint x: 371, endPoint y: 129, distance: 37.1
click at [371, 129] on div at bounding box center [644, 128] width 1149 height 56
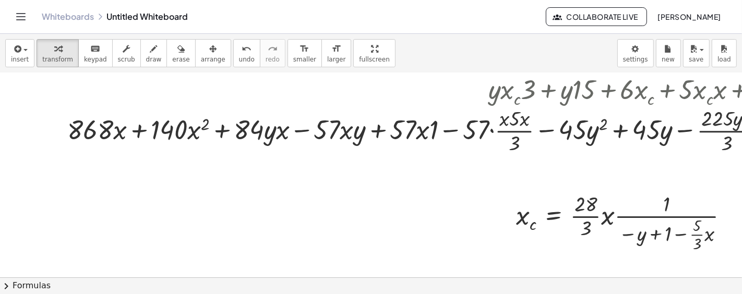
click at [427, 134] on div at bounding box center [640, 128] width 1157 height 56
click at [430, 132] on div at bounding box center [640, 128] width 1157 height 56
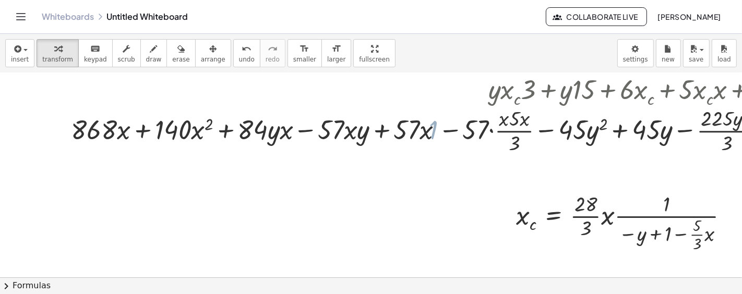
click at [433, 129] on div at bounding box center [645, 128] width 1148 height 56
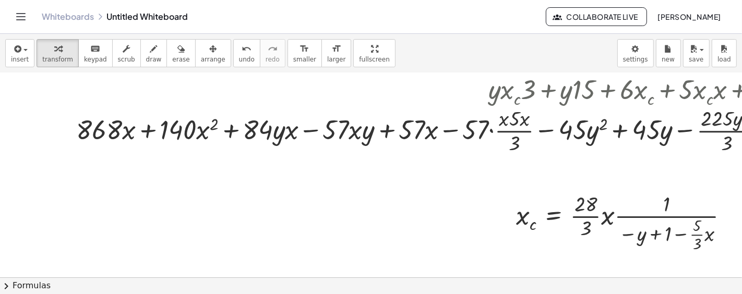
click at [492, 130] on div at bounding box center [645, 128] width 1148 height 56
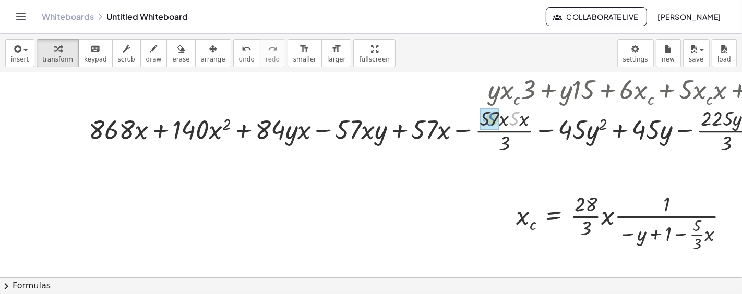
drag, startPoint x: 514, startPoint y: 121, endPoint x: 490, endPoint y: 121, distance: 24.0
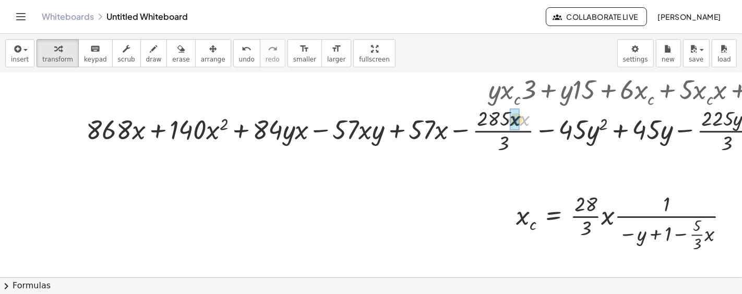
drag, startPoint x: 525, startPoint y: 122, endPoint x: 519, endPoint y: 122, distance: 5.7
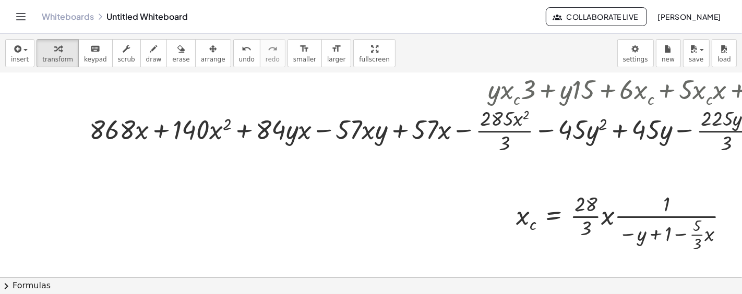
click at [320, 132] on div at bounding box center [651, 128] width 1135 height 56
drag, startPoint x: 304, startPoint y: 132, endPoint x: 286, endPoint y: 132, distance: 17.7
click at [323, 130] on div at bounding box center [651, 128] width 1135 height 56
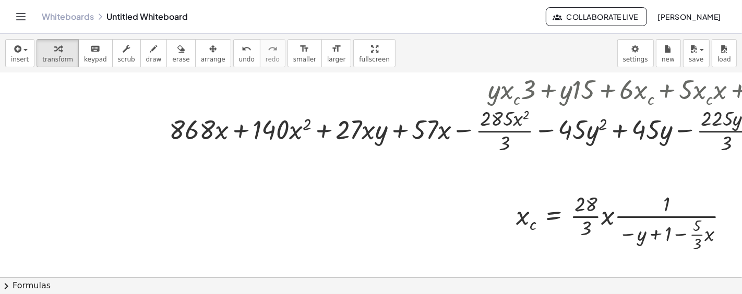
click at [507, 131] on div at bounding box center [691, 128] width 1055 height 56
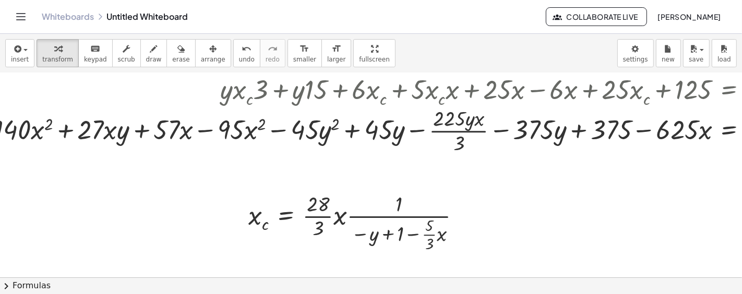
scroll to position [313, 339]
click at [473, 130] on div at bounding box center [427, 128] width 1045 height 56
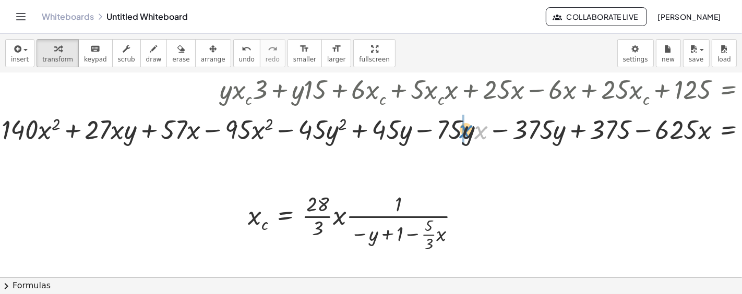
drag, startPoint x: 479, startPoint y: 134, endPoint x: 463, endPoint y: 133, distance: 15.2
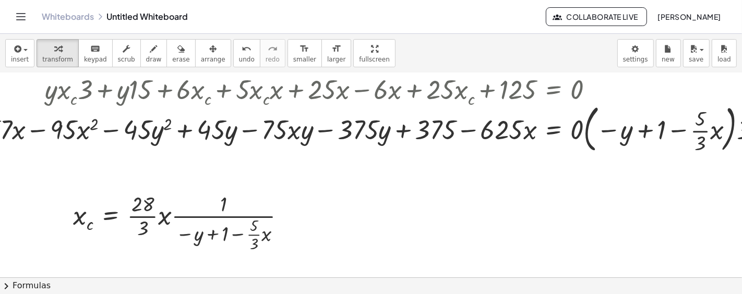
scroll to position [313, 561]
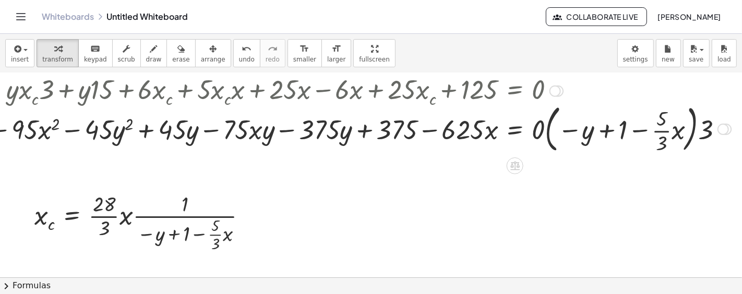
click at [694, 131] on div at bounding box center [218, 128] width 1038 height 56
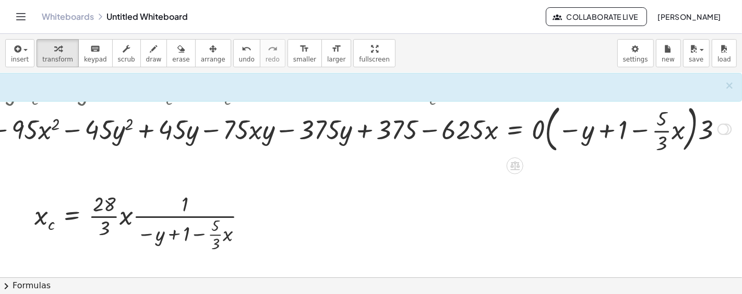
click at [532, 129] on div at bounding box center [218, 128] width 1038 height 56
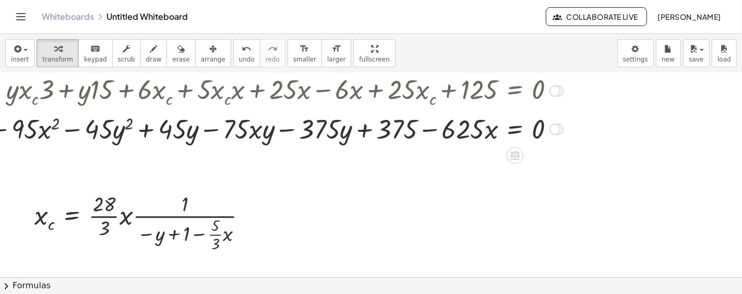
click at [428, 121] on div at bounding box center [153, 128] width 909 height 35
click at [427, 128] on div at bounding box center [153, 128] width 909 height 35
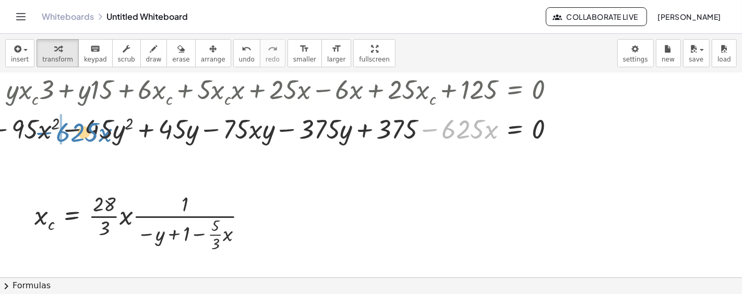
drag, startPoint x: 427, startPoint y: 128, endPoint x: 41, endPoint y: 130, distance: 386.2
click at [41, 130] on div at bounding box center [153, 128] width 909 height 35
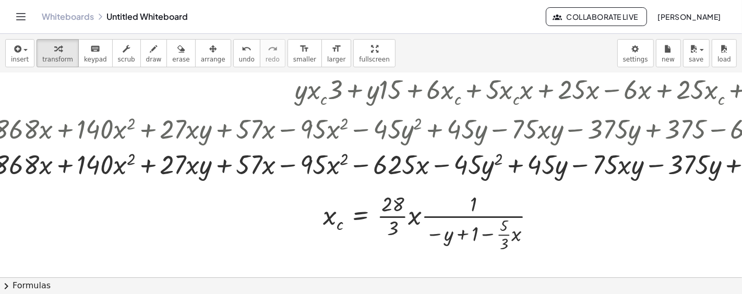
scroll to position [313, 225]
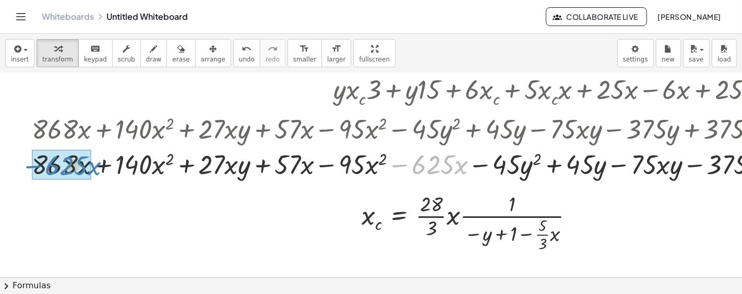
drag, startPoint x: 407, startPoint y: 165, endPoint x: 40, endPoint y: 166, distance: 366.9
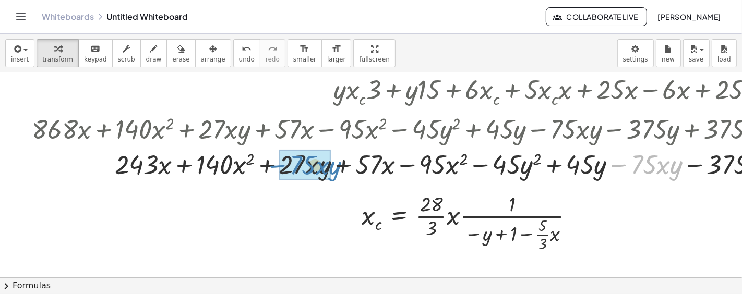
drag, startPoint x: 618, startPoint y: 164, endPoint x: 277, endPoint y: 164, distance: 341.3
click at [277, 164] on div at bounding box center [481, 163] width 909 height 35
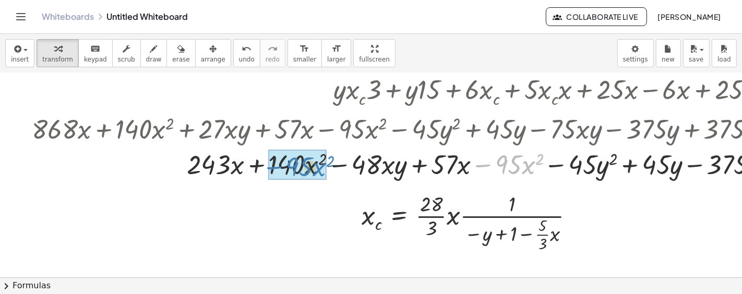
drag, startPoint x: 486, startPoint y: 165, endPoint x: 277, endPoint y: 168, distance: 209.3
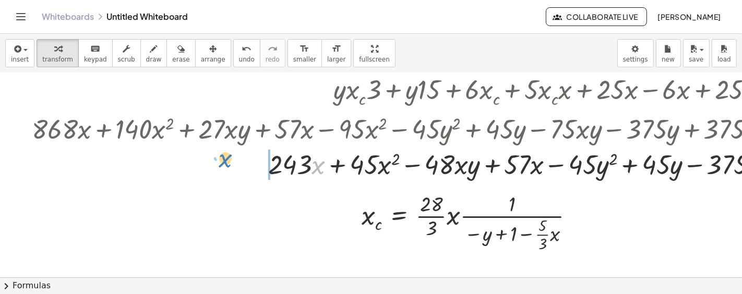
scroll to position [313, 403]
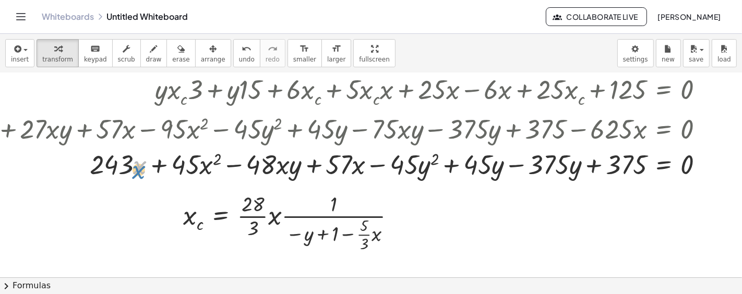
drag, startPoint x: 115, startPoint y: 172, endPoint x: 312, endPoint y: 165, distance: 196.9
click at [312, 165] on div at bounding box center [302, 163] width 909 height 35
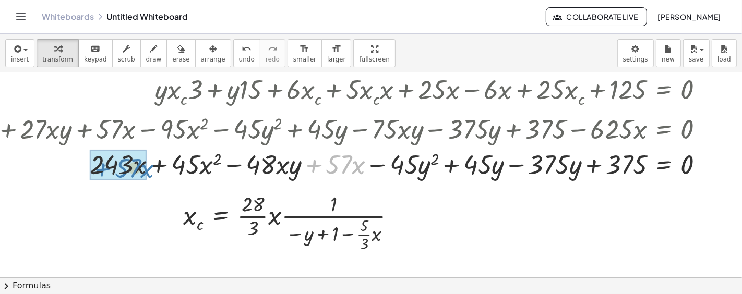
drag, startPoint x: 312, startPoint y: 161, endPoint x: 101, endPoint y: 165, distance: 211.4
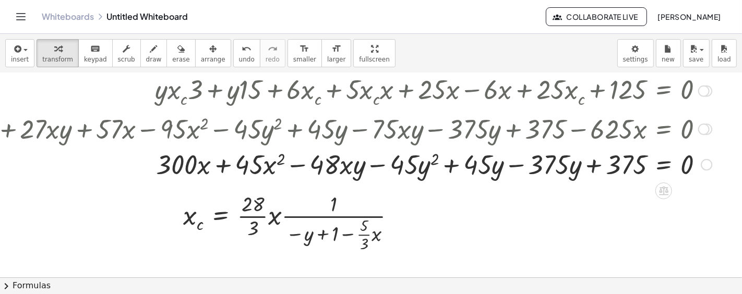
click at [520, 165] on div at bounding box center [302, 163] width 909 height 35
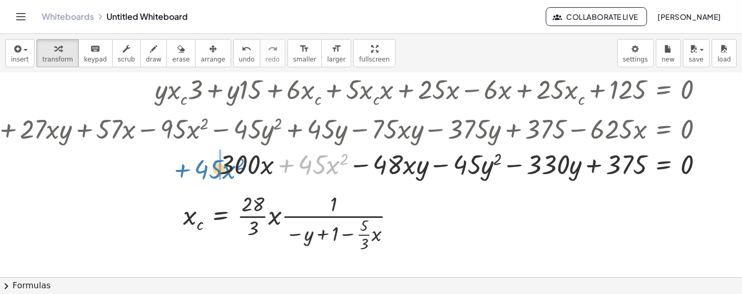
drag, startPoint x: 282, startPoint y: 166, endPoint x: 178, endPoint y: 171, distance: 104.0
click at [178, 171] on div at bounding box center [302, 163] width 909 height 35
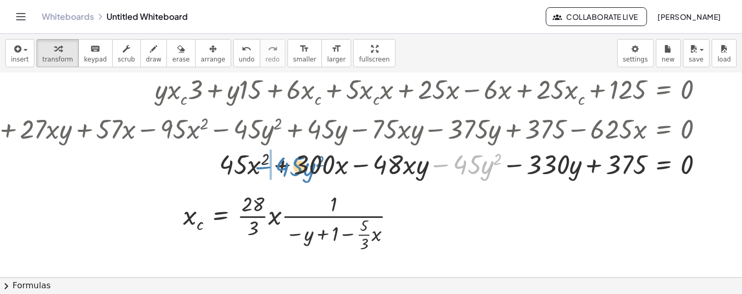
drag, startPoint x: 439, startPoint y: 165, endPoint x: 266, endPoint y: 168, distance: 173.8
click at [266, 168] on div at bounding box center [302, 163] width 909 height 35
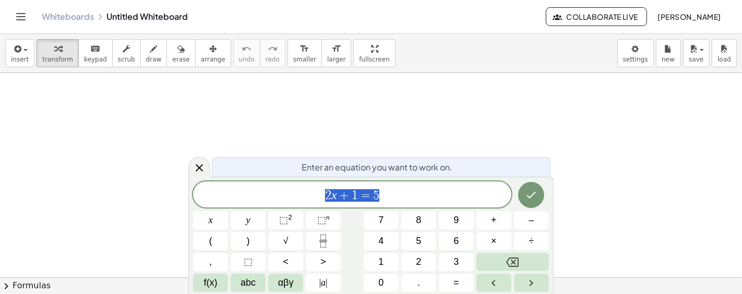
click at [385, 188] on span "2 x + 1 = 5" at bounding box center [352, 195] width 318 height 15
drag, startPoint x: 388, startPoint y: 189, endPoint x: 289, endPoint y: 189, distance: 98.6
click at [289, 189] on span "2 x + 1 = 5" at bounding box center [352, 195] width 318 height 15
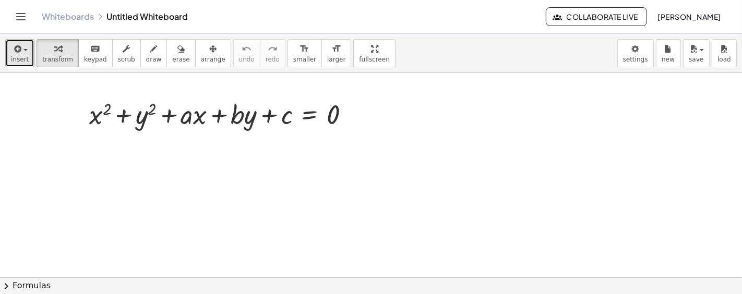
click at [31, 62] on button "insert" at bounding box center [19, 53] width 29 height 28
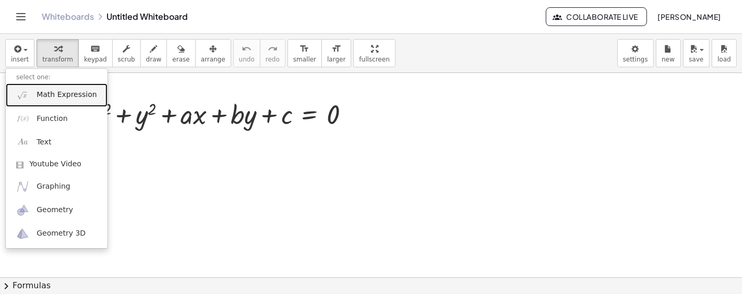
click at [30, 89] on link "Math Expression" at bounding box center [57, 95] width 102 height 23
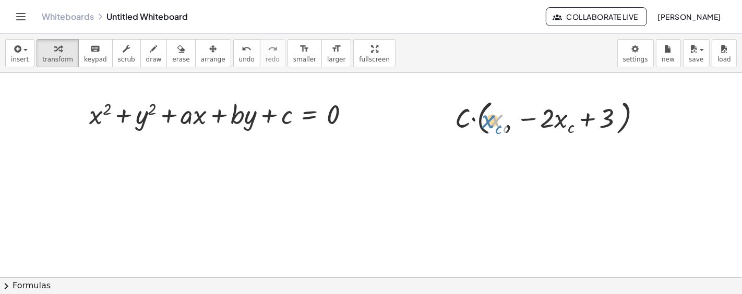
drag, startPoint x: 505, startPoint y: 129, endPoint x: 498, endPoint y: 128, distance: 6.8
click at [498, 128] on div at bounding box center [552, 117] width 205 height 42
click at [12, 47] on icon "button" at bounding box center [16, 49] width 9 height 13
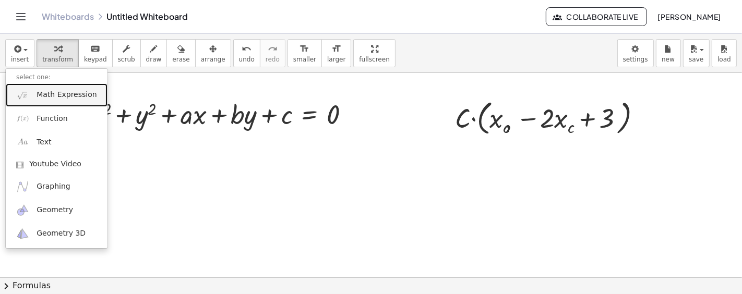
click at [23, 94] on img at bounding box center [22, 95] width 13 height 13
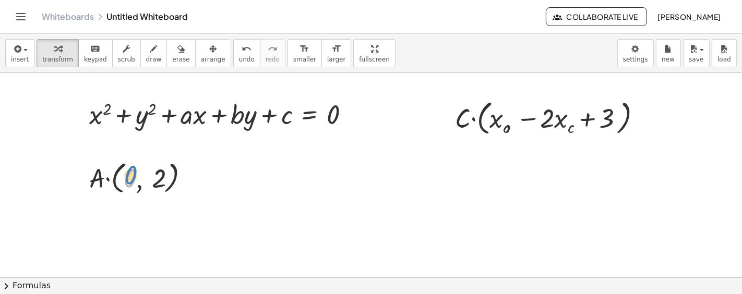
click at [132, 176] on div at bounding box center [143, 178] width 118 height 40
drag, startPoint x: 354, startPoint y: 113, endPoint x: 324, endPoint y: 192, distance: 83.9
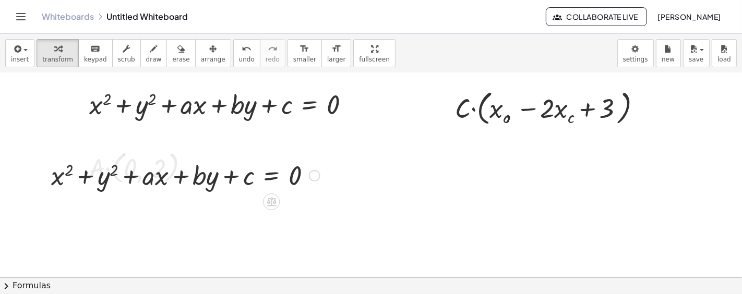
scroll to position [19, 0]
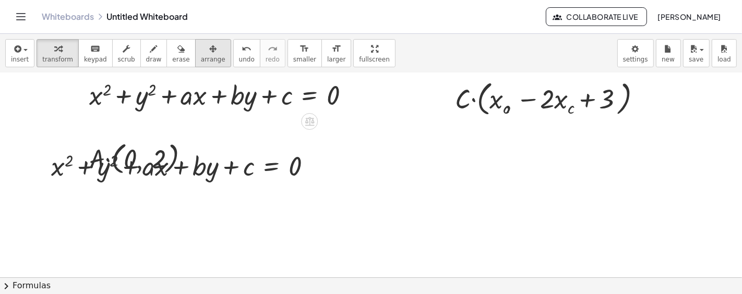
click at [209, 51] on icon "button" at bounding box center [212, 49] width 7 height 13
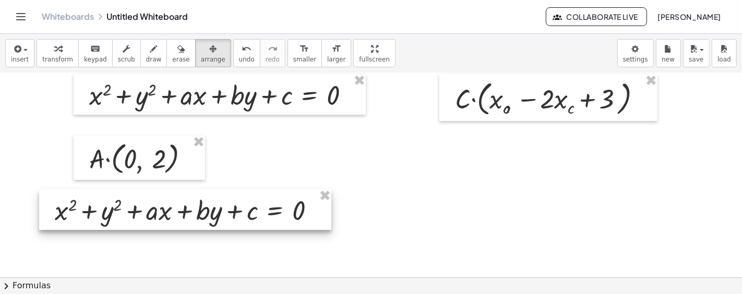
drag, startPoint x: 228, startPoint y: 174, endPoint x: 216, endPoint y: 203, distance: 31.6
click at [231, 223] on div at bounding box center [185, 209] width 292 height 41
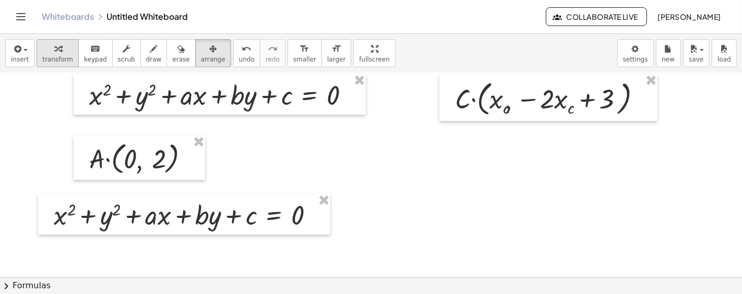
click at [54, 50] on icon "button" at bounding box center [57, 49] width 7 height 13
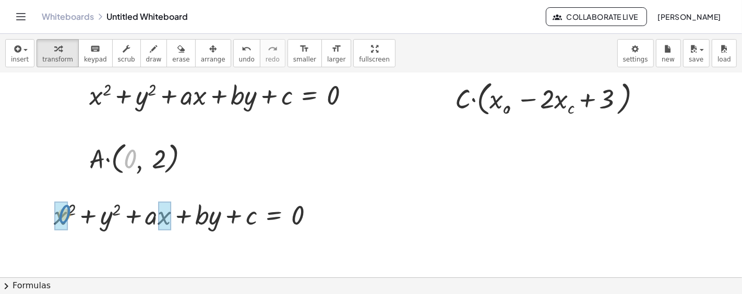
drag, startPoint x: 129, startPoint y: 156, endPoint x: 62, endPoint y: 211, distance: 87.1
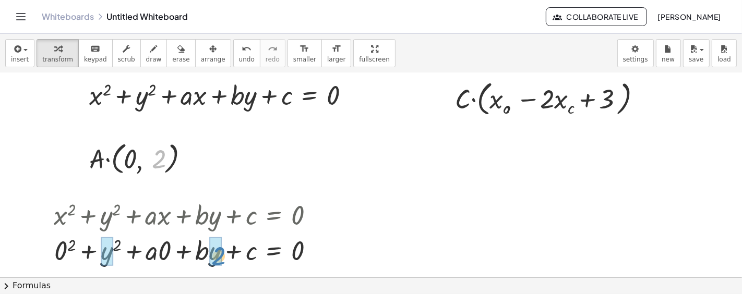
drag, startPoint x: 159, startPoint y: 159, endPoint x: 223, endPoint y: 258, distance: 117.8
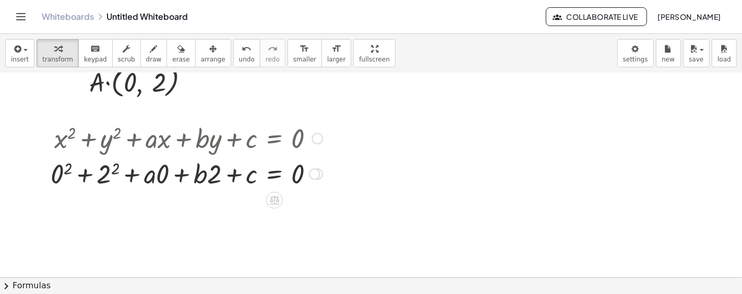
scroll to position [97, 0]
click at [112, 164] on div at bounding box center [186, 172] width 282 height 35
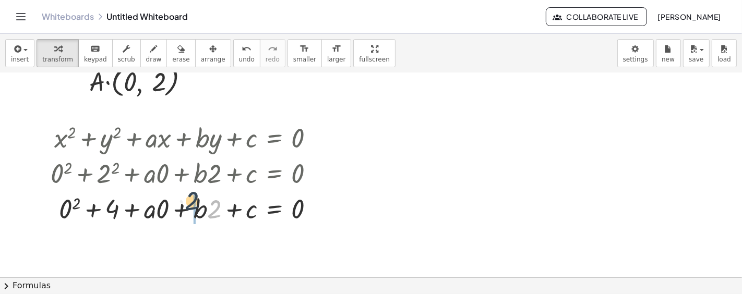
drag, startPoint x: 215, startPoint y: 215, endPoint x: 192, endPoint y: 206, distance: 24.4
click at [192, 206] on div at bounding box center [186, 208] width 282 height 35
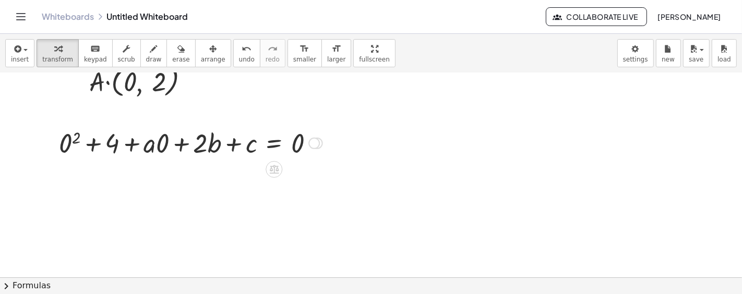
drag, startPoint x: 316, startPoint y: 245, endPoint x: 327, endPoint y: 139, distance: 106.5
click at [274, 144] on div "+ 2 + + · a · + · b · + c = 0 0 0 2 4" at bounding box center [274, 144] width 0 height 0
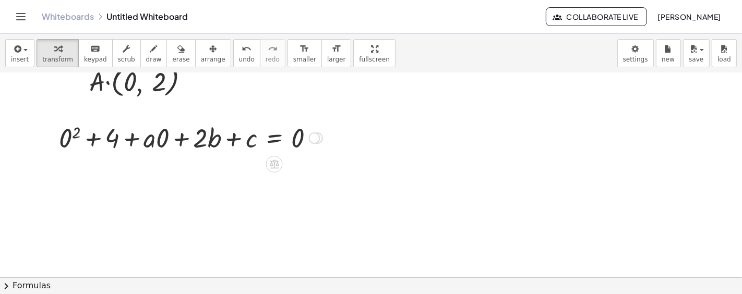
click at [156, 149] on div at bounding box center [191, 137] width 274 height 35
click at [161, 144] on div at bounding box center [191, 137] width 274 height 35
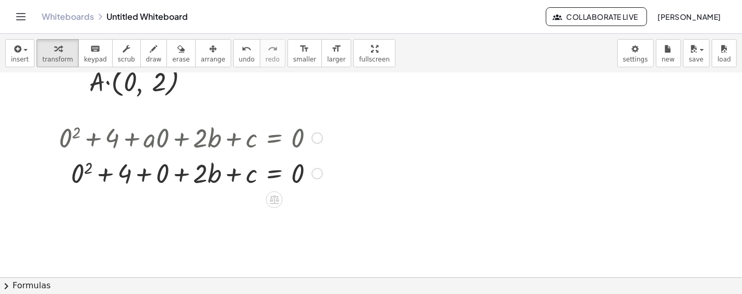
click at [92, 166] on div at bounding box center [191, 172] width 274 height 35
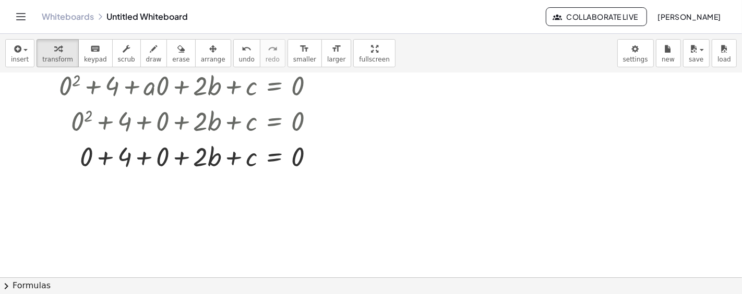
scroll to position [174, 0]
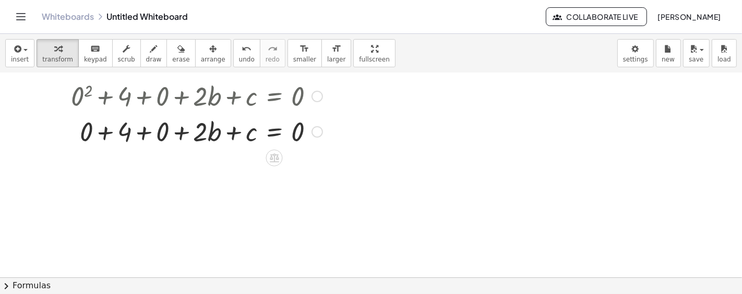
click at [149, 133] on div at bounding box center [191, 130] width 274 height 35
click at [111, 135] on div at bounding box center [191, 130] width 274 height 35
click at [139, 136] on div at bounding box center [191, 130] width 274 height 35
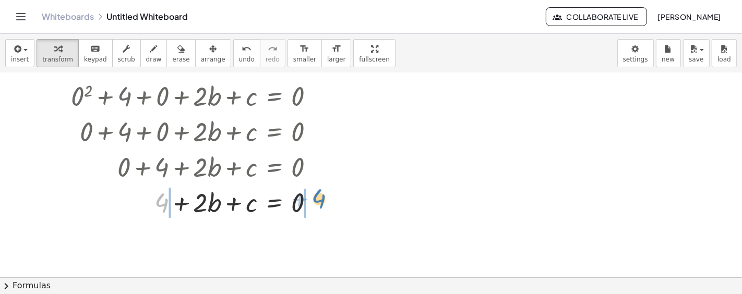
drag, startPoint x: 162, startPoint y: 206, endPoint x: 319, endPoint y: 203, distance: 157.1
click at [319, 203] on div at bounding box center [191, 201] width 274 height 35
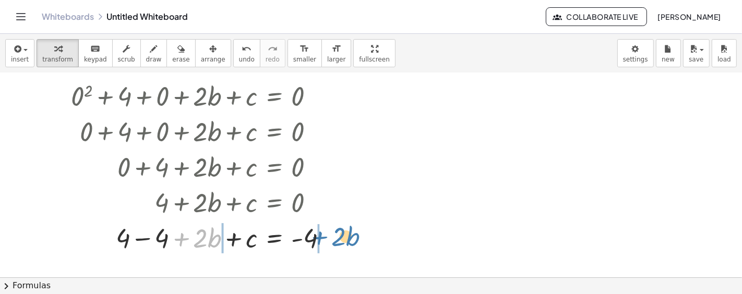
drag, startPoint x: 185, startPoint y: 238, endPoint x: 324, endPoint y: 236, distance: 138.8
click at [324, 236] on div at bounding box center [197, 237] width 287 height 35
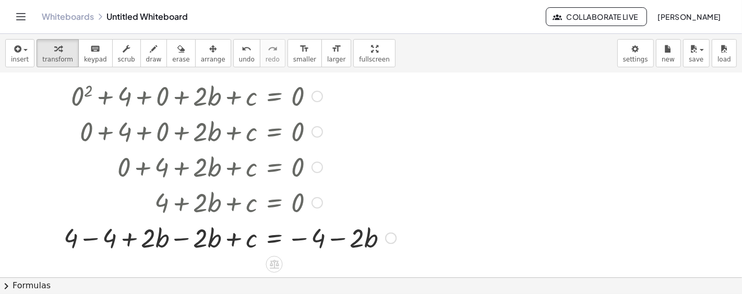
click at [133, 237] on div at bounding box center [228, 237] width 348 height 35
click at [180, 235] on div at bounding box center [228, 237] width 348 height 35
click at [170, 236] on div at bounding box center [228, 237] width 348 height 35
click at [194, 237] on div at bounding box center [228, 237] width 348 height 35
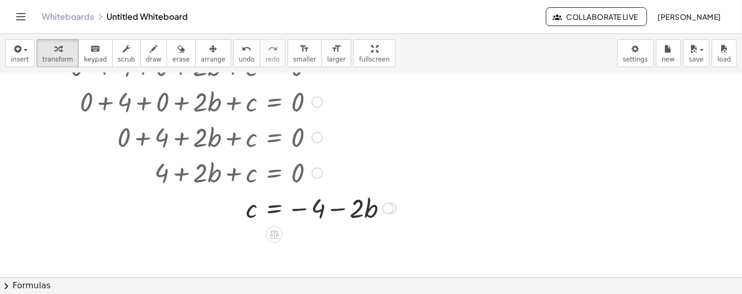
scroll to position [232, 0]
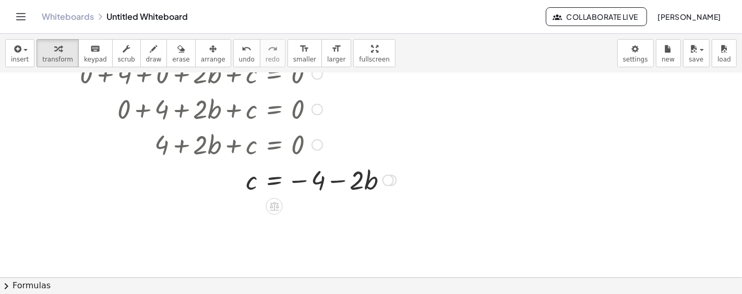
click at [385, 183] on div at bounding box center [388, 180] width 11 height 11
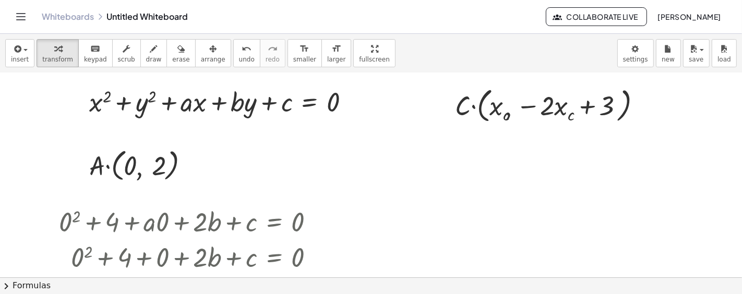
scroll to position [19, 0]
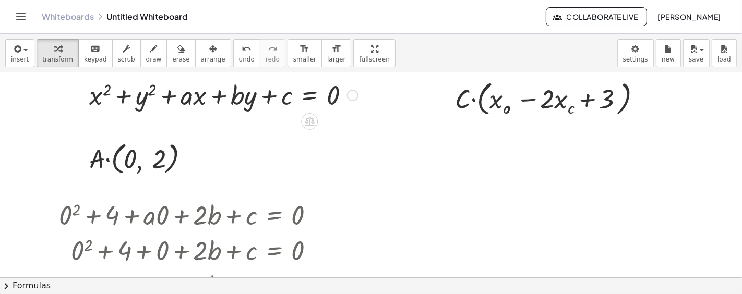
click at [355, 93] on div at bounding box center [352, 95] width 11 height 11
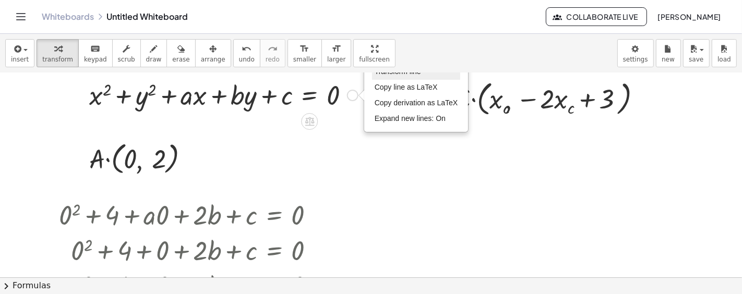
click at [390, 74] on span "Transform line" at bounding box center [398, 71] width 46 height 8
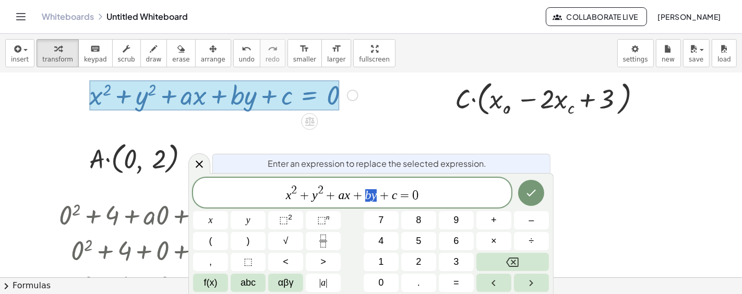
drag, startPoint x: 363, startPoint y: 192, endPoint x: 378, endPoint y: 195, distance: 16.0
drag, startPoint x: 371, startPoint y: 195, endPoint x: 387, endPoint y: 195, distance: 16.2
click at [533, 193] on icon "Done" at bounding box center [531, 193] width 13 height 13
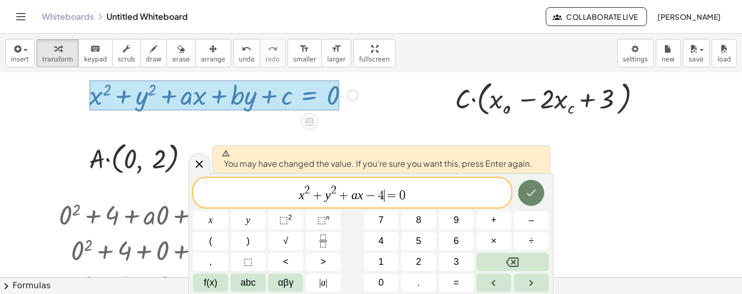
click at [532, 194] on icon "Done" at bounding box center [531, 193] width 9 height 7
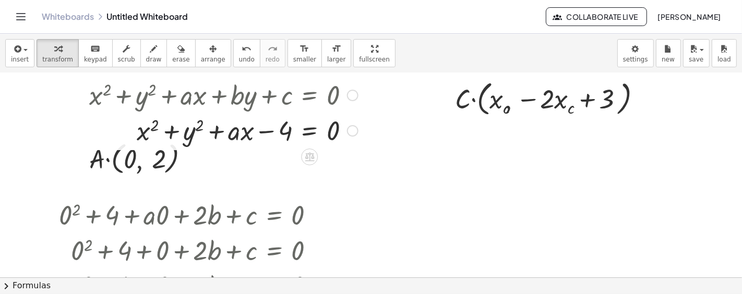
scroll to position [39, 0]
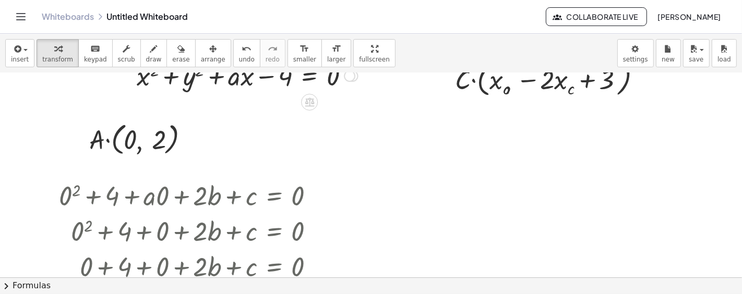
drag, startPoint x: 353, startPoint y: 114, endPoint x: 355, endPoint y: 70, distance: 43.4
click at [356, 71] on div "insert select one: Math Expression Function Text Youtube Video Graphing Geometr…" at bounding box center [371, 164] width 742 height 260
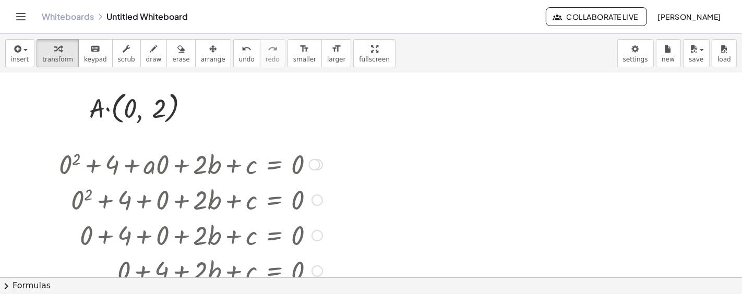
scroll to position [77, 0]
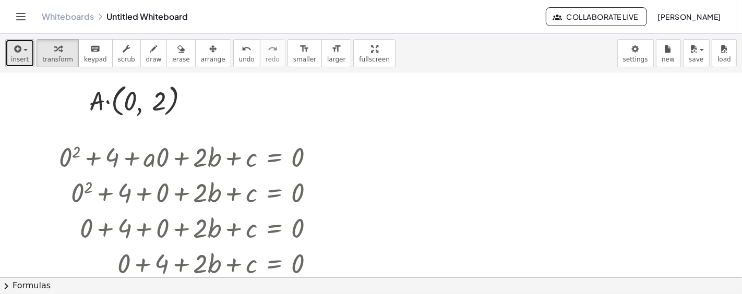
click at [21, 49] on span "button" at bounding box center [22, 49] width 2 height 7
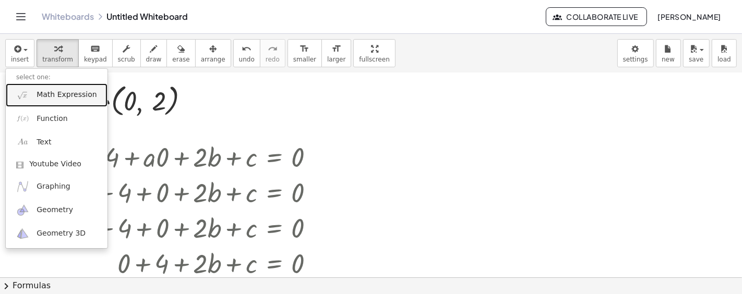
click at [53, 90] on span "Math Expression" at bounding box center [67, 95] width 60 height 10
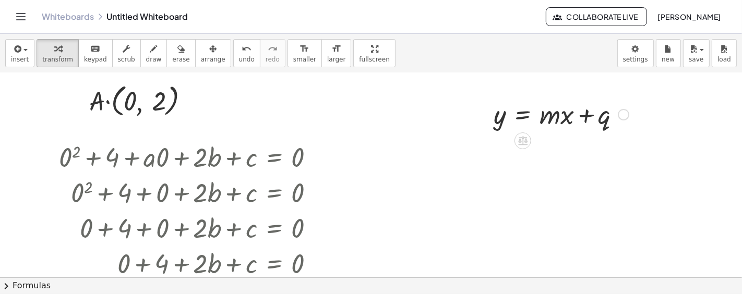
click at [625, 115] on div at bounding box center [623, 114] width 11 height 11
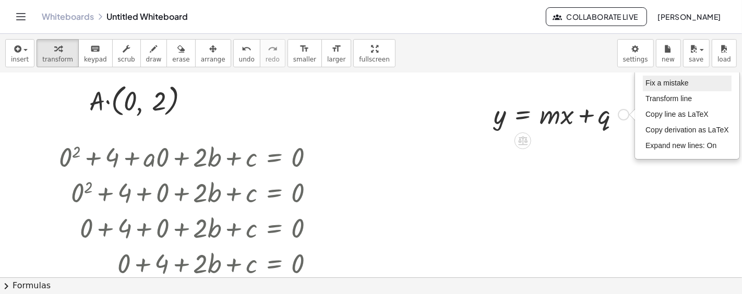
click at [666, 83] on span "Fix a mistake" at bounding box center [667, 83] width 43 height 8
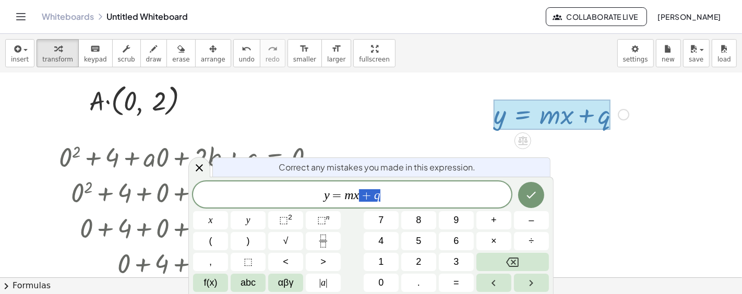
drag, startPoint x: 365, startPoint y: 193, endPoint x: 386, endPoint y: 196, distance: 21.0
click at [388, 196] on span "y = m x + q ​" at bounding box center [352, 195] width 318 height 15
drag, startPoint x: 342, startPoint y: 197, endPoint x: 353, endPoint y: 196, distance: 10.6
click at [353, 196] on span "y = m x + 2" at bounding box center [352, 195] width 318 height 15
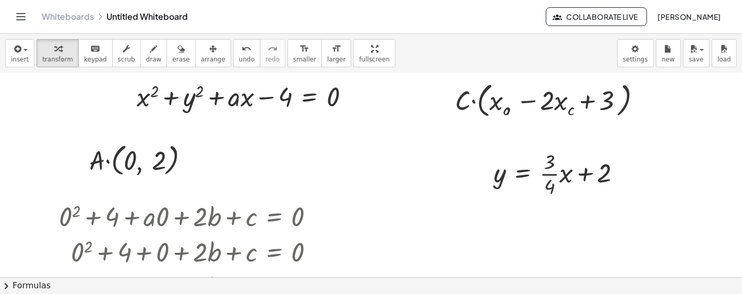
scroll to position [0, 0]
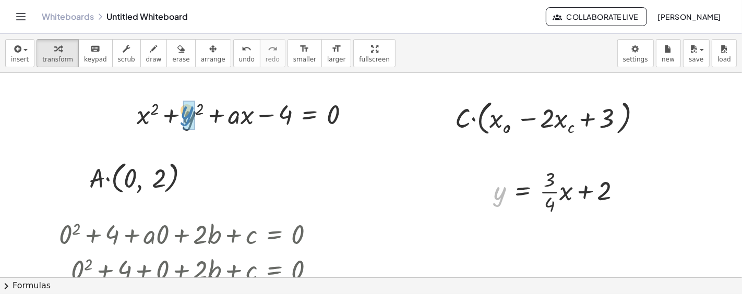
drag, startPoint x: 499, startPoint y: 190, endPoint x: 188, endPoint y: 109, distance: 320.9
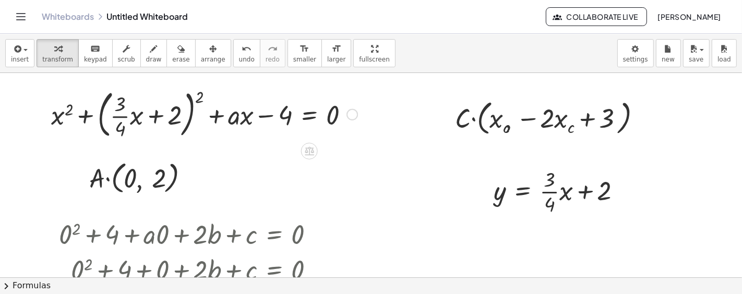
click at [198, 97] on div at bounding box center [204, 114] width 317 height 56
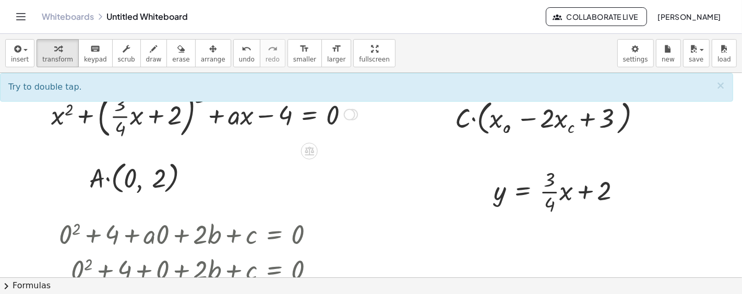
click at [199, 101] on div at bounding box center [204, 114] width 317 height 56
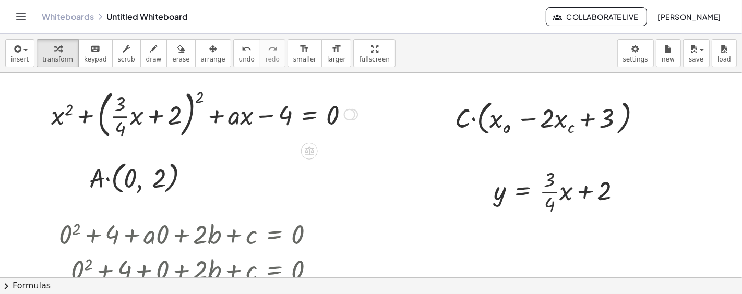
click at [199, 102] on div at bounding box center [204, 114] width 317 height 56
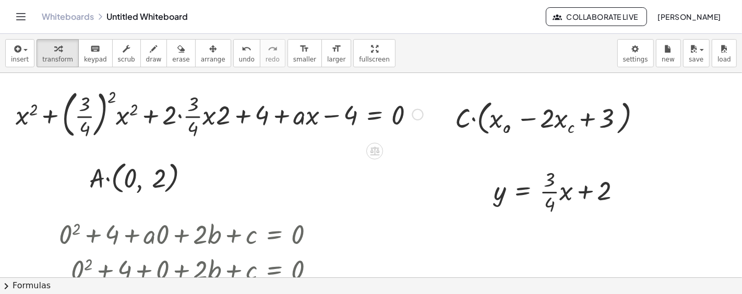
click at [116, 95] on div at bounding box center [219, 114] width 418 height 56
drag, startPoint x: 113, startPoint y: 98, endPoint x: 89, endPoint y: 108, distance: 25.5
click at [89, 108] on div at bounding box center [219, 114] width 418 height 56
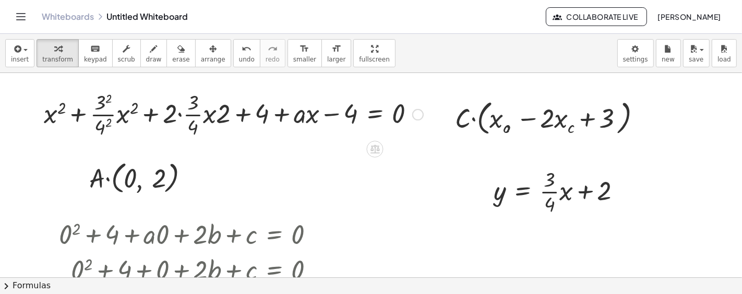
click at [110, 99] on div at bounding box center [234, 114] width 390 height 52
click at [112, 120] on div at bounding box center [233, 114] width 389 height 52
click at [105, 122] on div at bounding box center [233, 114] width 389 height 52
click at [179, 113] on div at bounding box center [234, 114] width 390 height 52
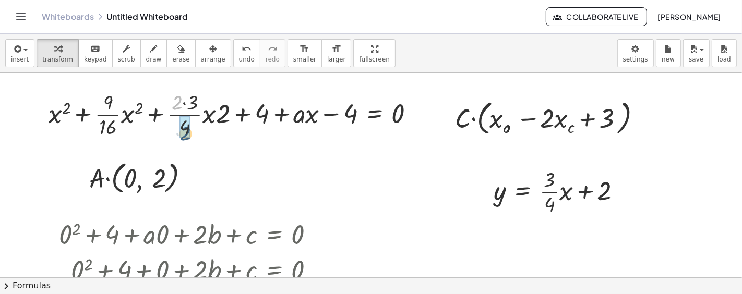
drag, startPoint x: 177, startPoint y: 100, endPoint x: 187, endPoint y: 132, distance: 32.7
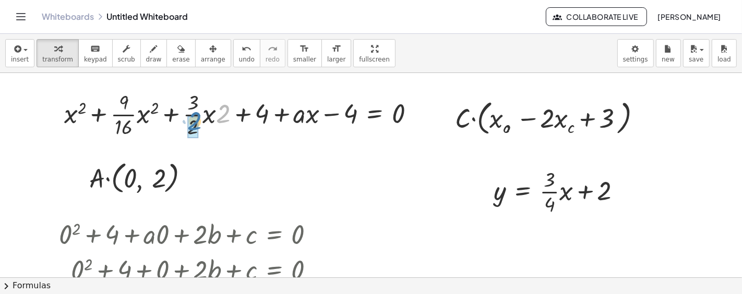
drag, startPoint x: 207, startPoint y: 117, endPoint x: 195, endPoint y: 118, distance: 12.1
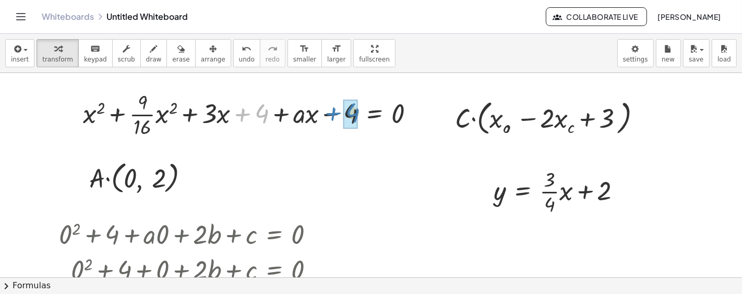
drag, startPoint x: 247, startPoint y: 114, endPoint x: 338, endPoint y: 113, distance: 90.8
click at [338, 113] on div at bounding box center [253, 114] width 350 height 52
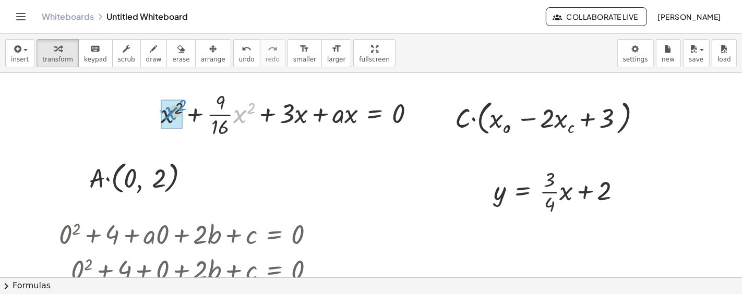
drag, startPoint x: 240, startPoint y: 119, endPoint x: 171, endPoint y: 116, distance: 69.0
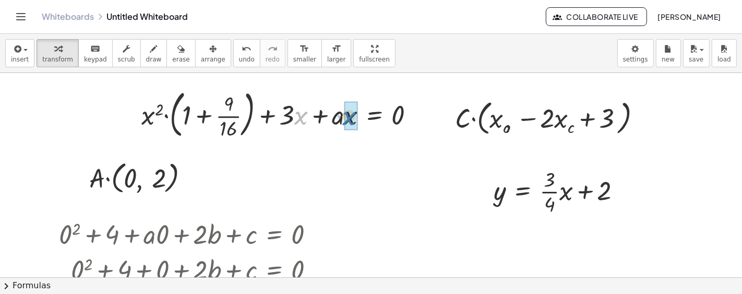
drag, startPoint x: 297, startPoint y: 117, endPoint x: 343, endPoint y: 118, distance: 46.5
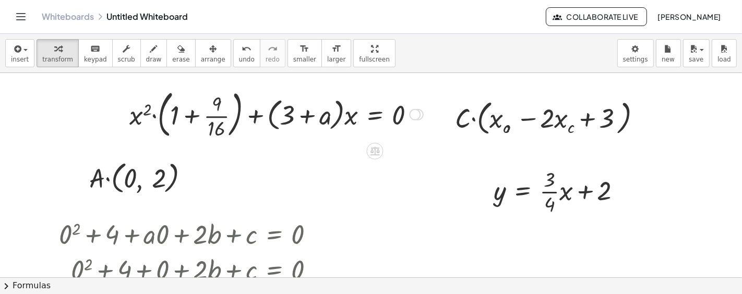
click at [327, 141] on div "+ x 2 + y 2 + · a · x + · b · y + c = 0 + x 2 + y 2 + · a · x − 4 = 0 + x 2 + (…" at bounding box center [272, 114] width 317 height 62
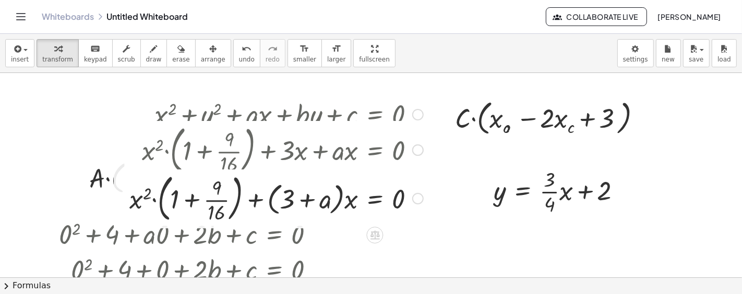
drag, startPoint x: 420, startPoint y: 113, endPoint x: 434, endPoint y: 201, distance: 88.8
click at [434, 201] on div "+ x 2 + y 2 + · a · x + · b · y + c = 0 + x 2 + y 2 + · a · x − 4 = 0 + x 2 + (…" at bounding box center [371, 278] width 742 height 410
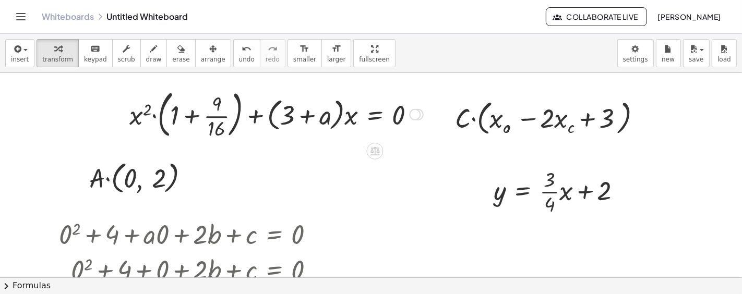
drag, startPoint x: 418, startPoint y: 194, endPoint x: 408, endPoint y: 105, distance: 89.7
click at [375, 115] on div "+ x 2 + + a = 0 · · · + 3 · x 9 16 + · ( 1 ) + · ( ) Transform line Copy line a…" at bounding box center [375, 115] width 0 height 0
click at [196, 113] on div at bounding box center [276, 114] width 304 height 56
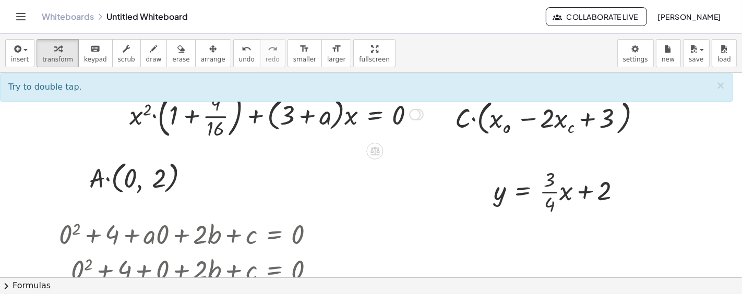
click at [196, 114] on div at bounding box center [276, 114] width 304 height 56
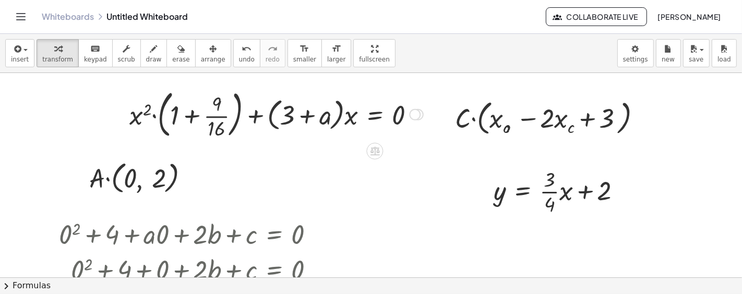
click at [194, 116] on div at bounding box center [276, 114] width 304 height 56
click at [194, 115] on div at bounding box center [262, 114] width 333 height 56
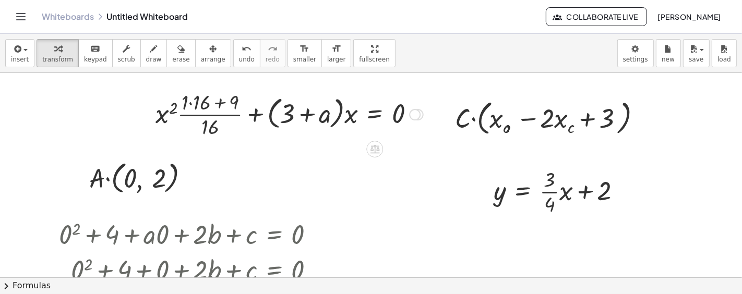
click at [218, 101] on div at bounding box center [289, 114] width 278 height 52
click at [197, 102] on div at bounding box center [289, 114] width 278 height 52
click at [219, 103] on div at bounding box center [295, 114] width 267 height 52
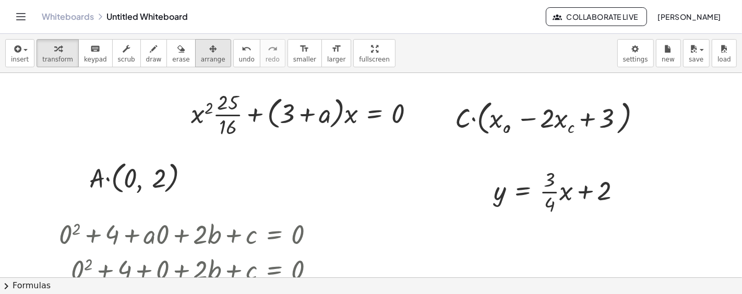
click at [209, 49] on icon "button" at bounding box center [212, 49] width 7 height 13
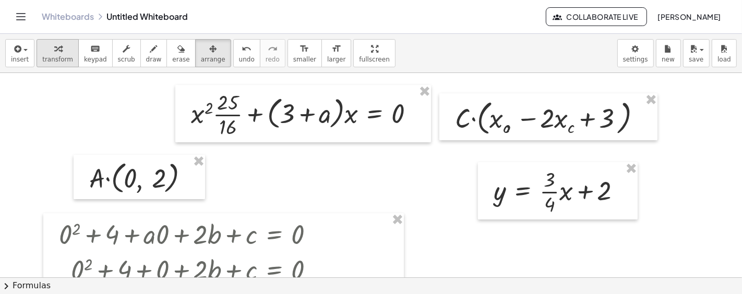
click at [60, 53] on div "button" at bounding box center [57, 48] width 31 height 13
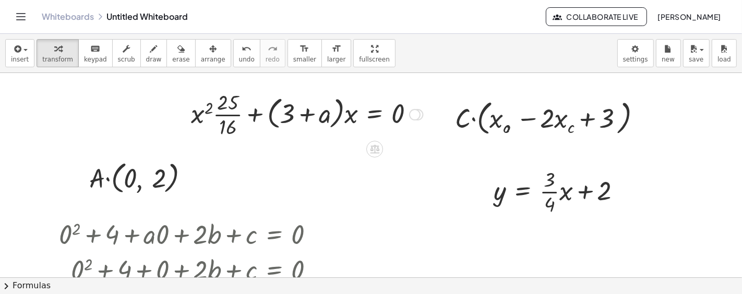
click at [416, 116] on div at bounding box center [414, 114] width 11 height 11
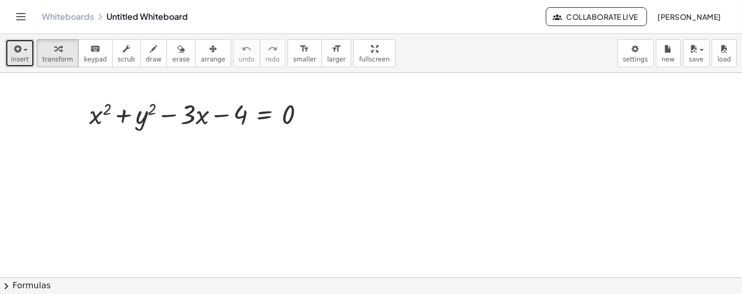
click at [17, 43] on icon "button" at bounding box center [16, 49] width 9 height 13
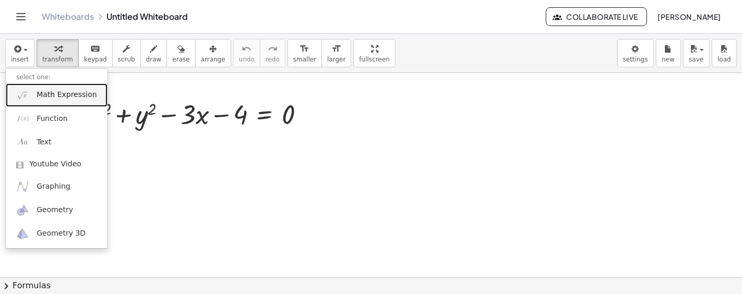
click at [44, 94] on span "Math Expression" at bounding box center [67, 95] width 60 height 10
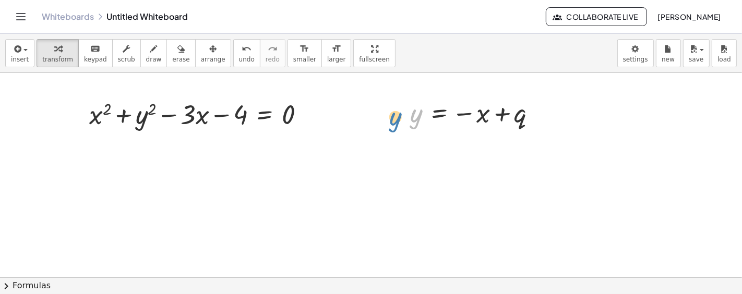
drag, startPoint x: 415, startPoint y: 122, endPoint x: 418, endPoint y: 81, distance: 40.8
click at [398, 125] on div "y y = − x + q" at bounding box center [474, 113] width 158 height 40
drag, startPoint x: 414, startPoint y: 114, endPoint x: 137, endPoint y: 119, distance: 277.7
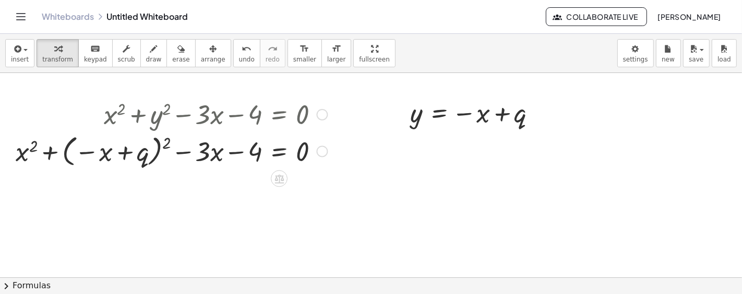
click at [165, 144] on div at bounding box center [171, 151] width 323 height 38
click at [166, 144] on div at bounding box center [171, 151] width 323 height 38
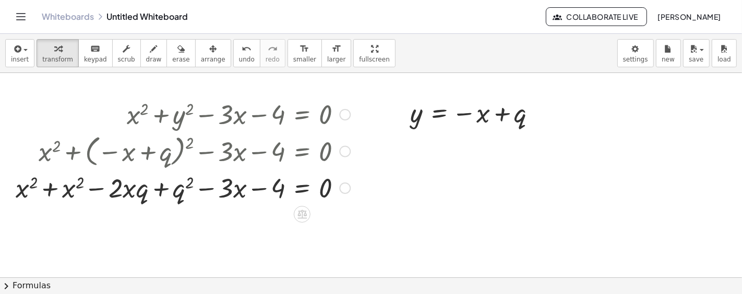
click at [46, 190] on div at bounding box center [182, 187] width 345 height 35
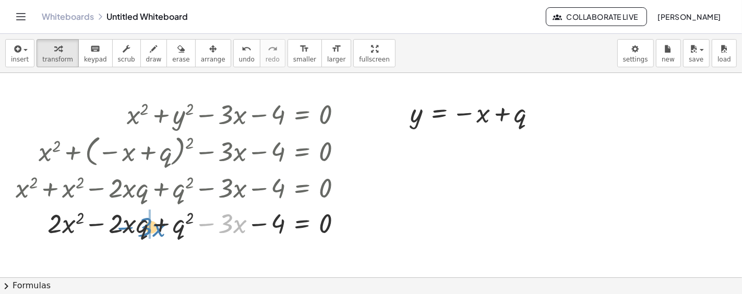
drag, startPoint x: 210, startPoint y: 224, endPoint x: 129, endPoint y: 229, distance: 81.0
click at [129, 229] on div at bounding box center [182, 222] width 345 height 35
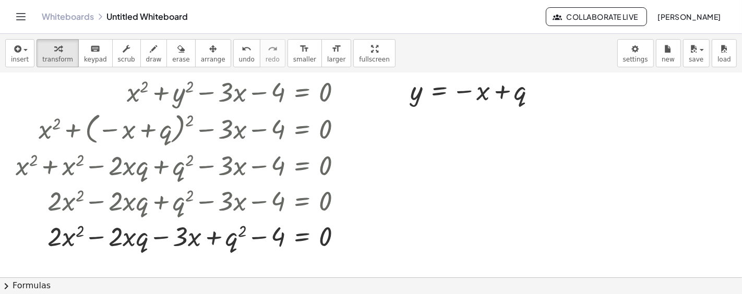
scroll to position [97, 0]
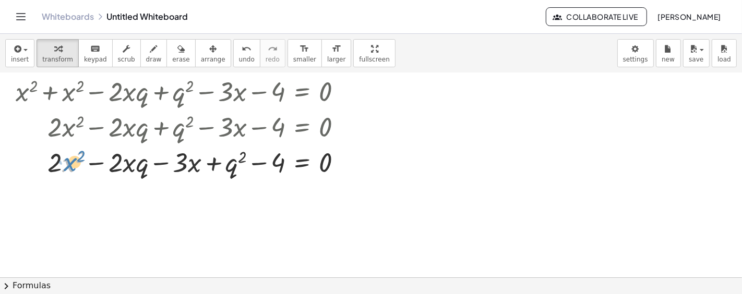
click at [70, 162] on div at bounding box center [182, 161] width 345 height 35
drag, startPoint x: 129, startPoint y: 166, endPoint x: 189, endPoint y: 165, distance: 60.6
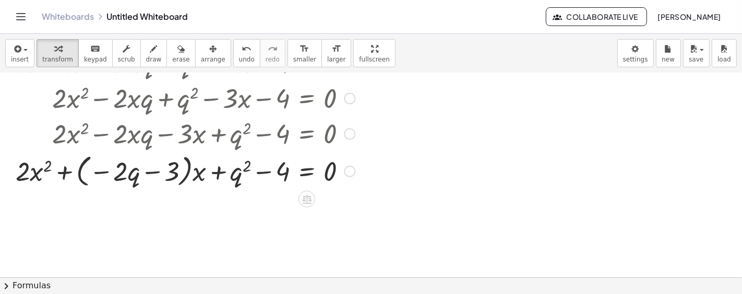
scroll to position [135, 0]
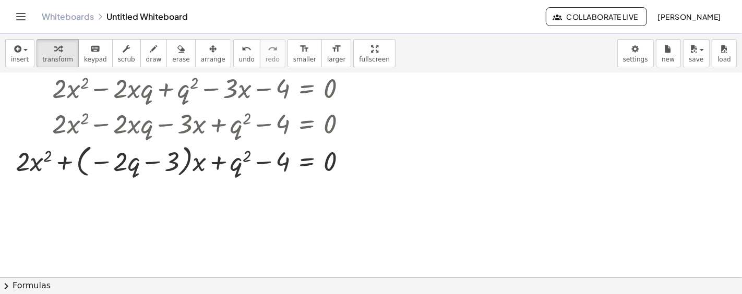
click at [178, 200] on div at bounding box center [371, 177] width 742 height 478
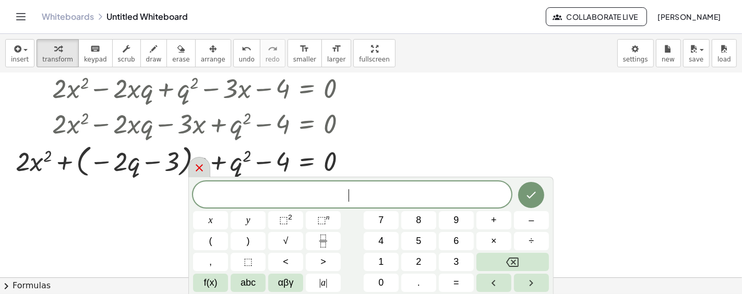
click at [199, 171] on icon at bounding box center [199, 168] width 13 height 13
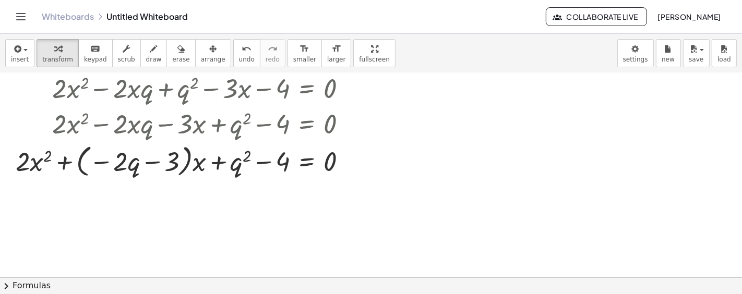
click at [30, 278] on button "chevron_right Formulas" at bounding box center [371, 286] width 742 height 17
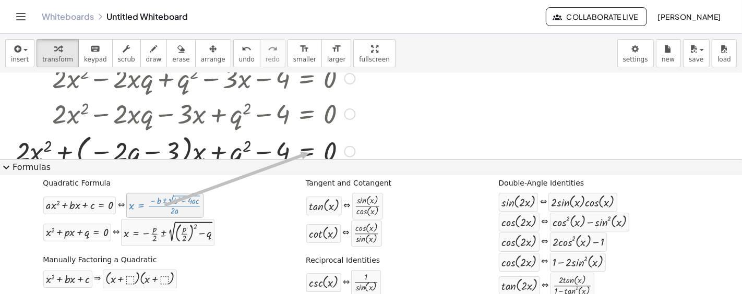
scroll to position [154, 0]
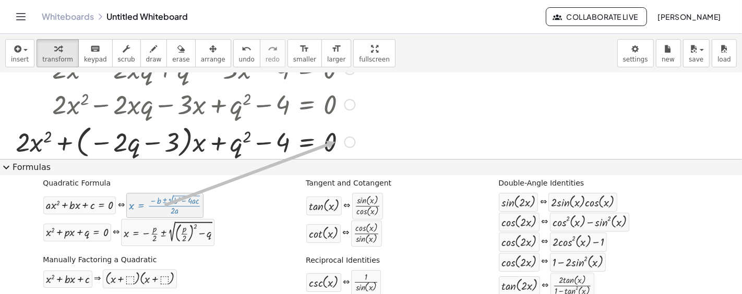
drag, startPoint x: 213, startPoint y: 162, endPoint x: 335, endPoint y: 143, distance: 123.1
click at [335, 142] on div "insert select one: Math Expression Function Text Youtube Video Graphing Geometr…" at bounding box center [371, 164] width 742 height 260
drag, startPoint x: 317, startPoint y: 162, endPoint x: 352, endPoint y: 141, distance: 40.6
click at [352, 141] on div "insert select one: Math Expression Function Text Youtube Video Graphing Geometr…" at bounding box center [371, 164] width 742 height 260
click at [352, 141] on div at bounding box center [349, 141] width 11 height 11
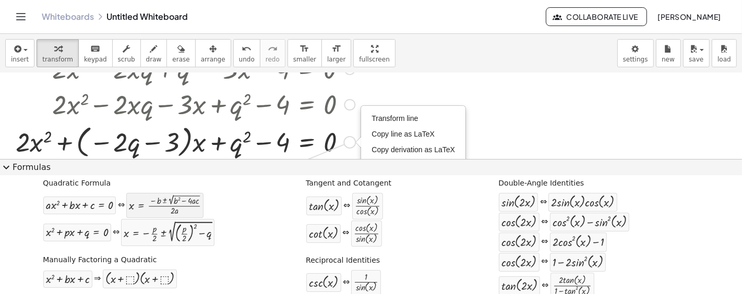
drag, startPoint x: 352, startPoint y: 141, endPoint x: 176, endPoint y: 212, distance: 189.9
click at [176, 212] on div "insert select one: Math Expression Function Text Youtube Video Graphing Geometr…" at bounding box center [371, 164] width 742 height 260
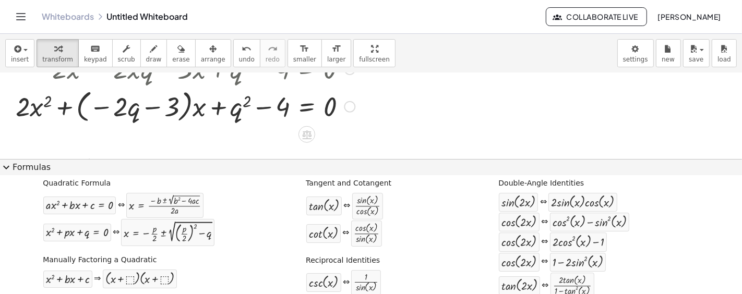
scroll to position [193, 0]
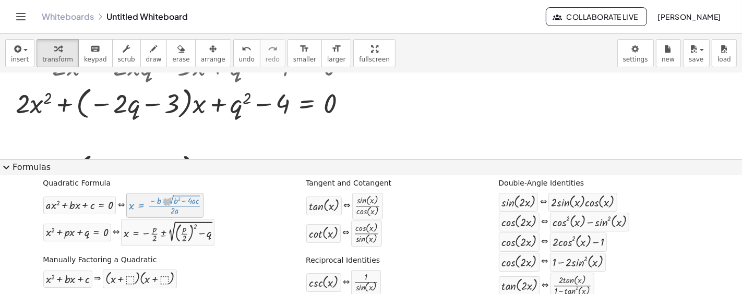
drag, startPoint x: 184, startPoint y: 206, endPoint x: 171, endPoint y: 197, distance: 15.1
click at [171, 197] on div at bounding box center [165, 206] width 72 height 20
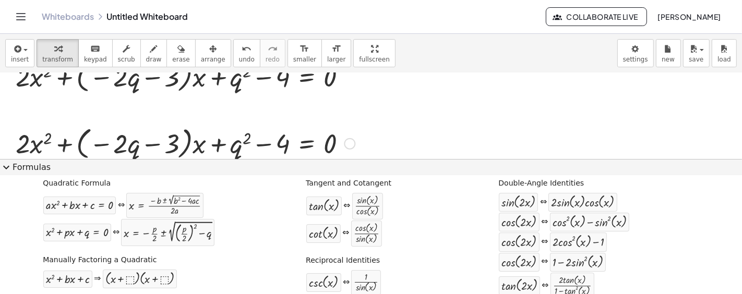
scroll to position [232, 0]
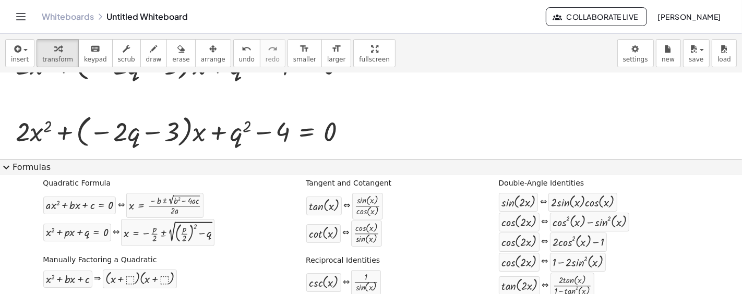
click at [39, 172] on button "expand_more Formulas" at bounding box center [371, 167] width 742 height 17
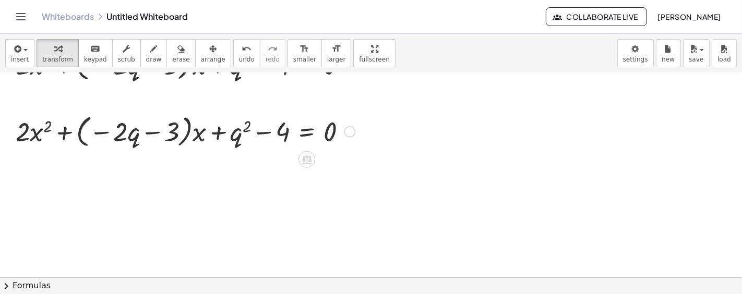
click at [350, 128] on div at bounding box center [349, 131] width 11 height 11
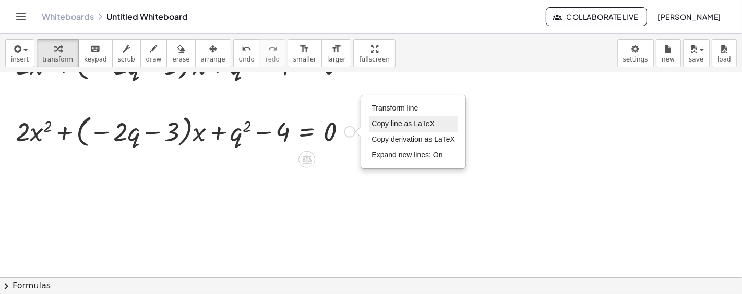
click at [395, 116] on li "Copy line as LaTeX" at bounding box center [413, 124] width 89 height 16
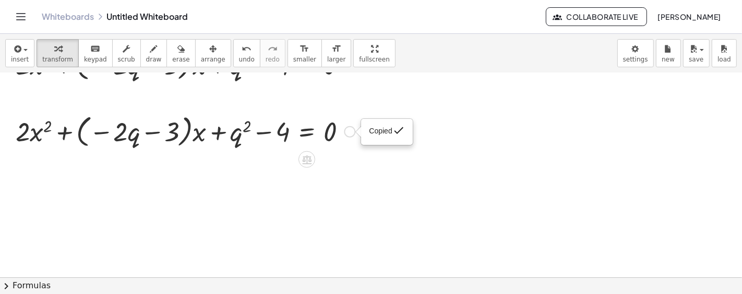
click at [346, 131] on div "Copied done" at bounding box center [349, 131] width 11 height 11
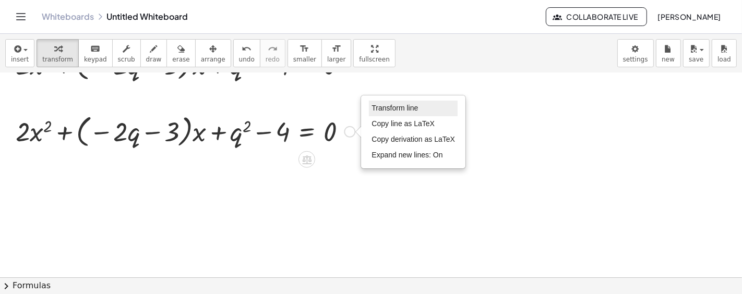
click at [384, 109] on span "Transform line" at bounding box center [395, 108] width 46 height 8
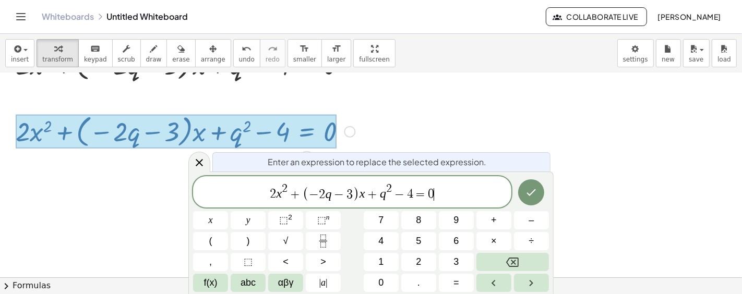
click at [443, 188] on span "2 x 2 + ( − 2 q − 3 ) x + q 2 − 4 = 0 ​" at bounding box center [352, 193] width 318 height 20
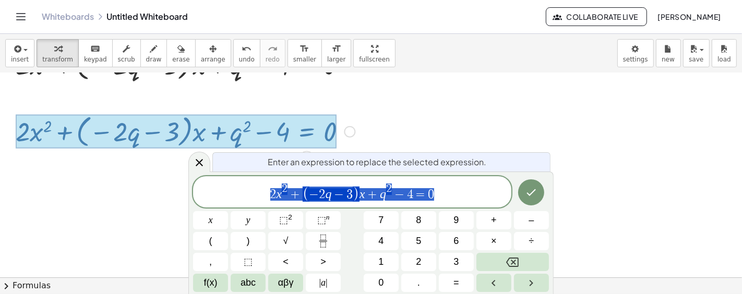
drag, startPoint x: 443, startPoint y: 188, endPoint x: 161, endPoint y: 199, distance: 282.1
click at [161, 199] on body "Graspable Math Activities Whiteboards Classes Account v1.30.1 | Privacy policy …" at bounding box center [371, 147] width 742 height 294
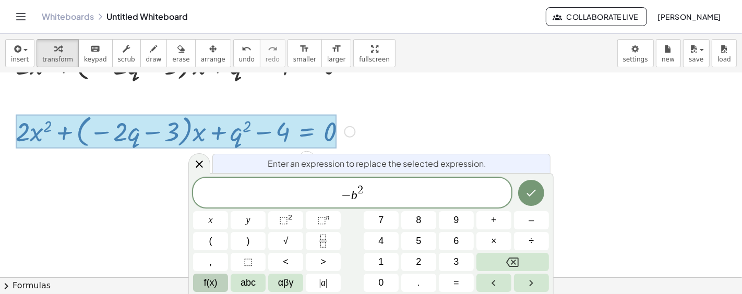
click at [207, 283] on span "f(x)" at bounding box center [211, 283] width 14 height 14
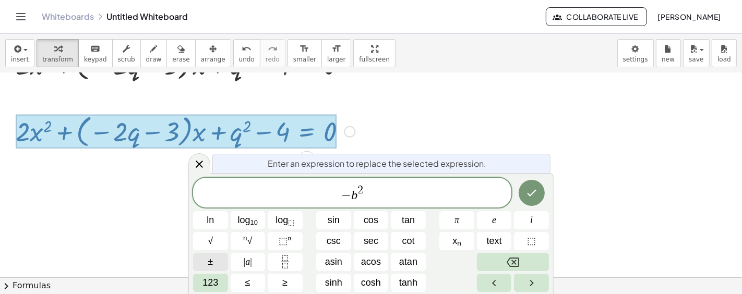
click at [222, 267] on button "±" at bounding box center [210, 262] width 35 height 18
click at [254, 242] on button "n √" at bounding box center [248, 241] width 35 height 18
click at [375, 192] on span "​" at bounding box center [376, 195] width 10 height 14
click at [330, 188] on span "2" at bounding box center [331, 190] width 6 height 11
click at [406, 197] on span "− b ​ ± 2 √ b 2 −" at bounding box center [352, 193] width 318 height 20
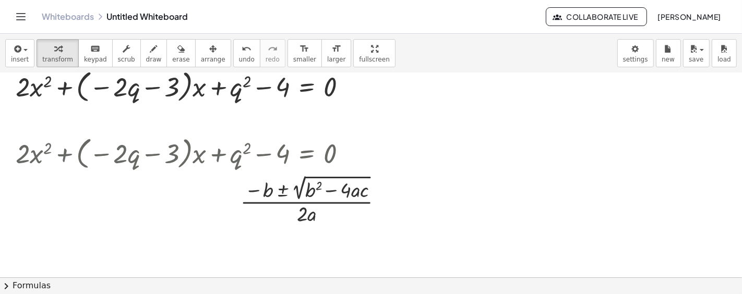
scroll to position [193, 0]
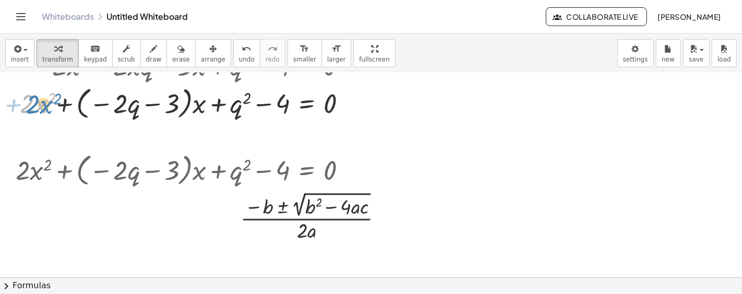
click at [24, 105] on div at bounding box center [183, 103] width 346 height 40
click at [342, 103] on div at bounding box center [185, 103] width 350 height 40
click at [348, 100] on div "Transform line Copy line as LaTeX Copy derivation as LaTeX Expand new lines: On" at bounding box center [349, 103] width 11 height 11
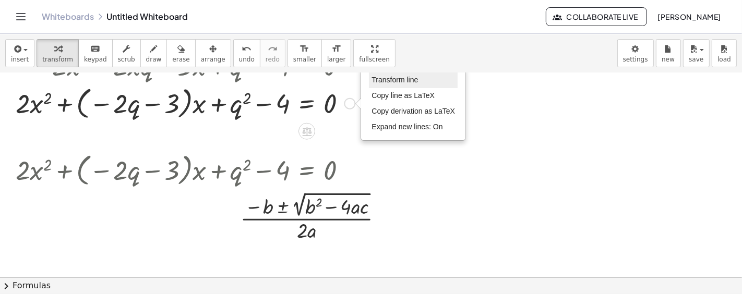
click at [392, 78] on span "Transform line" at bounding box center [395, 80] width 46 height 8
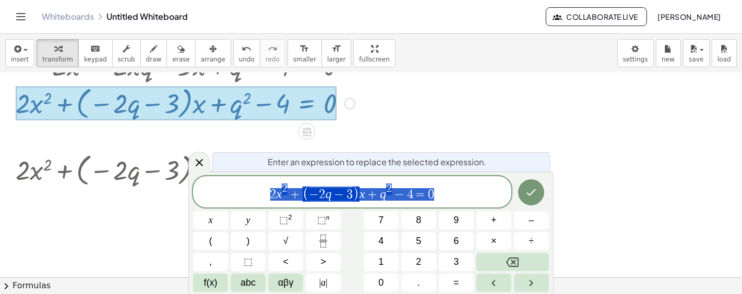
click at [280, 183] on span "2 x 2 + ( − 2 q − 3 ) x + q 2 − 4 = 0" at bounding box center [352, 193] width 318 height 20
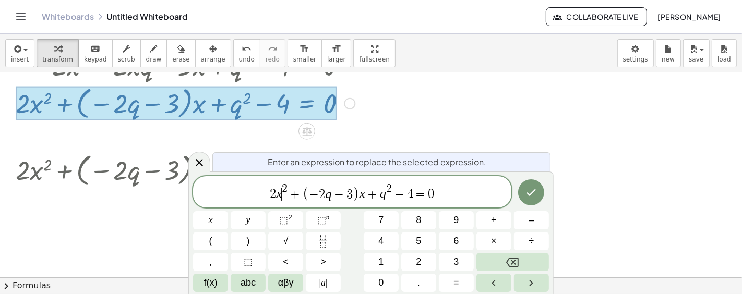
click at [277, 193] on var "x" at bounding box center [280, 194] width 6 height 14
click at [385, 194] on span "+" at bounding box center [379, 194] width 15 height 13
click at [419, 197] on span "​ q 2 − 4 = 0" at bounding box center [414, 192] width 54 height 17
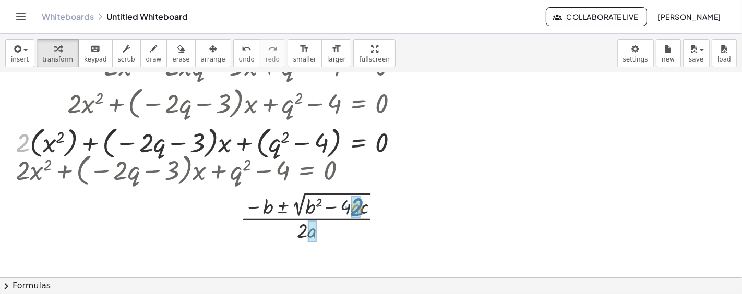
drag, startPoint x: 23, startPoint y: 142, endPoint x: 358, endPoint y: 207, distance: 340.1
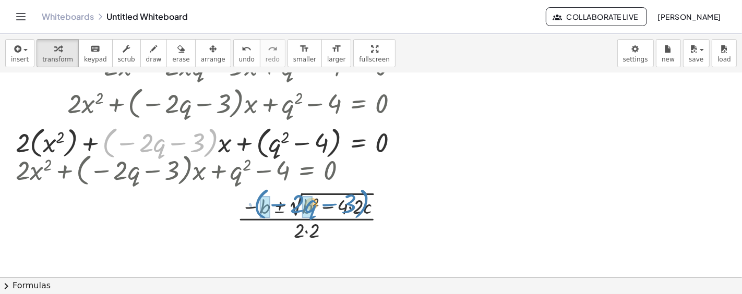
drag, startPoint x: 105, startPoint y: 144, endPoint x: 257, endPoint y: 205, distance: 163.2
click at [257, 205] on div "+ x 2 + y 2 − · 3 · x − 4 = 0 + x 2 + ( − x + q ) 2 − · 3 · x − 4 = 0 + x 2 + x…" at bounding box center [371, 119] width 742 height 478
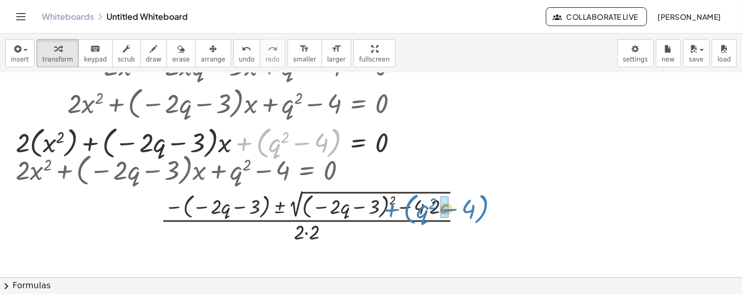
drag, startPoint x: 259, startPoint y: 147, endPoint x: 407, endPoint y: 213, distance: 161.9
click at [407, 213] on div "+ x 2 + y 2 − · 3 · x − 4 = 0 + x 2 + ( − x + q ) 2 − · 3 · x − 4 = 0 + x 2 + x…" at bounding box center [371, 119] width 742 height 478
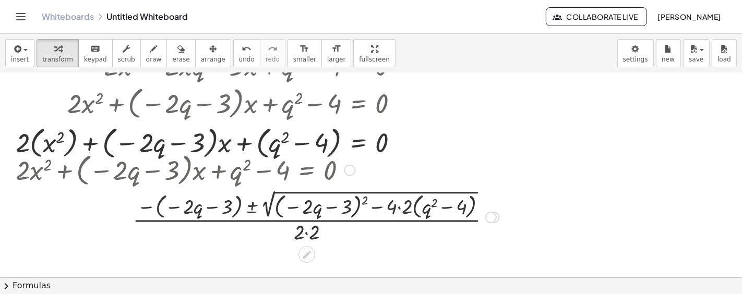
click at [365, 195] on div at bounding box center [257, 216] width 494 height 58
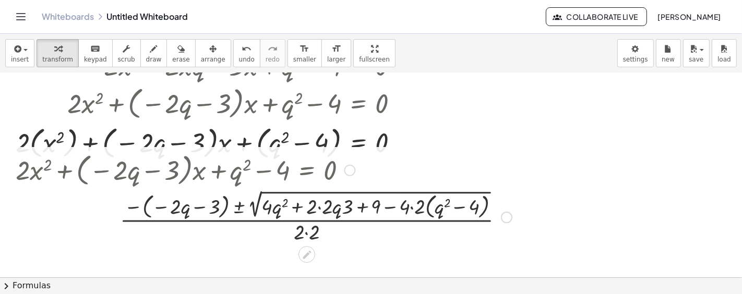
click at [414, 208] on div at bounding box center [263, 216] width 507 height 58
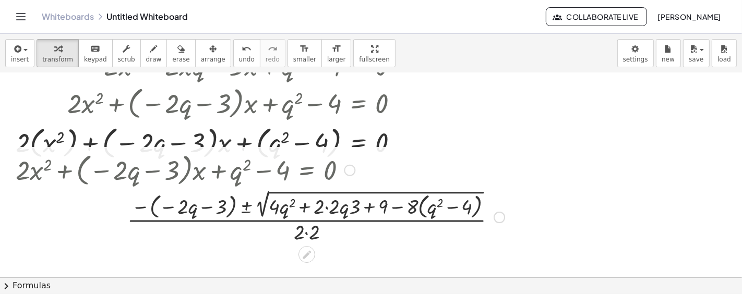
click at [397, 206] on div at bounding box center [259, 216] width 499 height 58
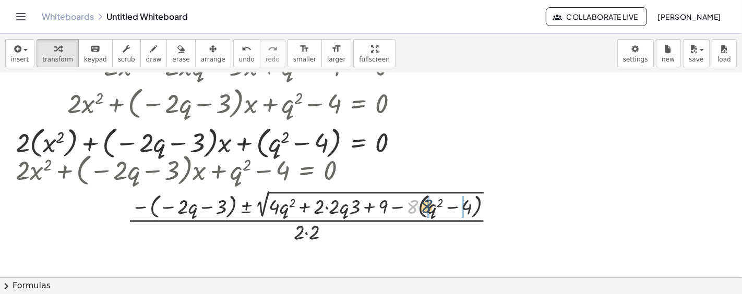
drag, startPoint x: 414, startPoint y: 205, endPoint x: 430, endPoint y: 205, distance: 15.7
click at [430, 205] on div at bounding box center [259, 216] width 499 height 58
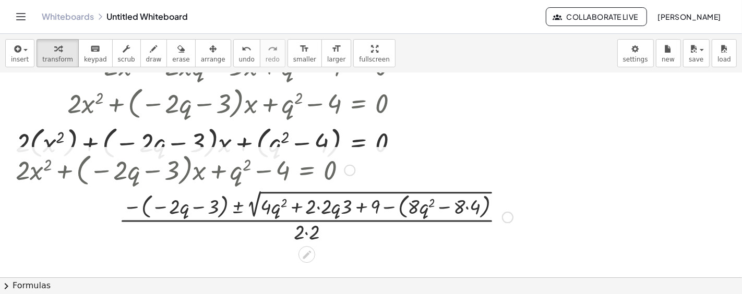
click at [390, 207] on div at bounding box center [264, 216] width 508 height 58
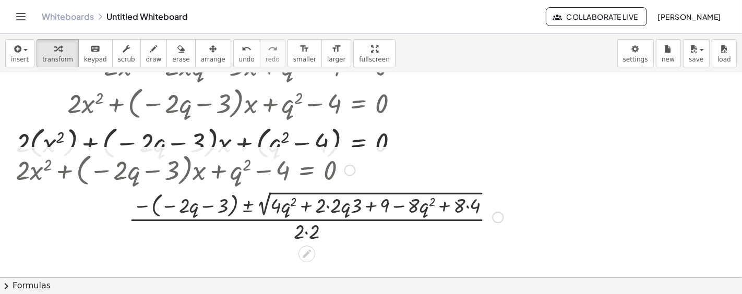
click at [464, 206] on div at bounding box center [259, 216] width 498 height 56
click at [469, 207] on div at bounding box center [259, 216] width 498 height 56
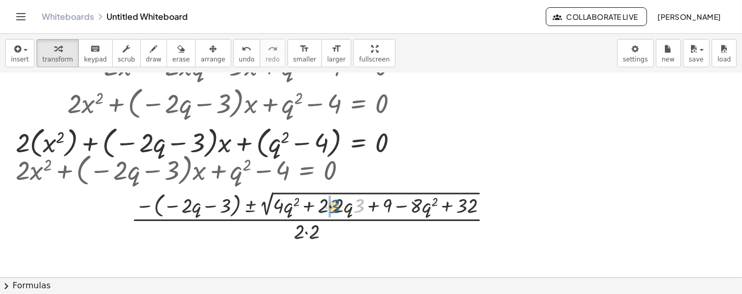
drag, startPoint x: 359, startPoint y: 204, endPoint x: 333, endPoint y: 204, distance: 25.6
click at [333, 204] on div at bounding box center [257, 216] width 495 height 56
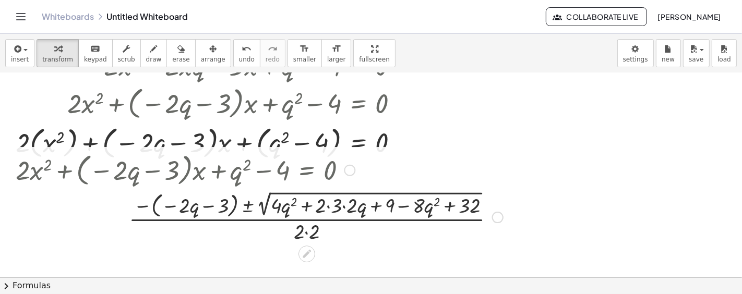
click at [349, 203] on div at bounding box center [259, 216] width 498 height 56
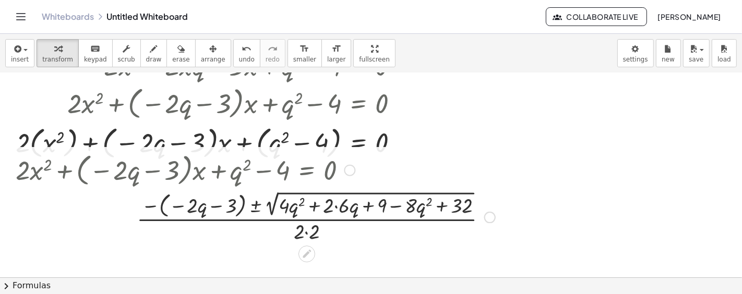
click at [336, 208] on div at bounding box center [255, 216] width 490 height 56
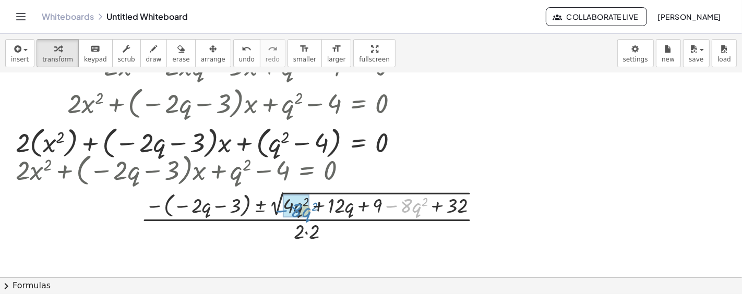
drag, startPoint x: 394, startPoint y: 206, endPoint x: 283, endPoint y: 211, distance: 110.7
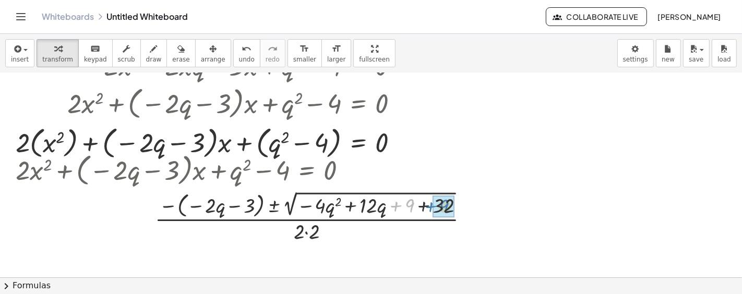
drag, startPoint x: 393, startPoint y: 206, endPoint x: 429, endPoint y: 206, distance: 36.0
click at [429, 206] on div at bounding box center [246, 216] width 472 height 56
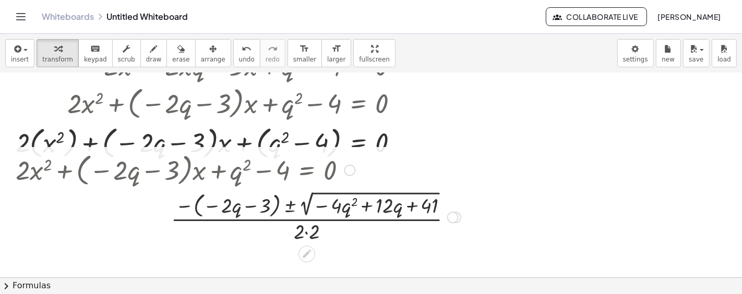
click at [305, 231] on div at bounding box center [238, 216] width 456 height 56
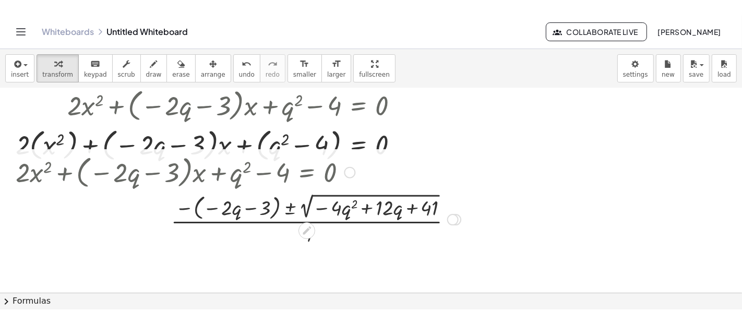
scroll to position [212, 0]
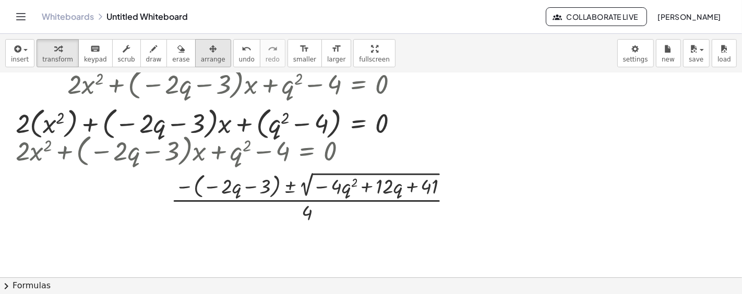
click at [209, 52] on icon "button" at bounding box center [212, 49] width 7 height 13
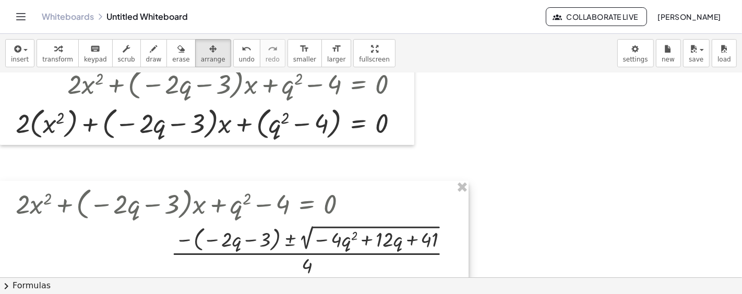
drag, startPoint x: 337, startPoint y: 185, endPoint x: 322, endPoint y: 230, distance: 47.2
click at [322, 234] on div at bounding box center [234, 231] width 469 height 100
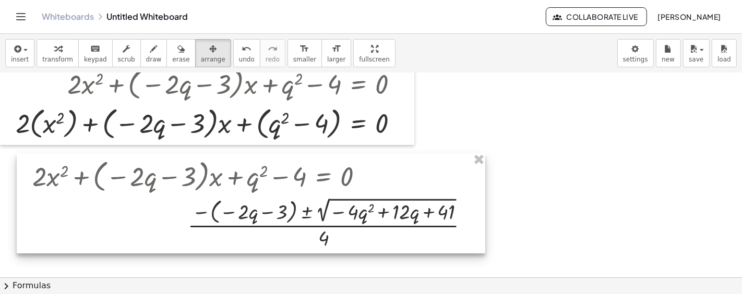
drag, startPoint x: 317, startPoint y: 220, endPoint x: 334, endPoint y: 197, distance: 28.4
click at [334, 197] on div at bounding box center [251, 203] width 469 height 100
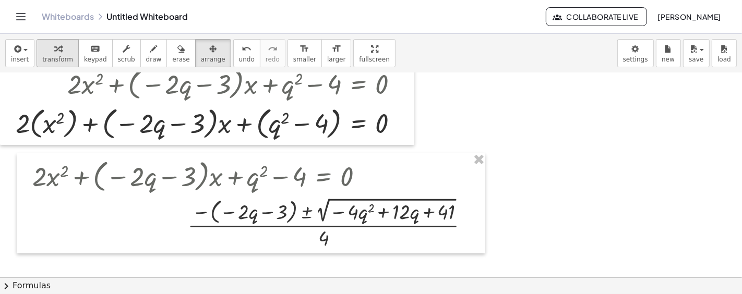
click at [55, 61] on span "transform" at bounding box center [57, 59] width 31 height 7
click at [201, 215] on div at bounding box center [255, 223] width 456 height 56
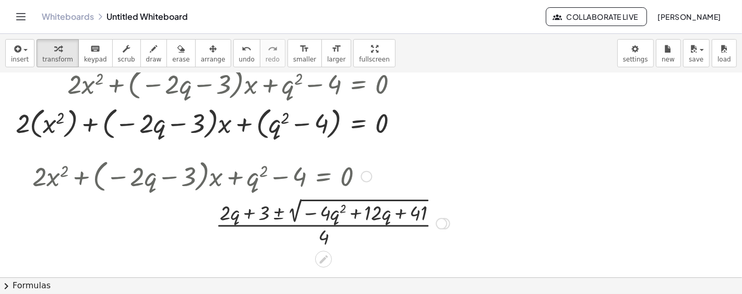
click at [295, 211] on div at bounding box center [241, 222] width 428 height 55
click at [296, 212] on div at bounding box center [241, 222] width 428 height 55
click at [11, 58] on span "insert" at bounding box center [20, 59] width 18 height 7
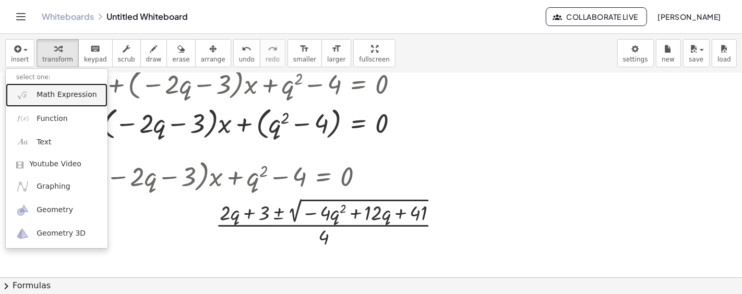
click at [33, 92] on link "Math Expression" at bounding box center [57, 95] width 102 height 23
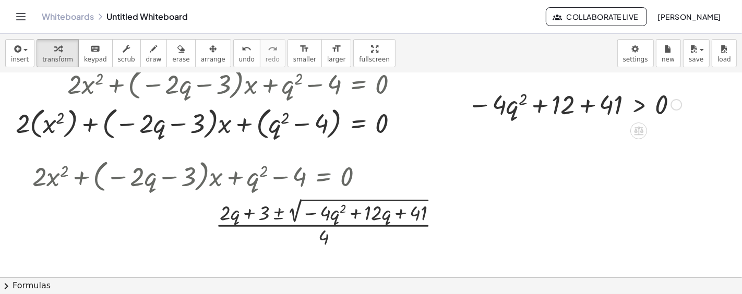
click at [678, 109] on div at bounding box center [676, 104] width 11 height 11
click at [697, 78] on li "Fix a mistake" at bounding box center [740, 74] width 89 height 16
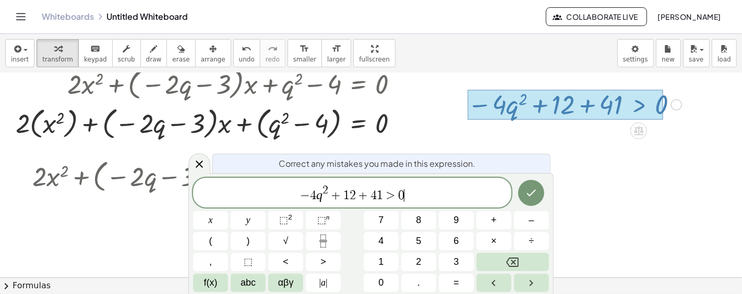
click at [359, 187] on span "− 4 q 2 + 1 2 + 4 1 > 0 ​" at bounding box center [352, 193] width 318 height 19
click at [528, 188] on icon "Done" at bounding box center [531, 193] width 13 height 13
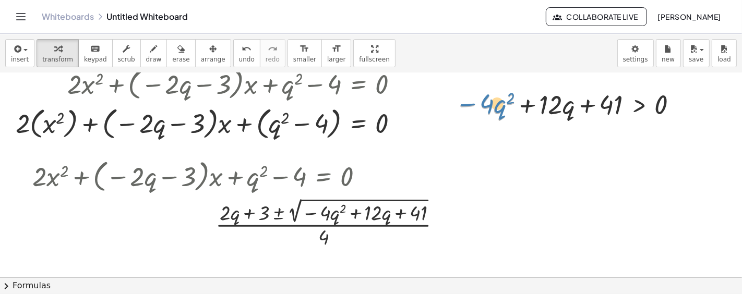
click at [465, 102] on div at bounding box center [568, 103] width 237 height 35
click at [469, 105] on div at bounding box center [568, 103] width 237 height 35
click at [675, 105] on div "Fix a mistake Transform line Copy line as LaTeX Copy derivation as LaTeX Expand…" at bounding box center [676, 104] width 11 height 11
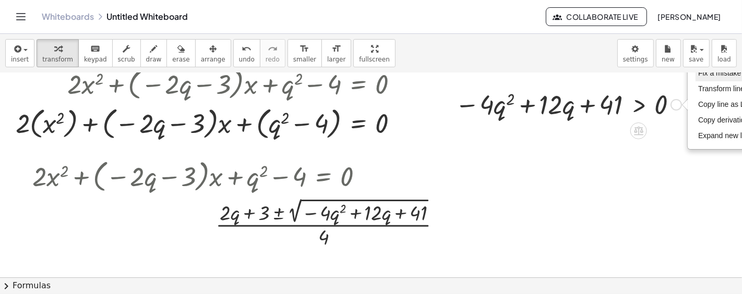
click at [707, 76] on span "Fix a mistake" at bounding box center [719, 73] width 43 height 8
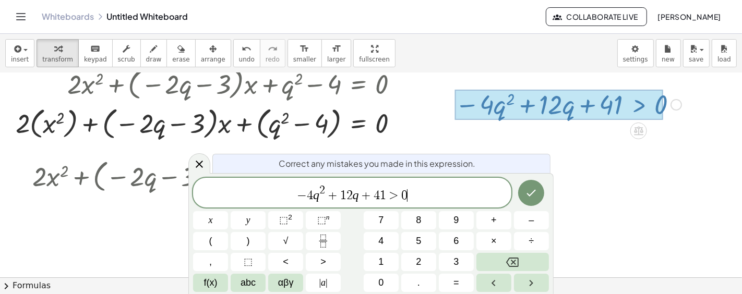
click at [303, 199] on span "−" at bounding box center [302, 195] width 10 height 13
click at [334, 196] on span "+" at bounding box center [327, 195] width 15 height 13
click at [366, 192] on span "+" at bounding box center [361, 195] width 15 height 13
click at [387, 195] on span ">" at bounding box center [389, 195] width 15 height 13
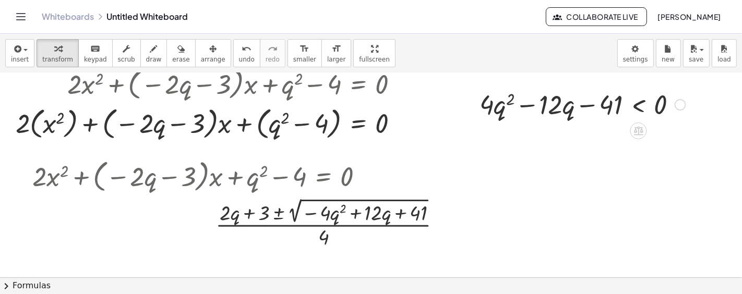
click at [681, 105] on div "Fix a mistake Transform line Copy line as LaTeX Copy derivation as LaTeX Expand…" at bounding box center [680, 104] width 11 height 11
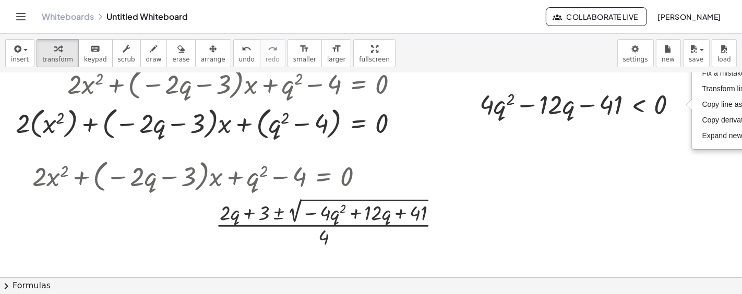
click at [568, 163] on div at bounding box center [371, 100] width 742 height 478
